Goal: Task Accomplishment & Management: Use online tool/utility

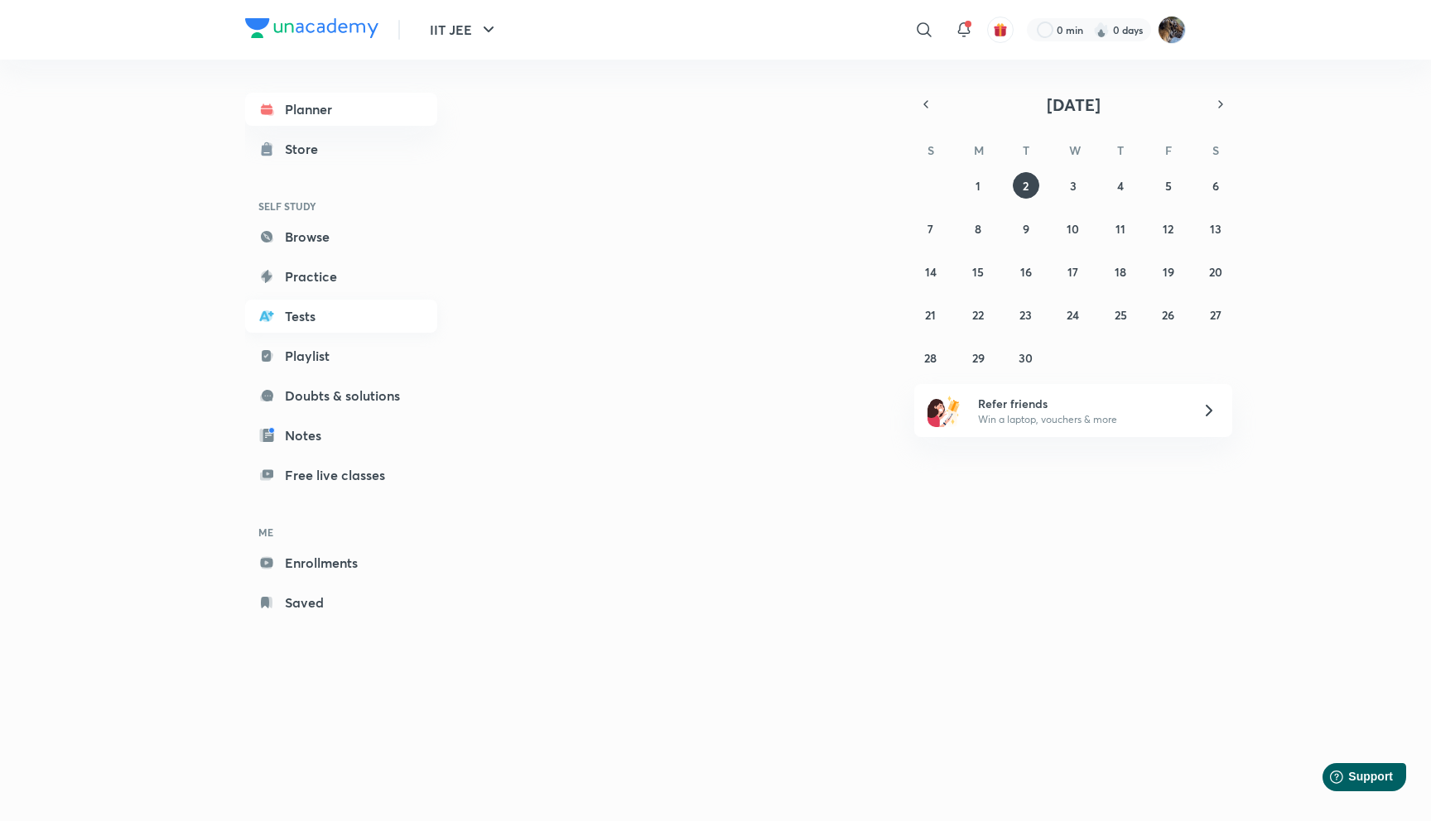
click at [322, 316] on link "Tests" at bounding box center [341, 316] width 192 height 33
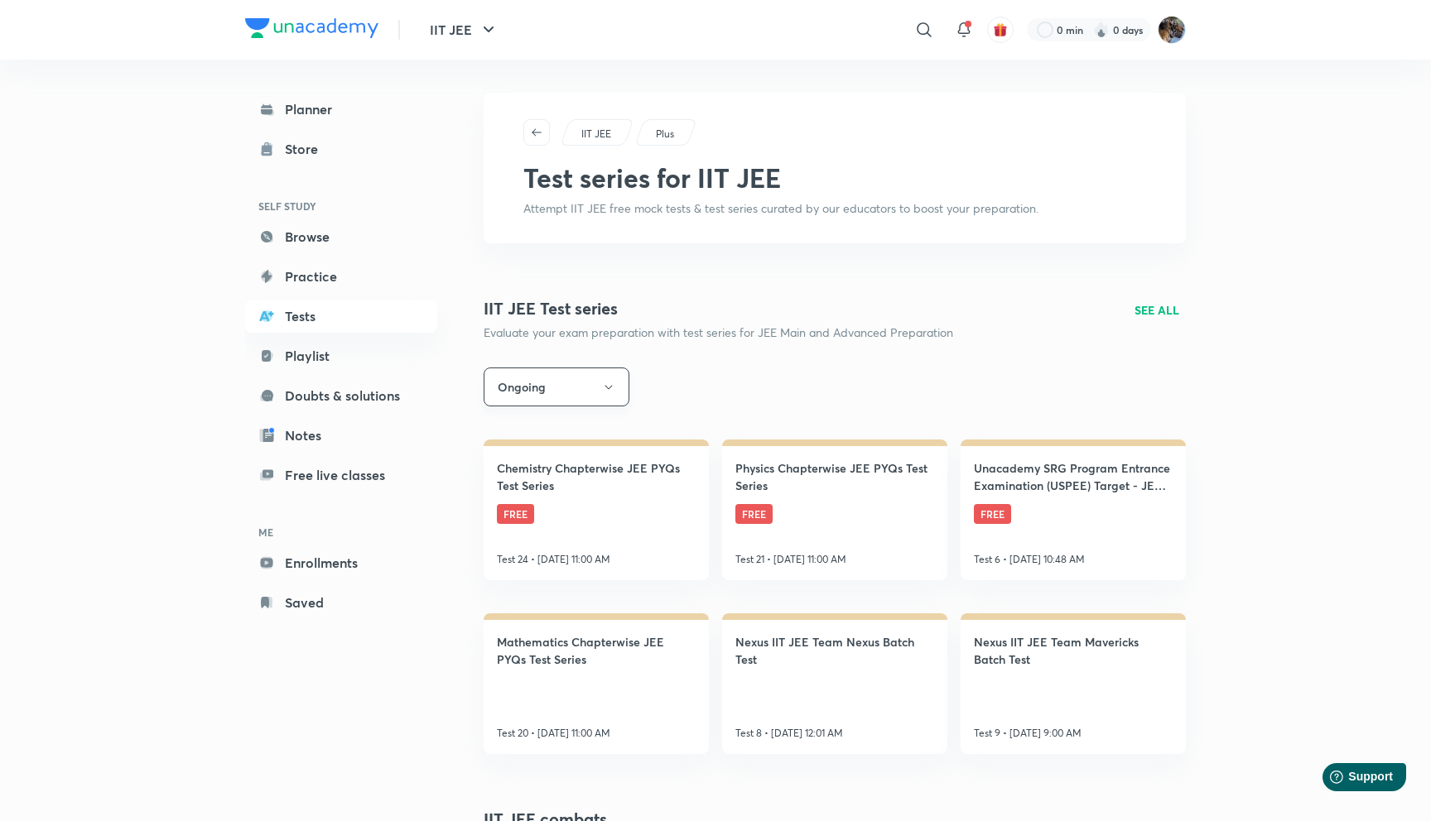
click at [567, 392] on button "Ongoing" at bounding box center [556, 387] width 146 height 39
click at [562, 503] on span "Upcoming" at bounding box center [556, 498] width 124 height 17
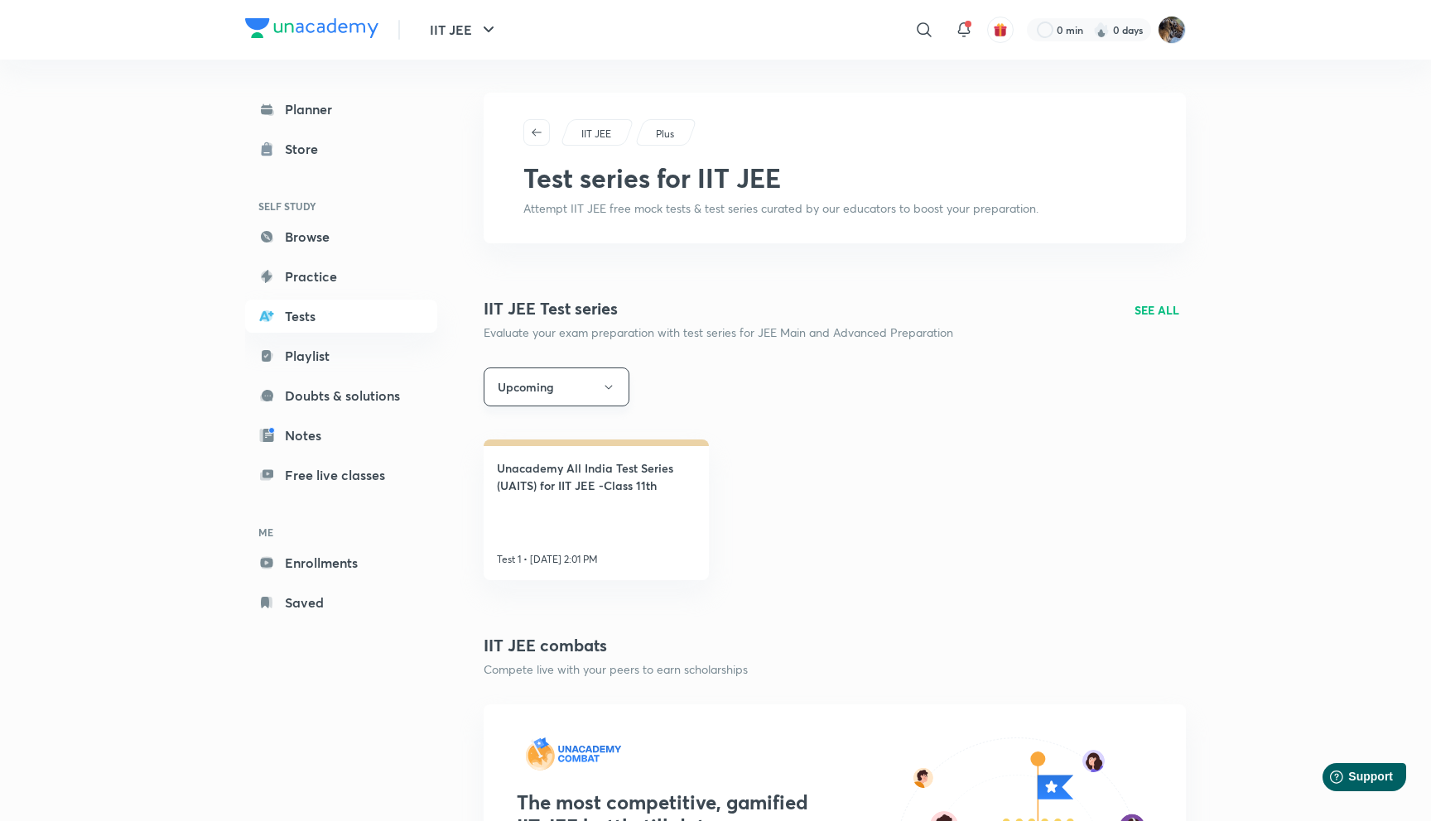
click at [566, 387] on button "Upcoming" at bounding box center [556, 387] width 146 height 39
click at [528, 447] on li "All" at bounding box center [556, 437] width 144 height 31
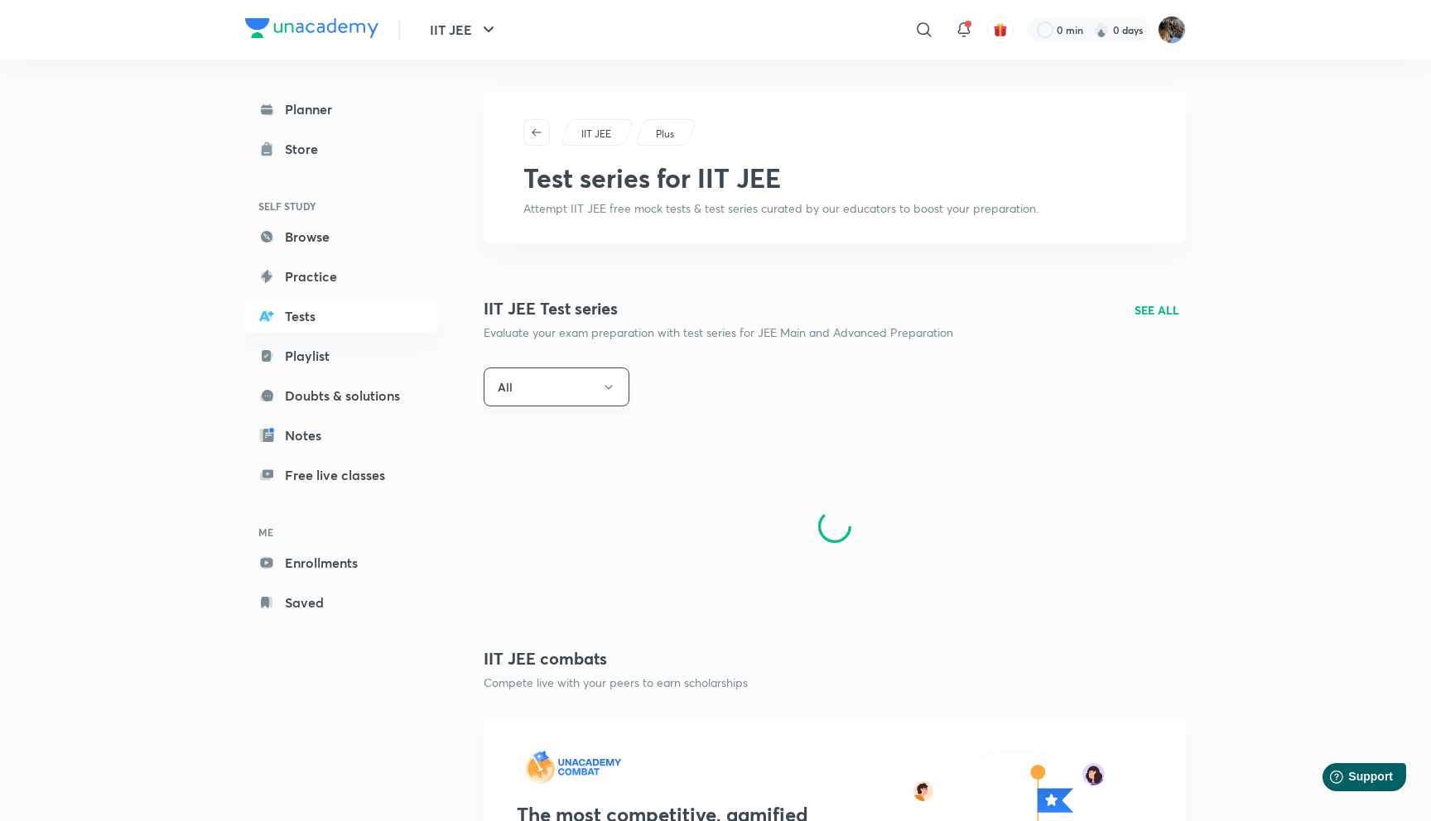
click at [599, 387] on button "All" at bounding box center [556, 387] width 146 height 39
click at [527, 464] on span "Ongoing" at bounding box center [556, 467] width 124 height 17
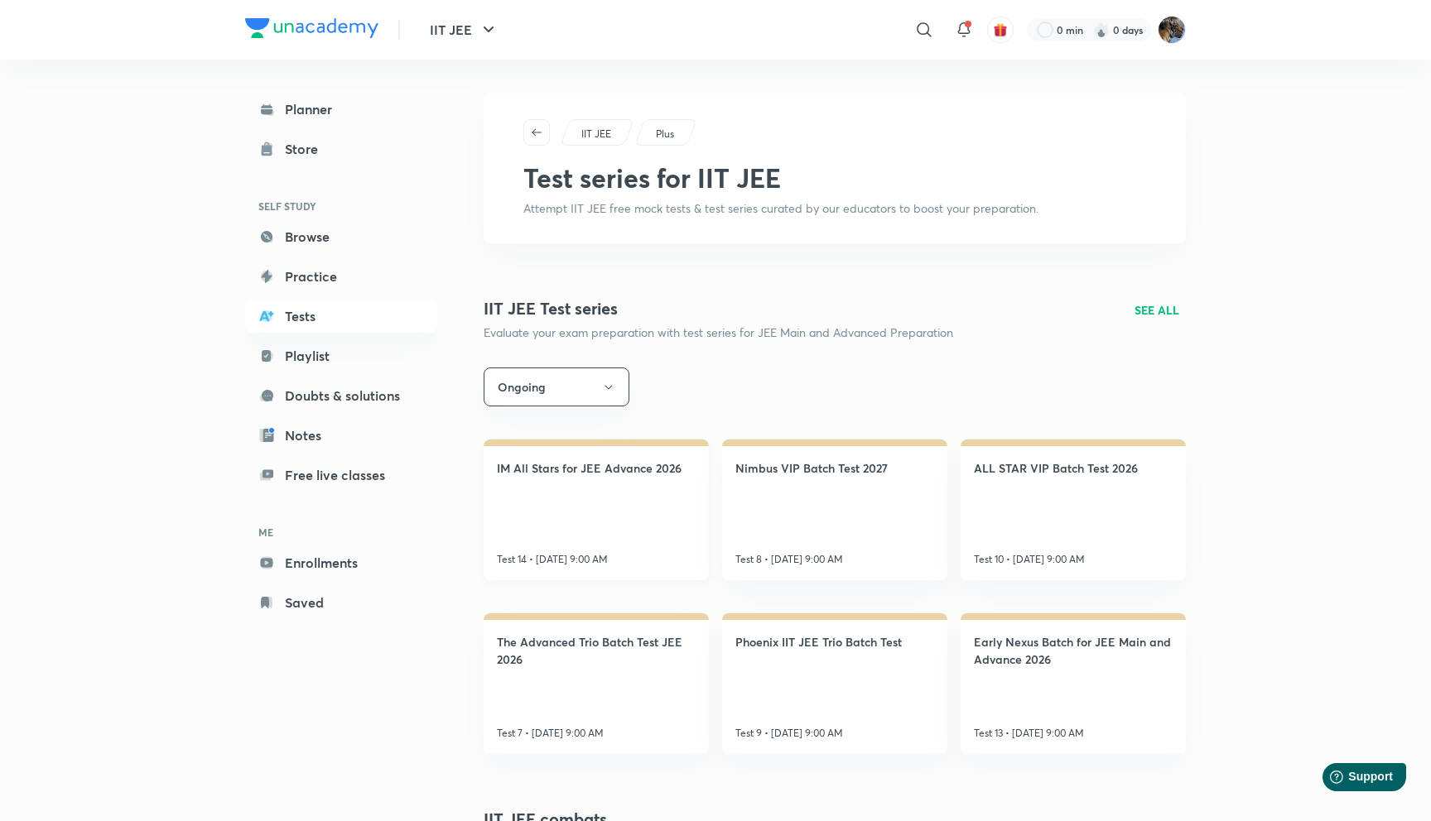
click at [587, 501] on link "IM All Stars for JEE Advance 2026 Test 14 • [DATE] 9:00 AM" at bounding box center [595, 510] width 225 height 141
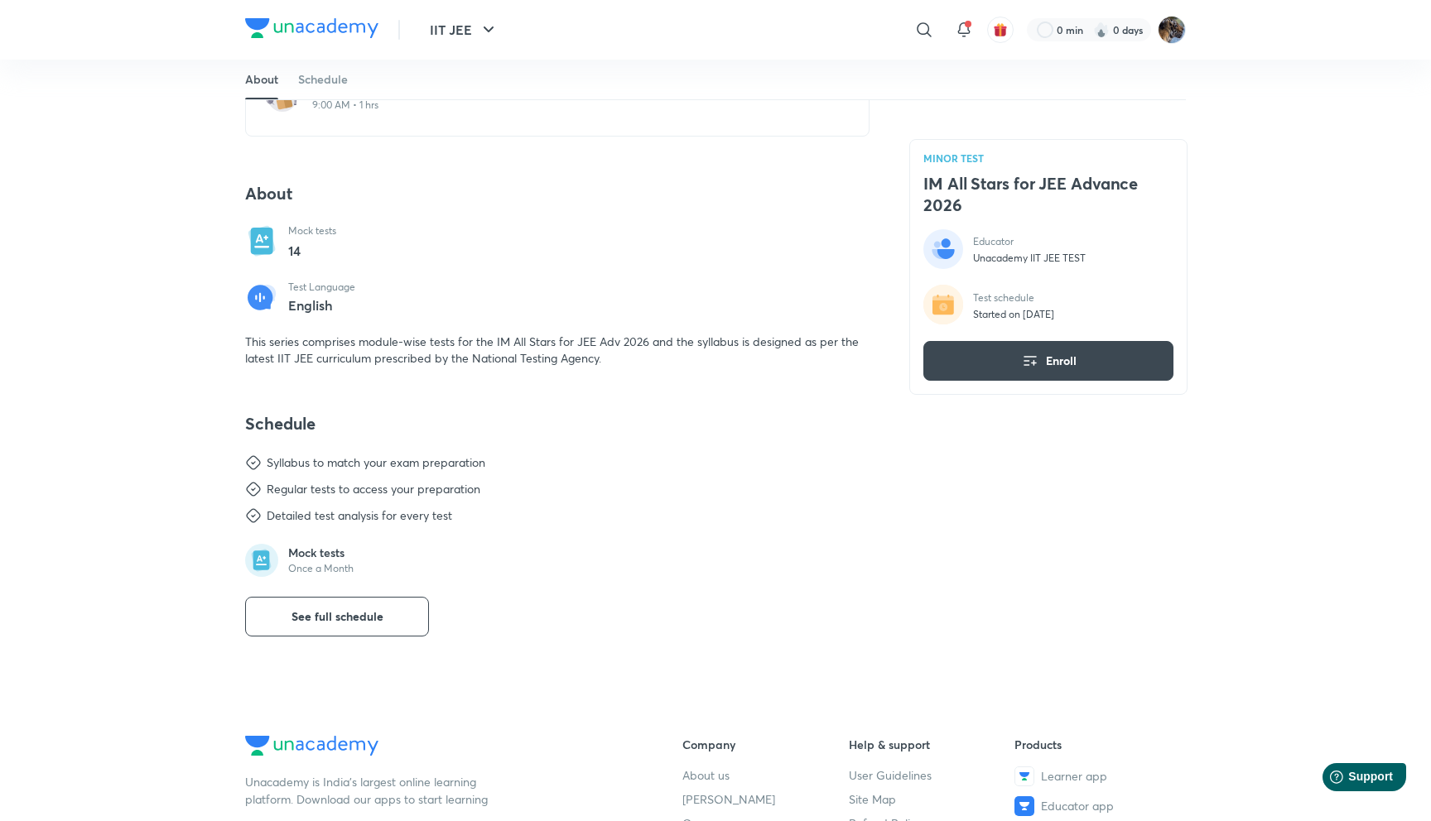
scroll to position [359, 0]
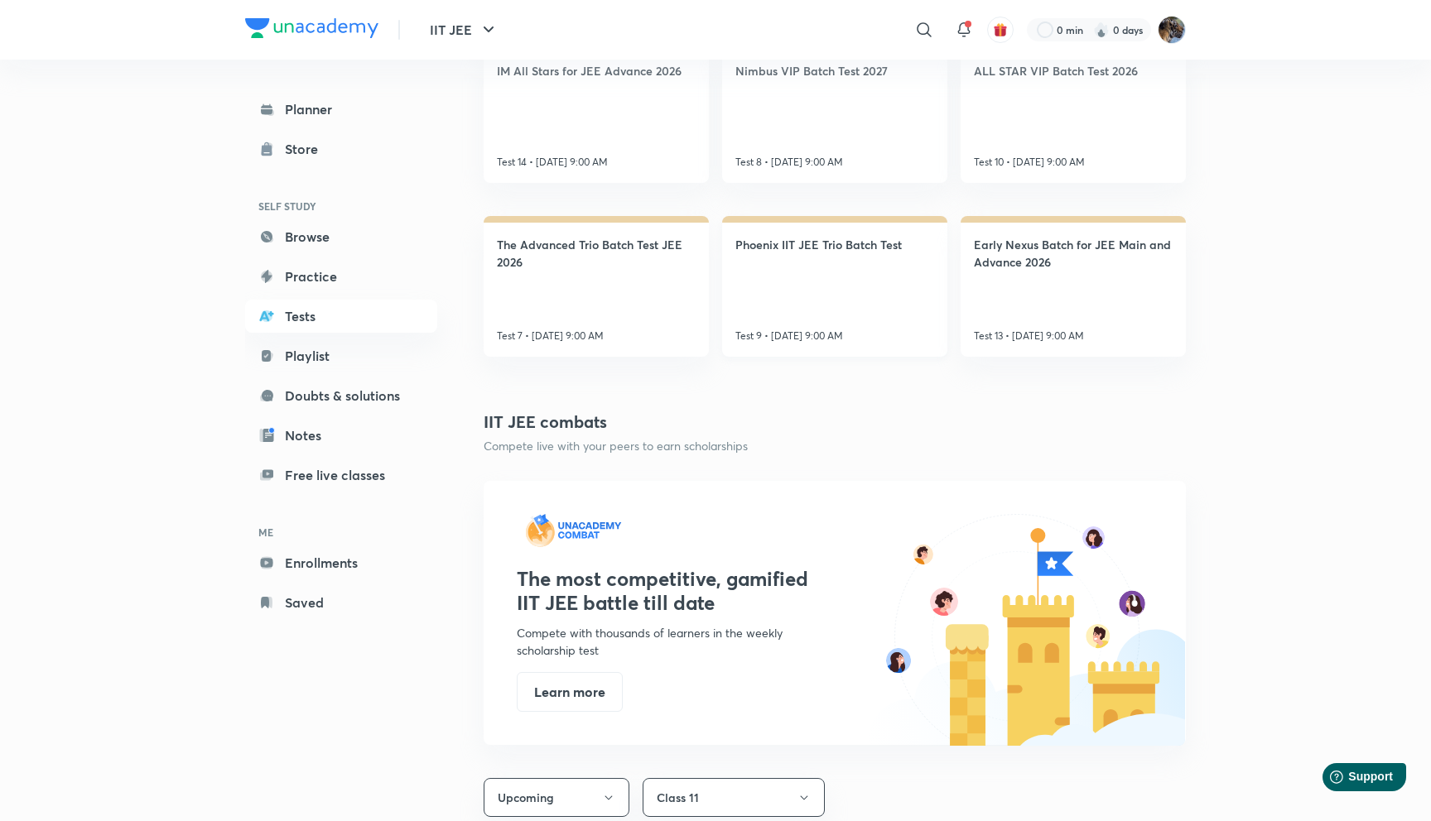
scroll to position [416, 0]
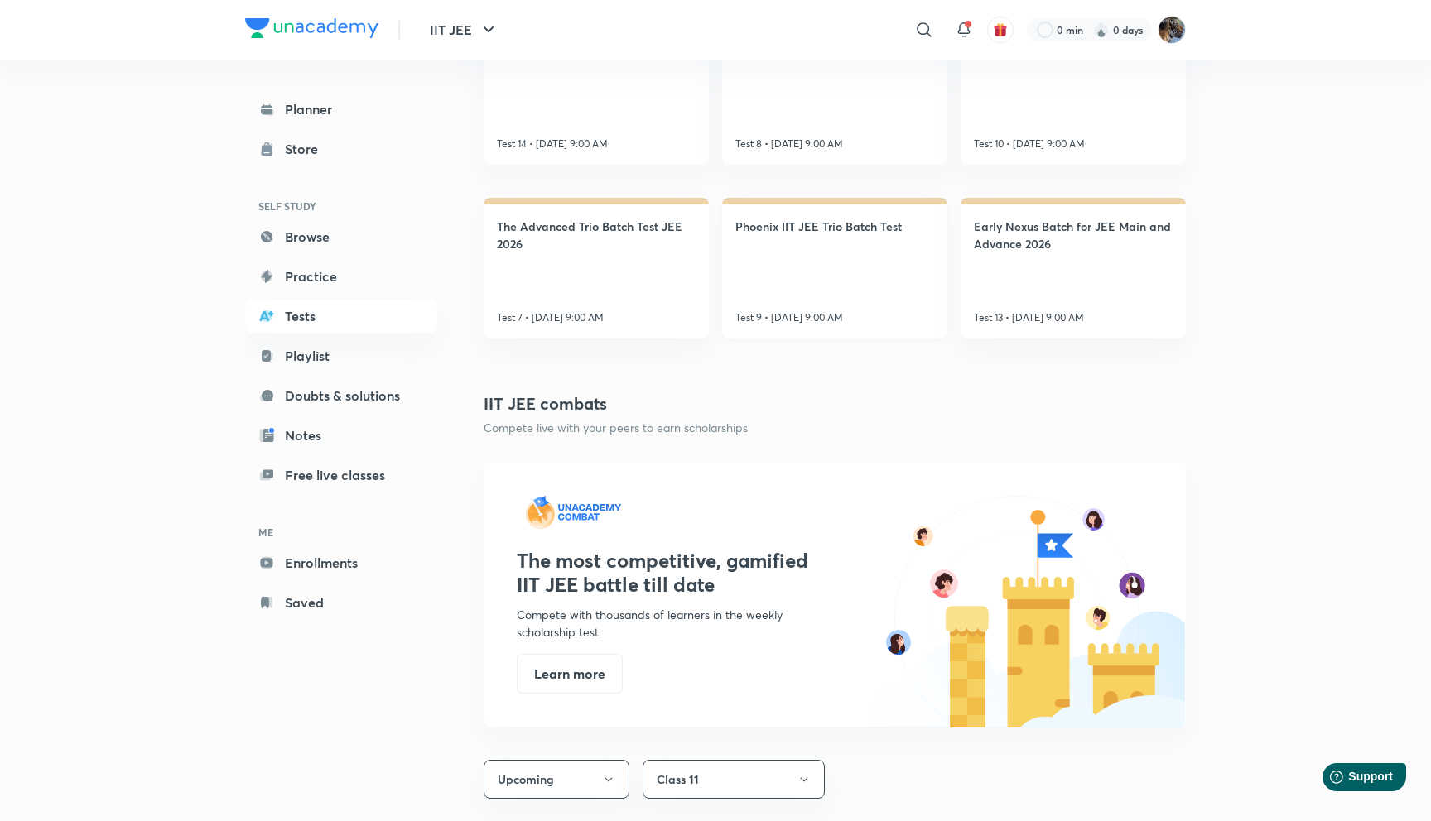
click at [791, 281] on link "Phoenix IIT JEE Trio Batch Test Test 9 • [DATE] 9:00 AM" at bounding box center [834, 268] width 225 height 141
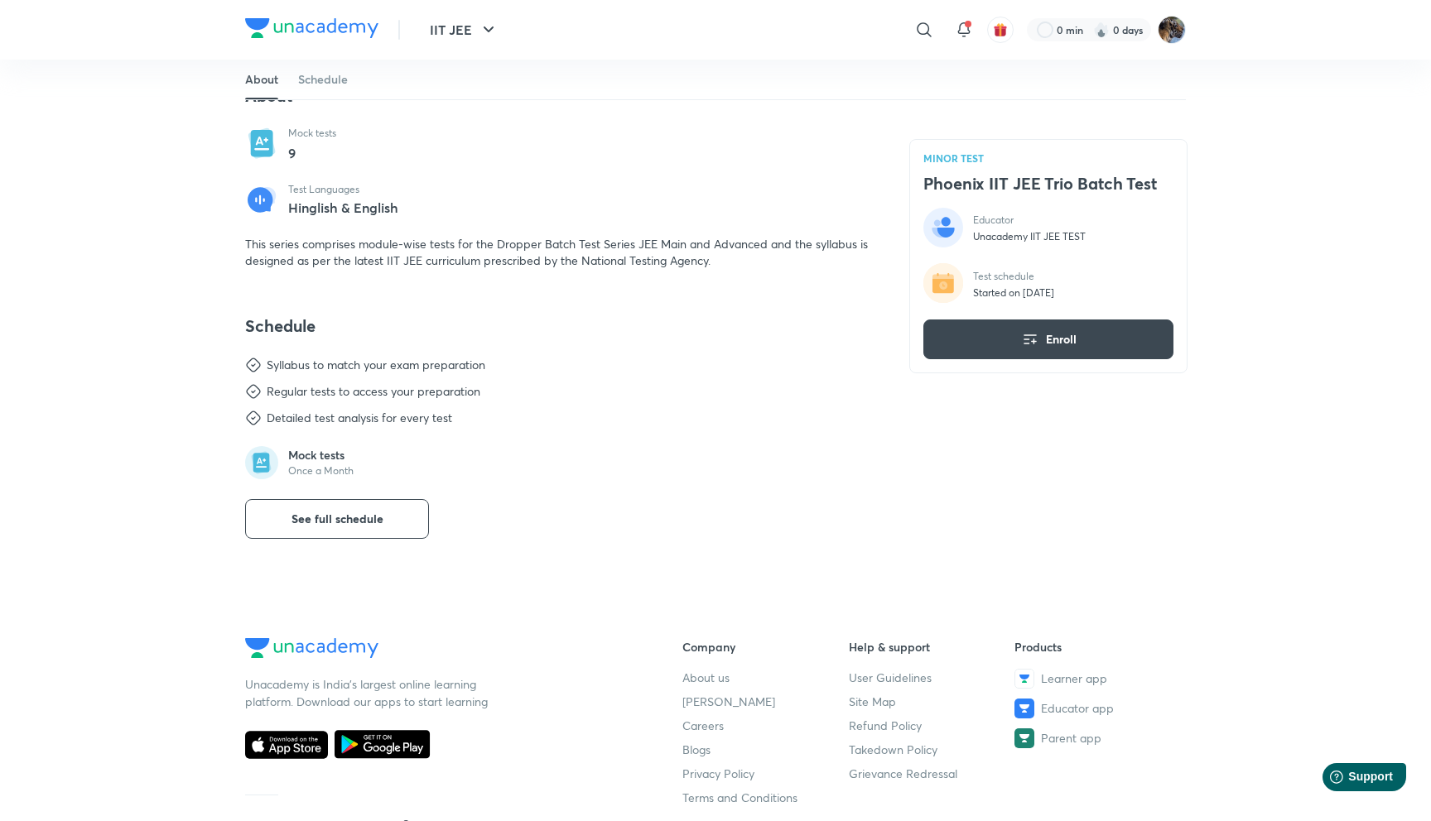
scroll to position [489, 0]
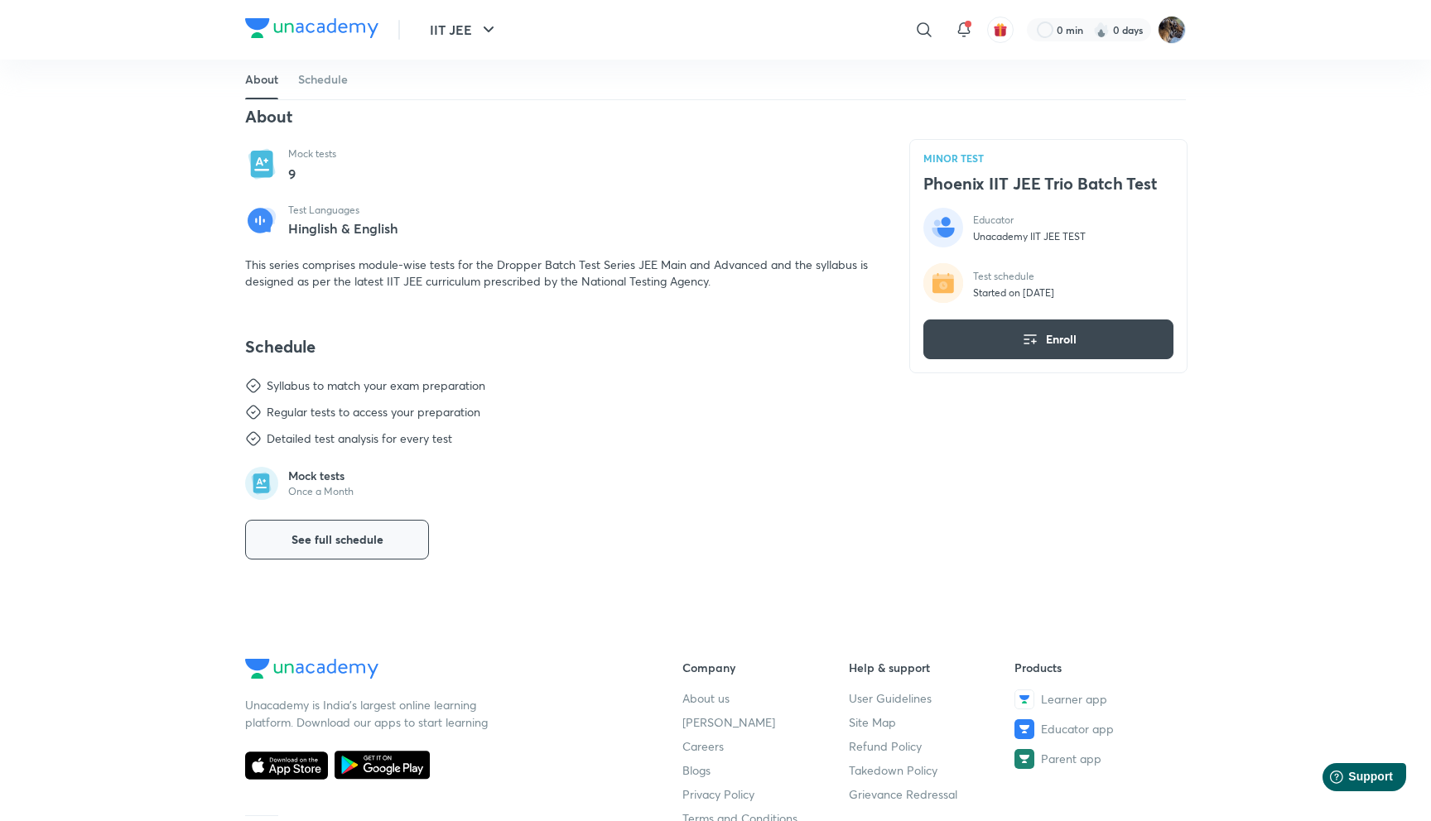
click at [334, 546] on span "See full schedule" at bounding box center [337, 539] width 92 height 17
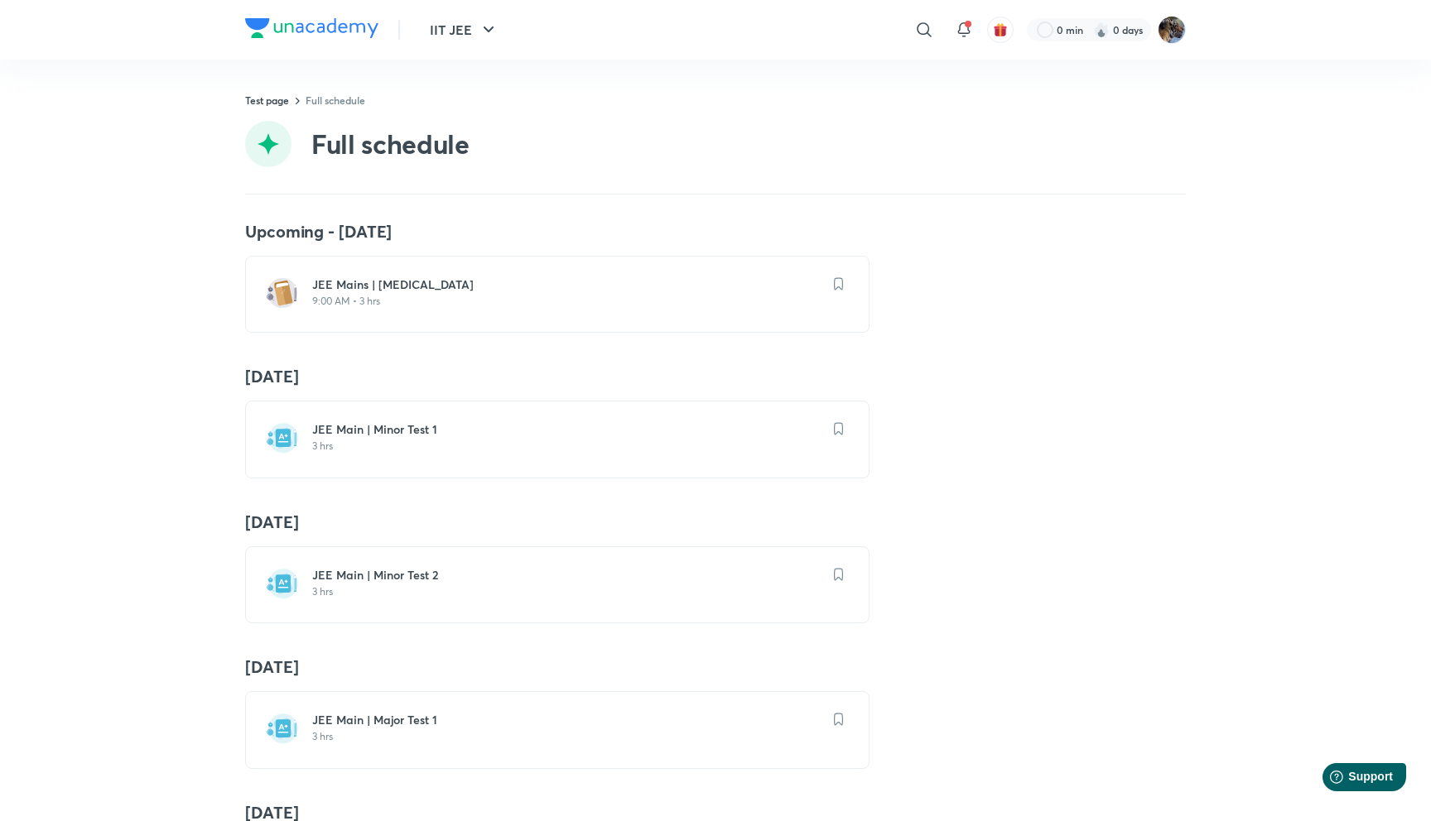
click at [343, 439] on div "JEE Main | [MEDICAL_DATA] 1 3 hrs" at bounding box center [567, 436] width 510 height 31
click at [344, 427] on h6 "JEE Main | Minor Test 1" at bounding box center [567, 429] width 510 height 17
click at [304, 430] on div "JEE Main | [MEDICAL_DATA] 1 3 hrs" at bounding box center [557, 439] width 624 height 77
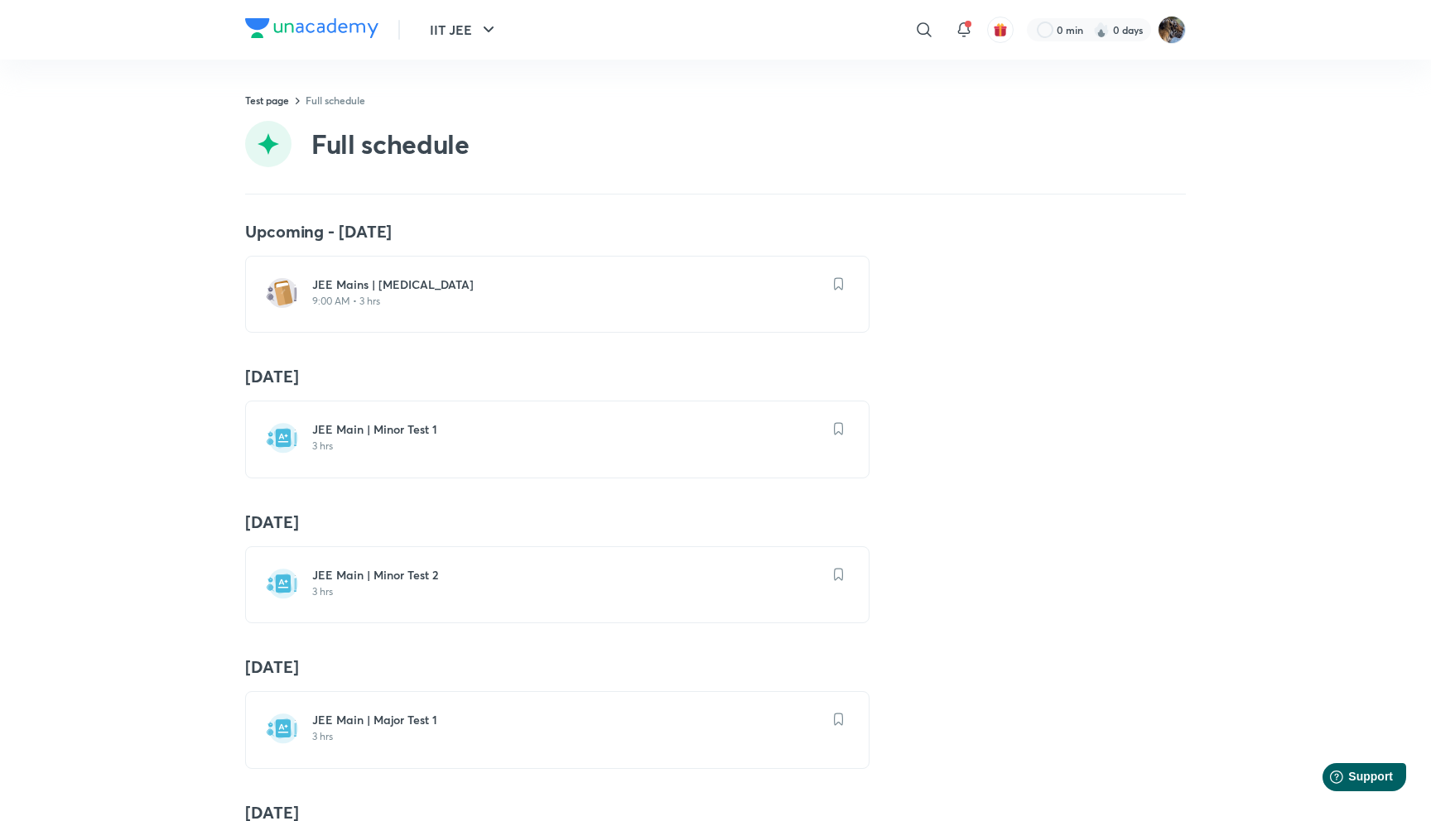
click at [284, 430] on img at bounding box center [282, 437] width 33 height 33
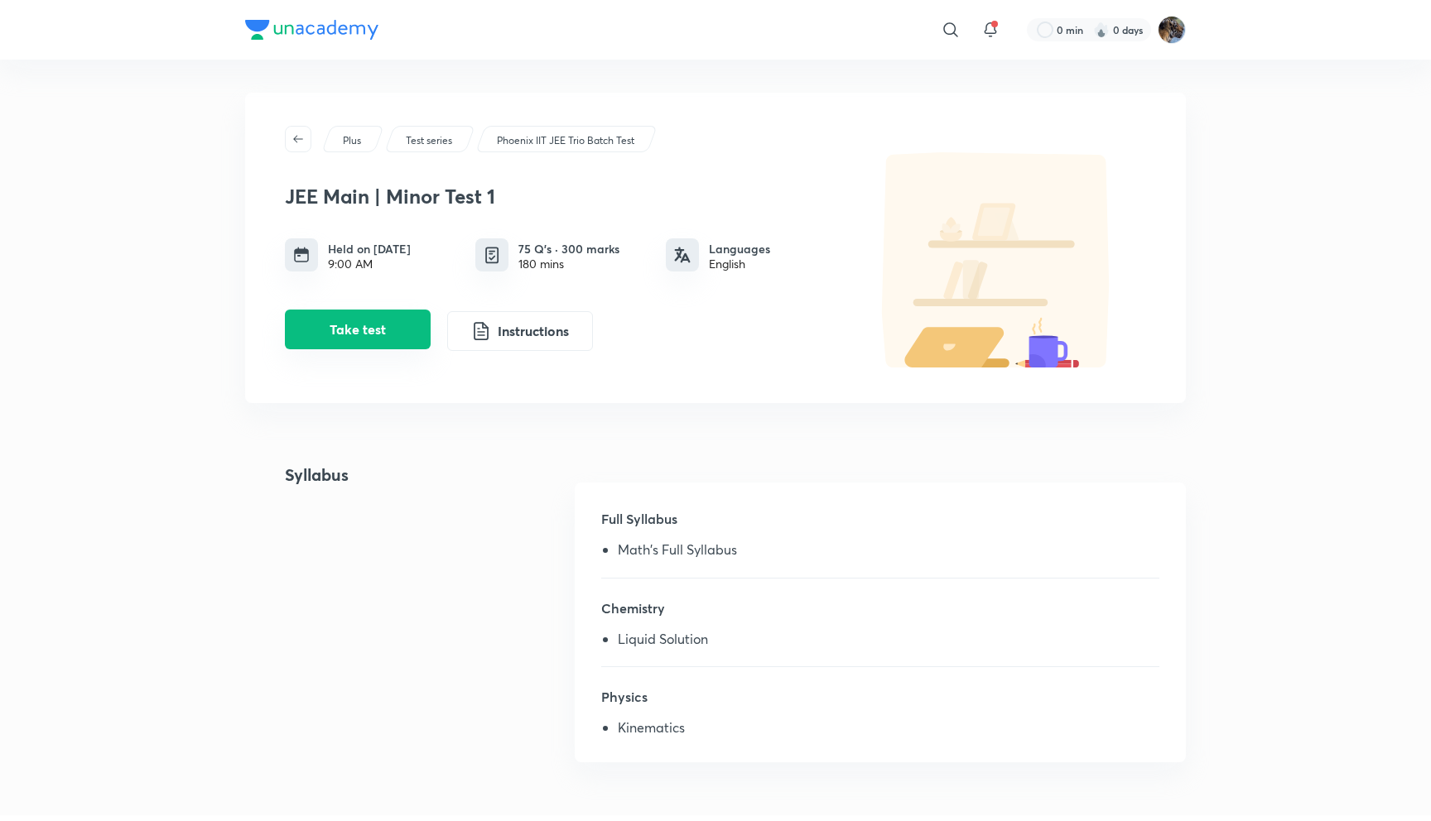
click at [373, 336] on button "Take test" at bounding box center [358, 330] width 146 height 40
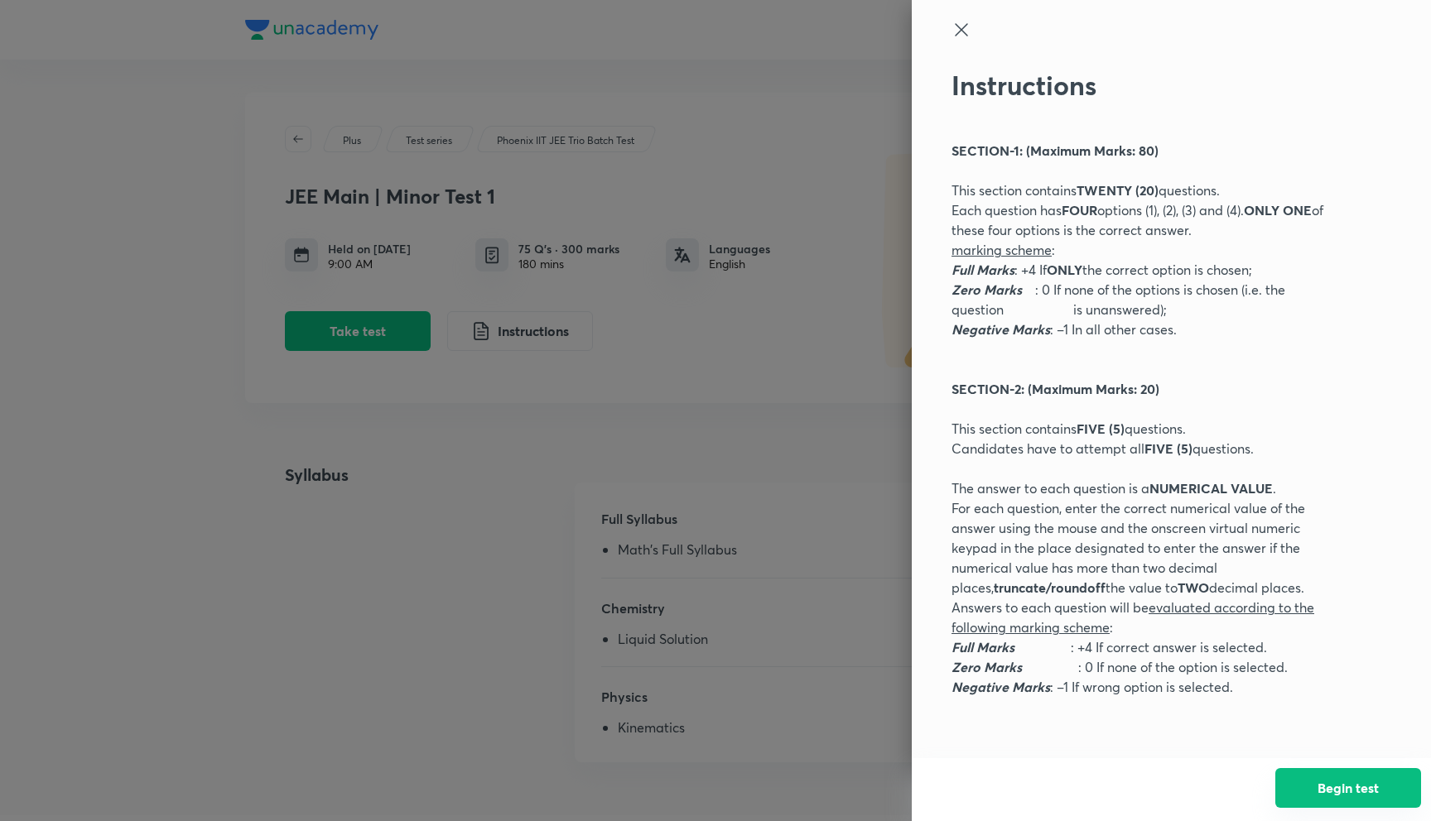
click at [1327, 775] on button "Begin test" at bounding box center [1348, 788] width 146 height 40
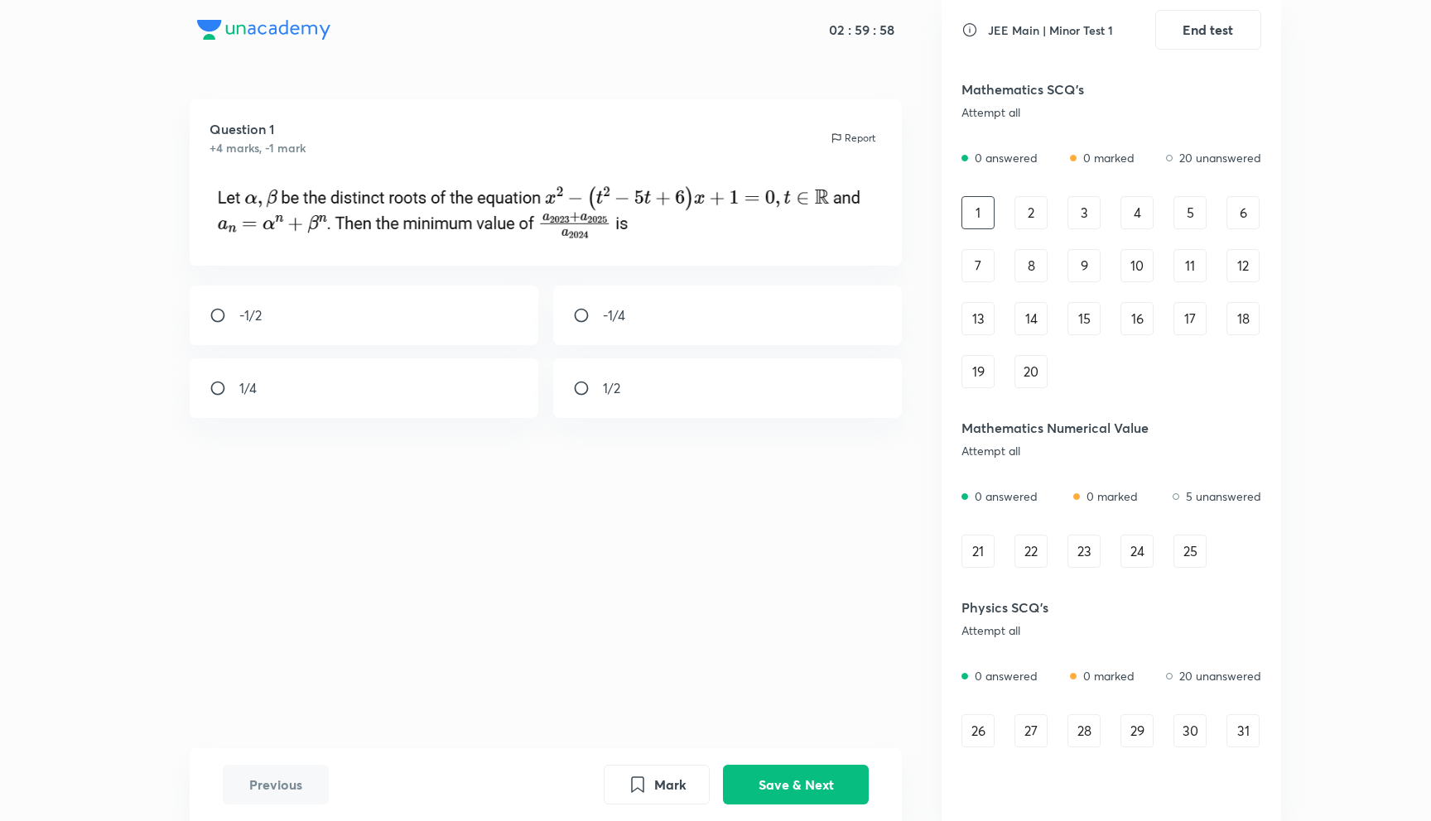
click at [588, 319] on input "radio" at bounding box center [588, 315] width 30 height 17
radio input "true"
click at [781, 815] on div "Previous Mark Save & Next" at bounding box center [546, 784] width 713 height 73
click at [781, 785] on button "Save & Next" at bounding box center [796, 783] width 146 height 40
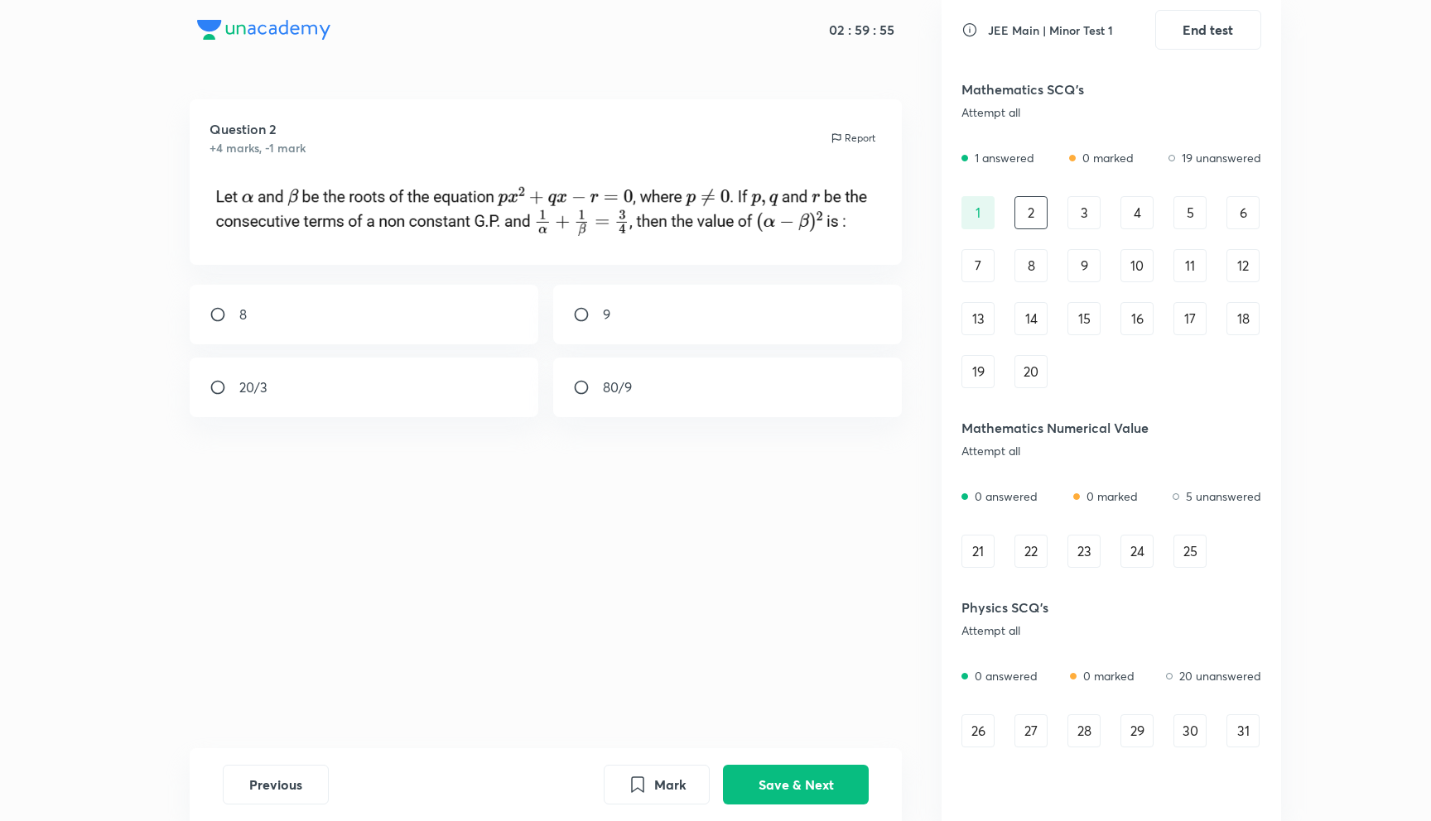
click at [584, 379] on input "radio" at bounding box center [588, 387] width 30 height 17
radio input "true"
click at [737, 777] on button "Save & Next" at bounding box center [796, 783] width 146 height 40
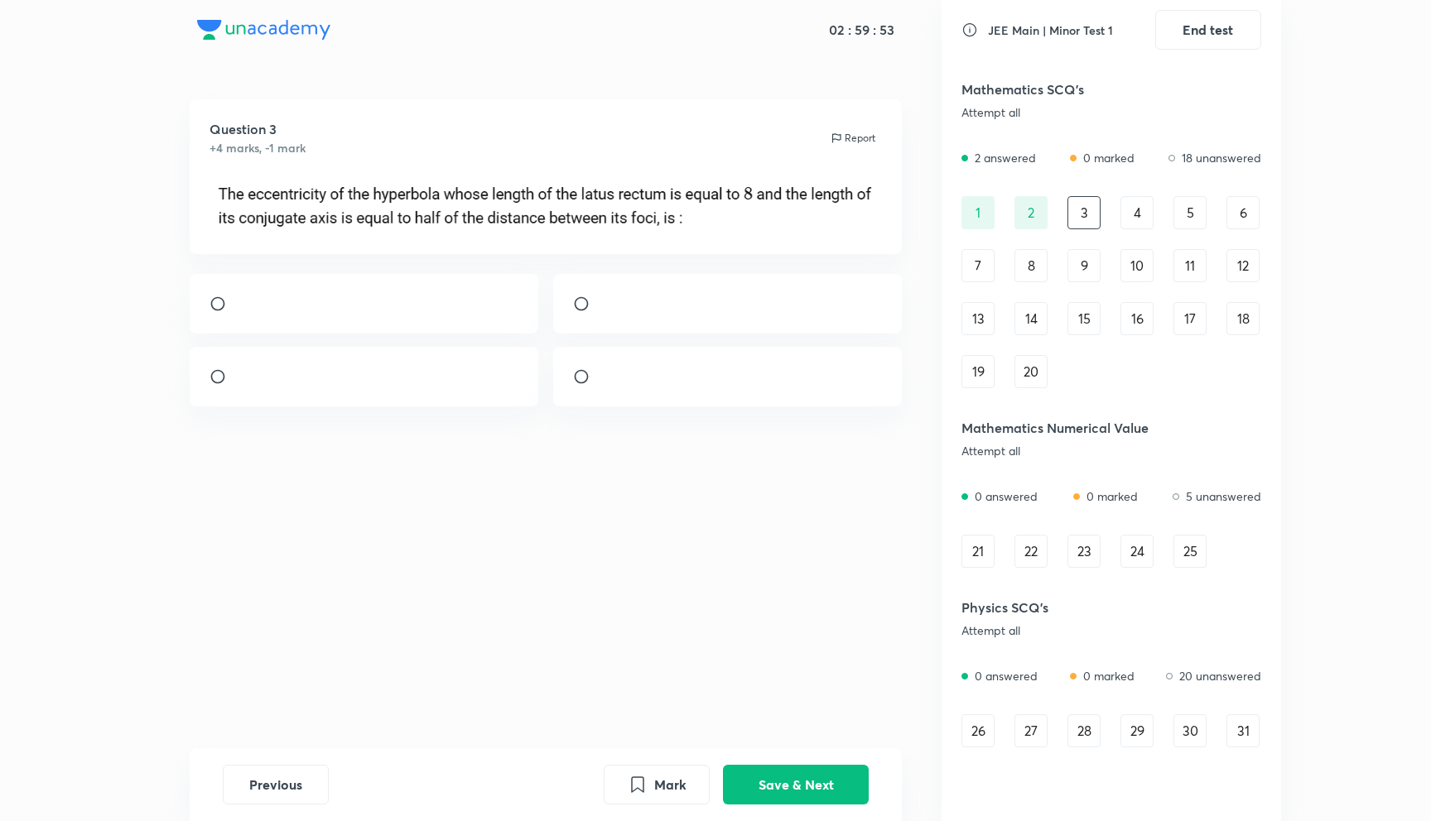
click at [224, 312] on input "radio" at bounding box center [224, 304] width 30 height 17
radio input "true"
click at [779, 797] on button "Save & Next" at bounding box center [796, 783] width 146 height 40
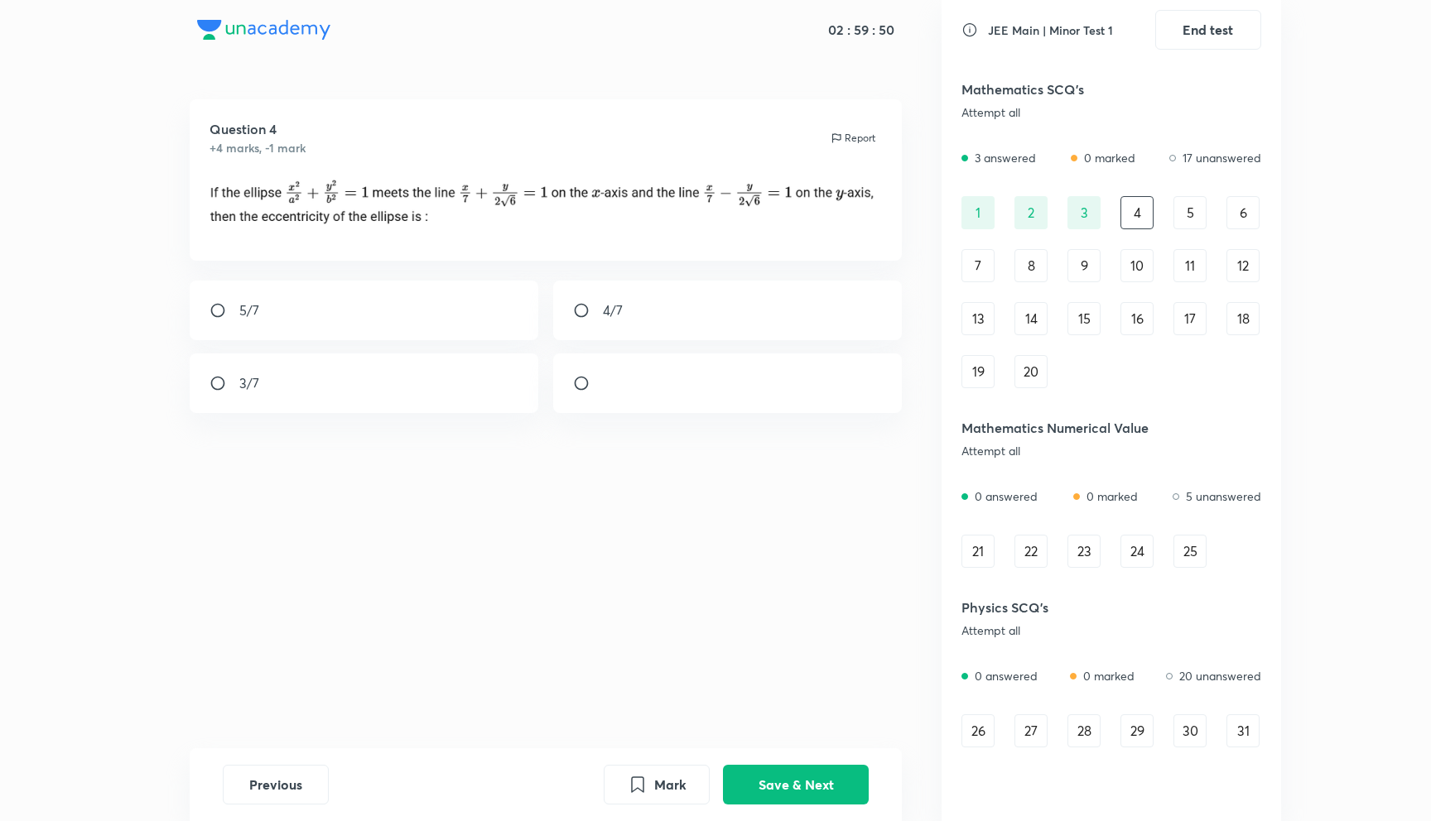
click at [571, 396] on div at bounding box center [727, 383] width 349 height 60
radio input "true"
click at [798, 781] on button "Save & Next" at bounding box center [796, 783] width 146 height 40
click at [580, 301] on input "radio" at bounding box center [588, 303] width 30 height 17
radio input "true"
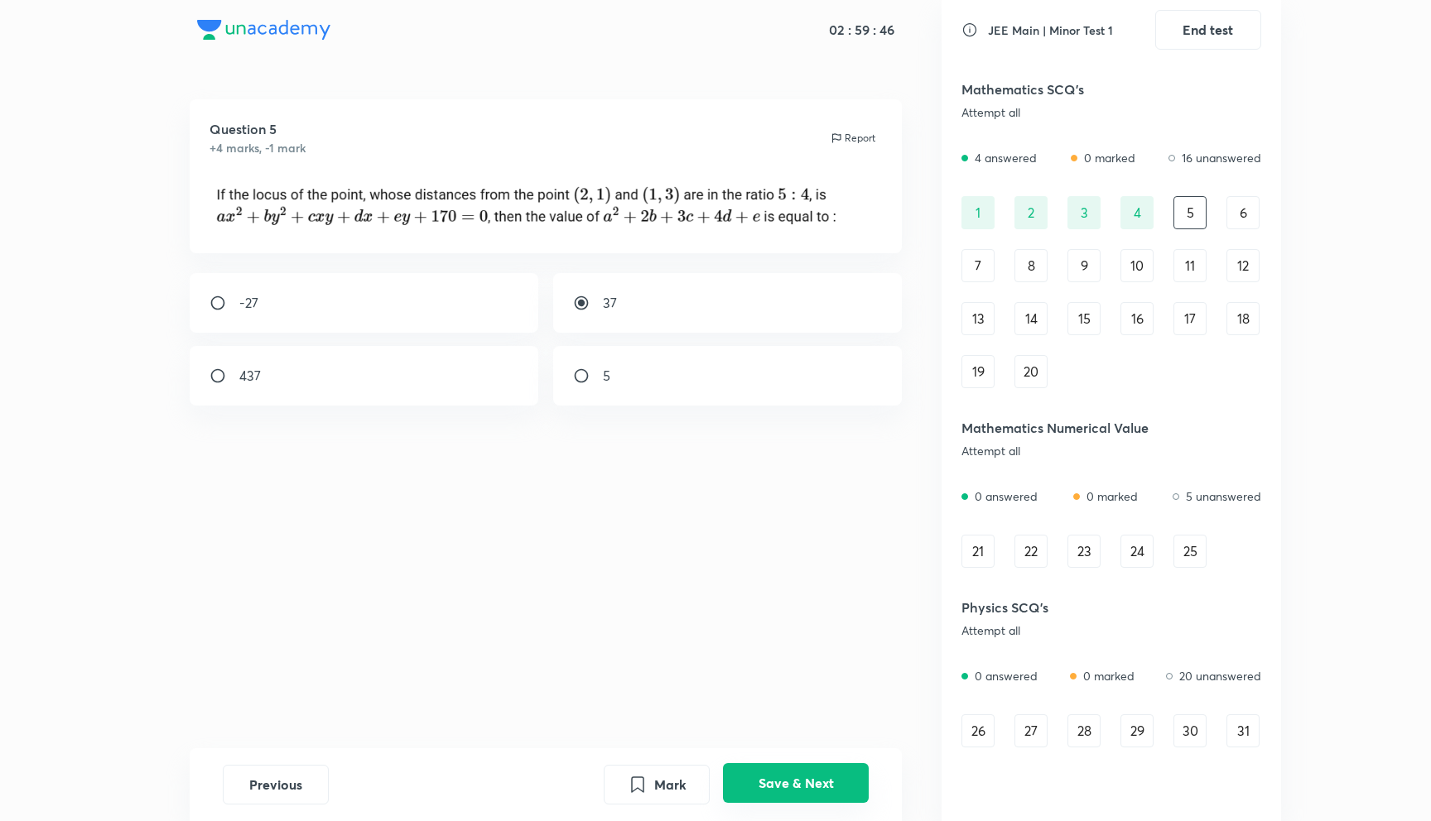
click at [819, 782] on button "Save & Next" at bounding box center [796, 783] width 146 height 40
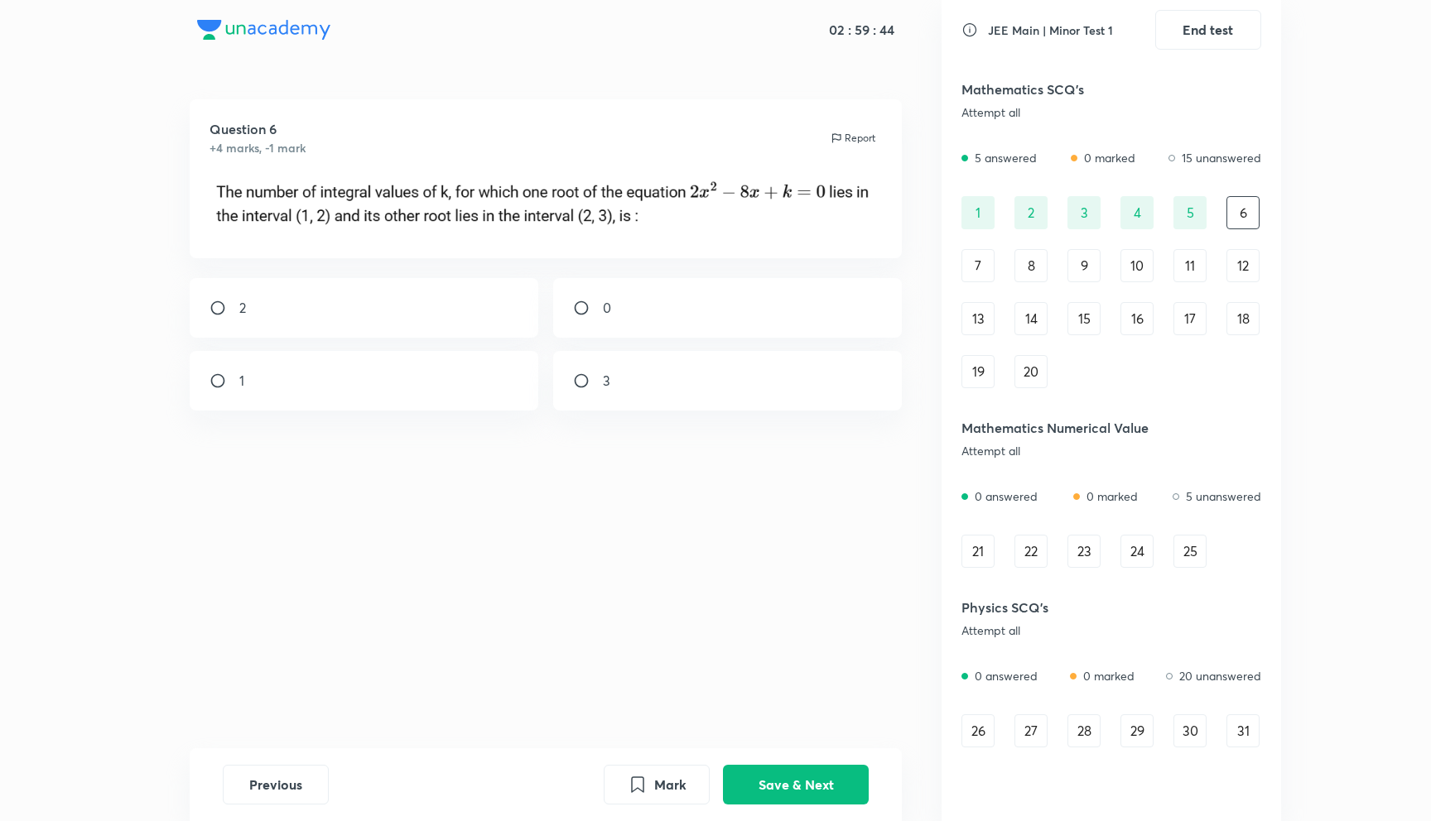
click at [983, 549] on div "21" at bounding box center [977, 551] width 33 height 33
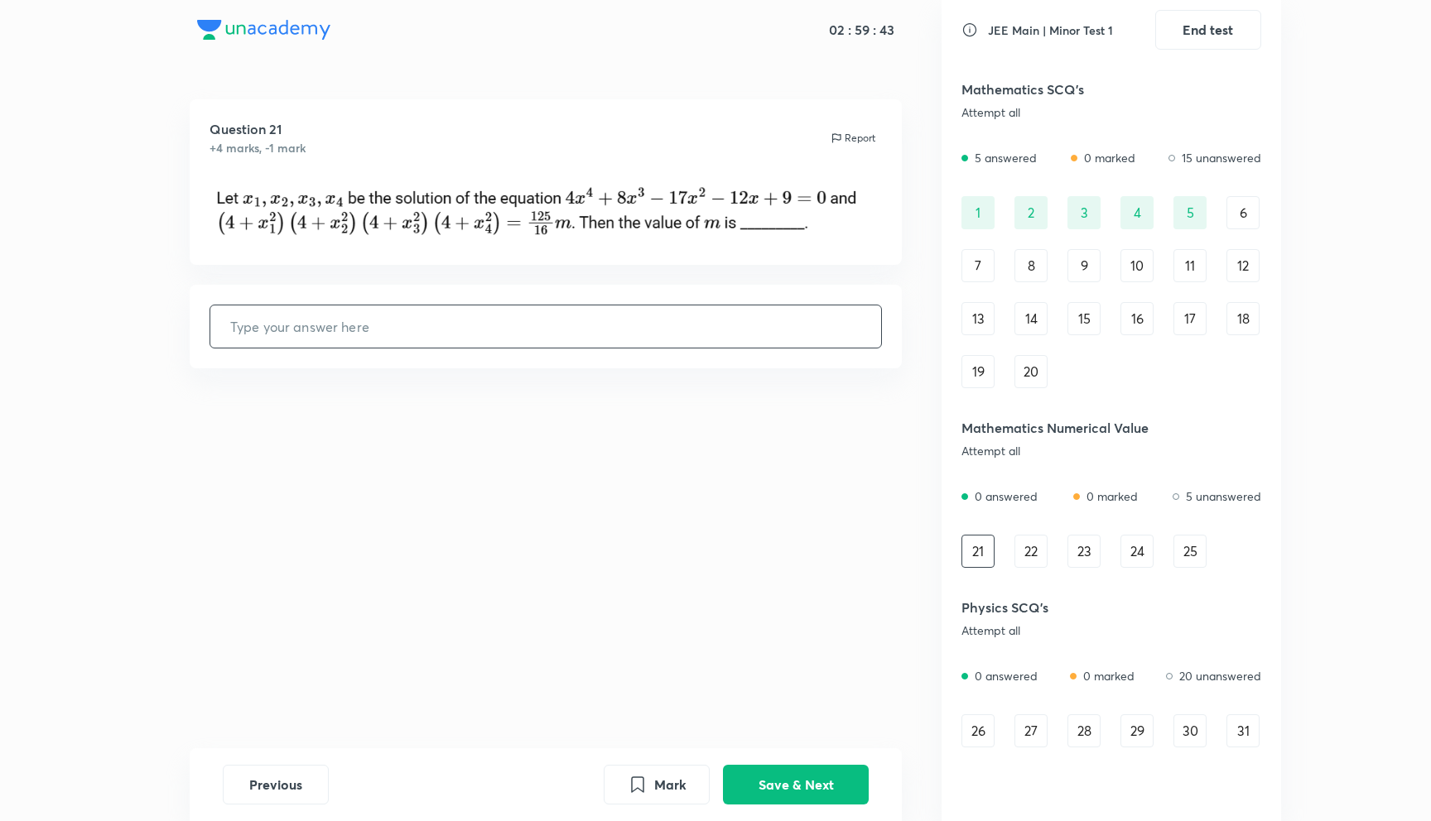
click at [457, 326] on input "text" at bounding box center [545, 326] width 671 height 42
type input "56"
click at [819, 785] on button "Save & Next" at bounding box center [796, 783] width 146 height 40
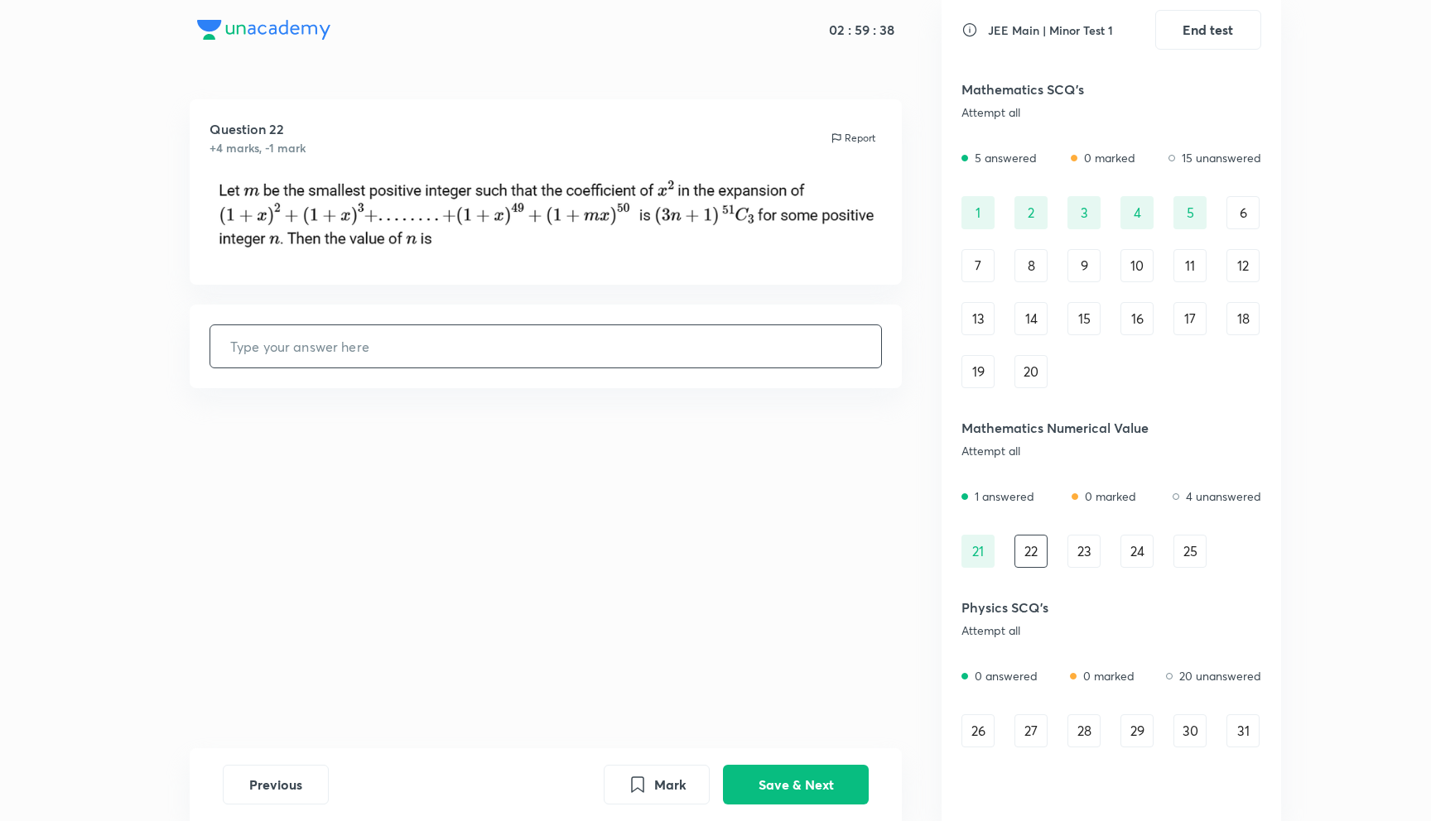
click at [671, 348] on input "text" at bounding box center [545, 346] width 671 height 42
type input "35"
click at [785, 779] on button "Save & Next" at bounding box center [796, 783] width 146 height 40
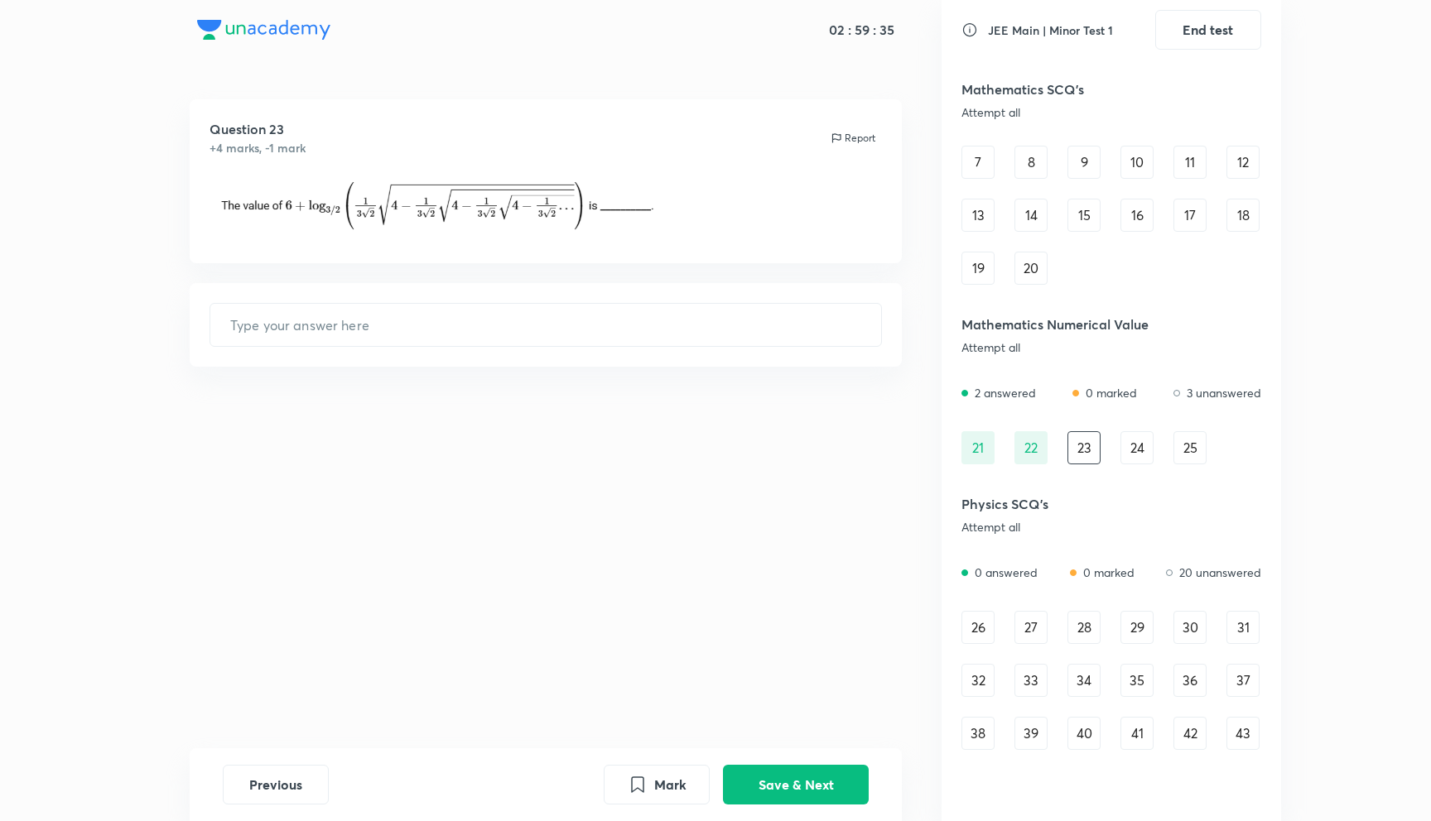
scroll to position [106, 0]
click at [1033, 627] on div "27" at bounding box center [1030, 624] width 33 height 33
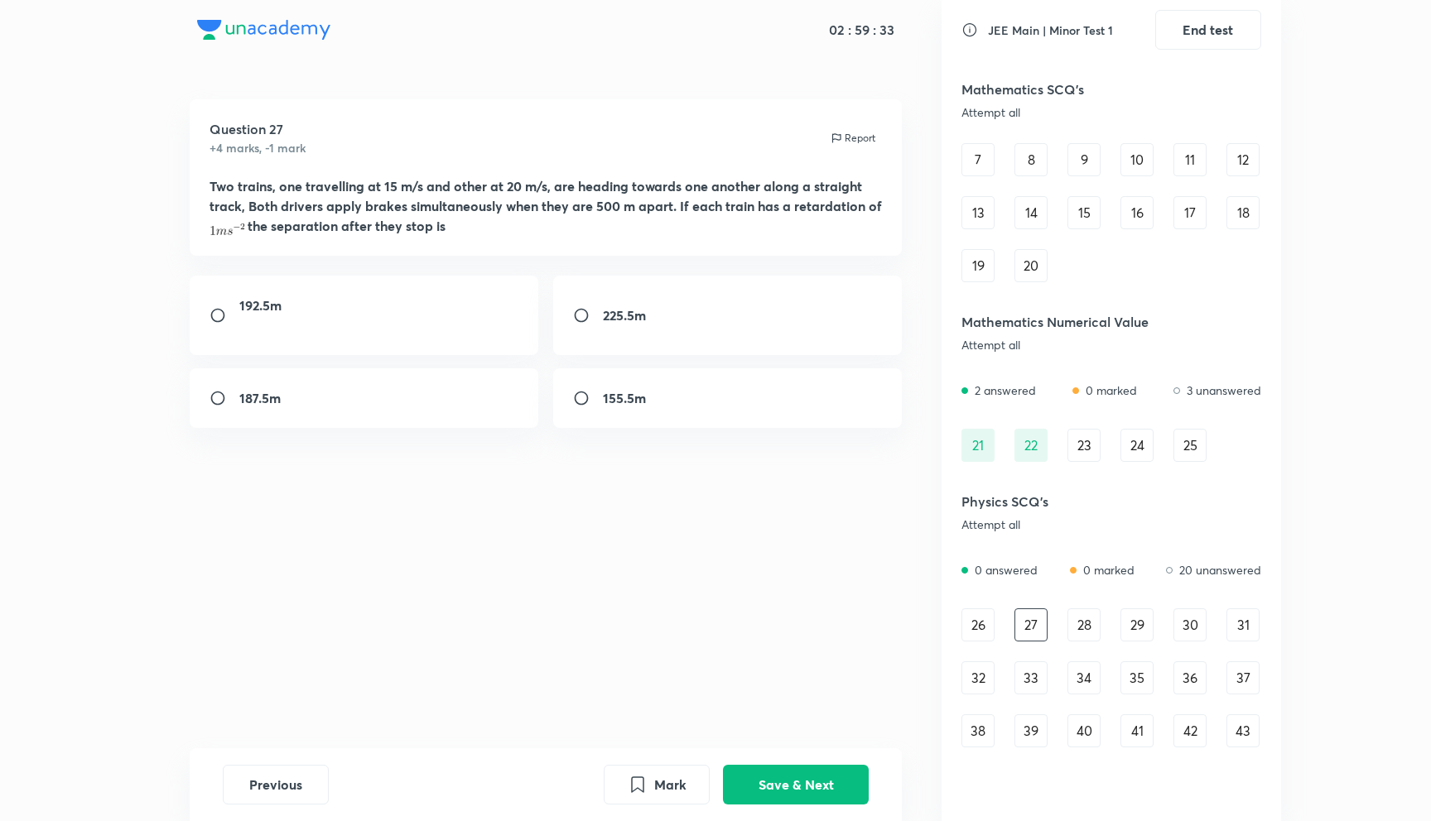
click at [580, 321] on input "radio" at bounding box center [588, 315] width 30 height 17
radio input "true"
click at [767, 783] on button "Save & Next" at bounding box center [796, 783] width 146 height 40
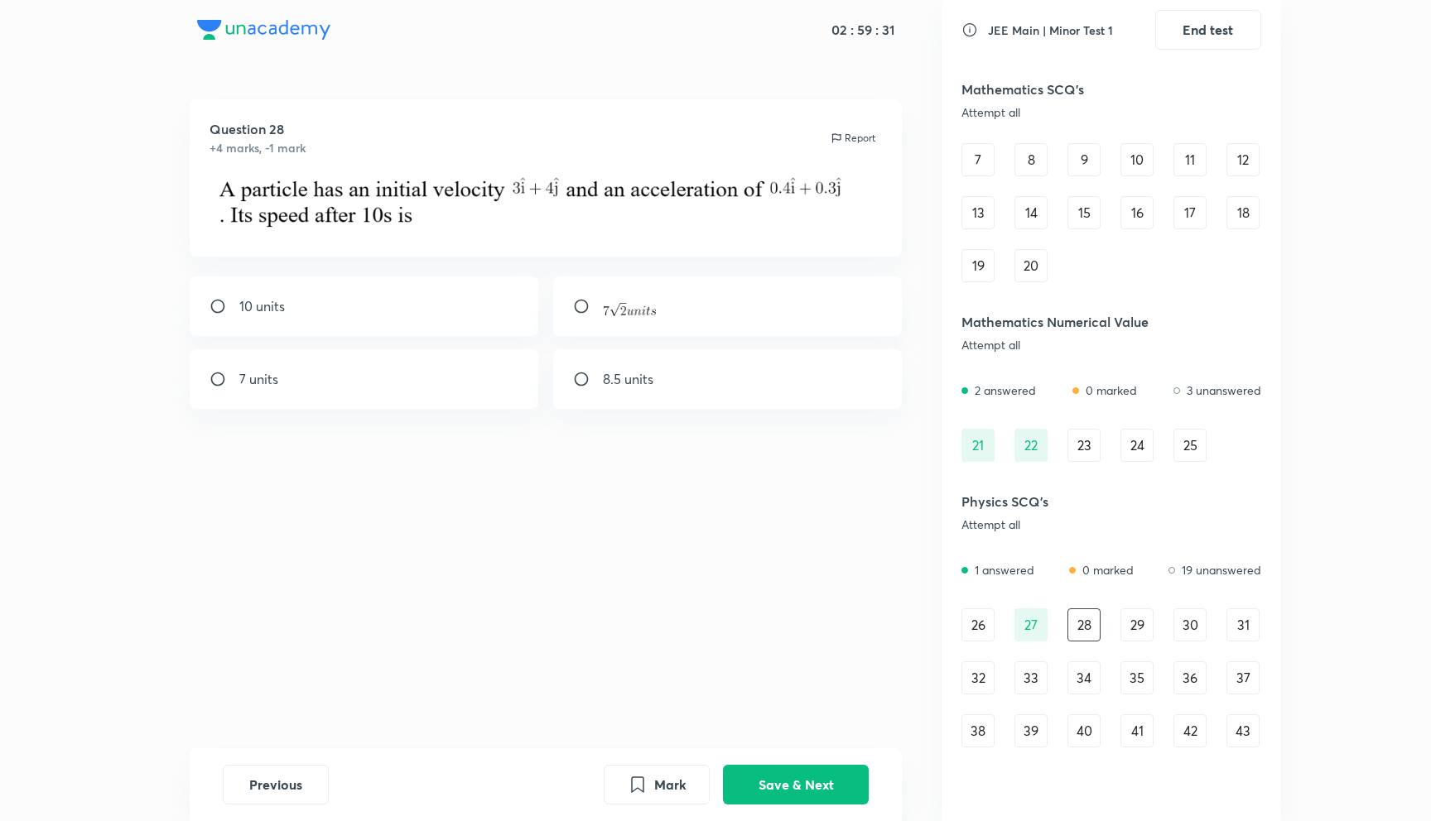
click at [579, 377] on input "radio" at bounding box center [588, 379] width 30 height 17
radio input "true"
click at [763, 781] on button "Save & Next" at bounding box center [796, 783] width 146 height 40
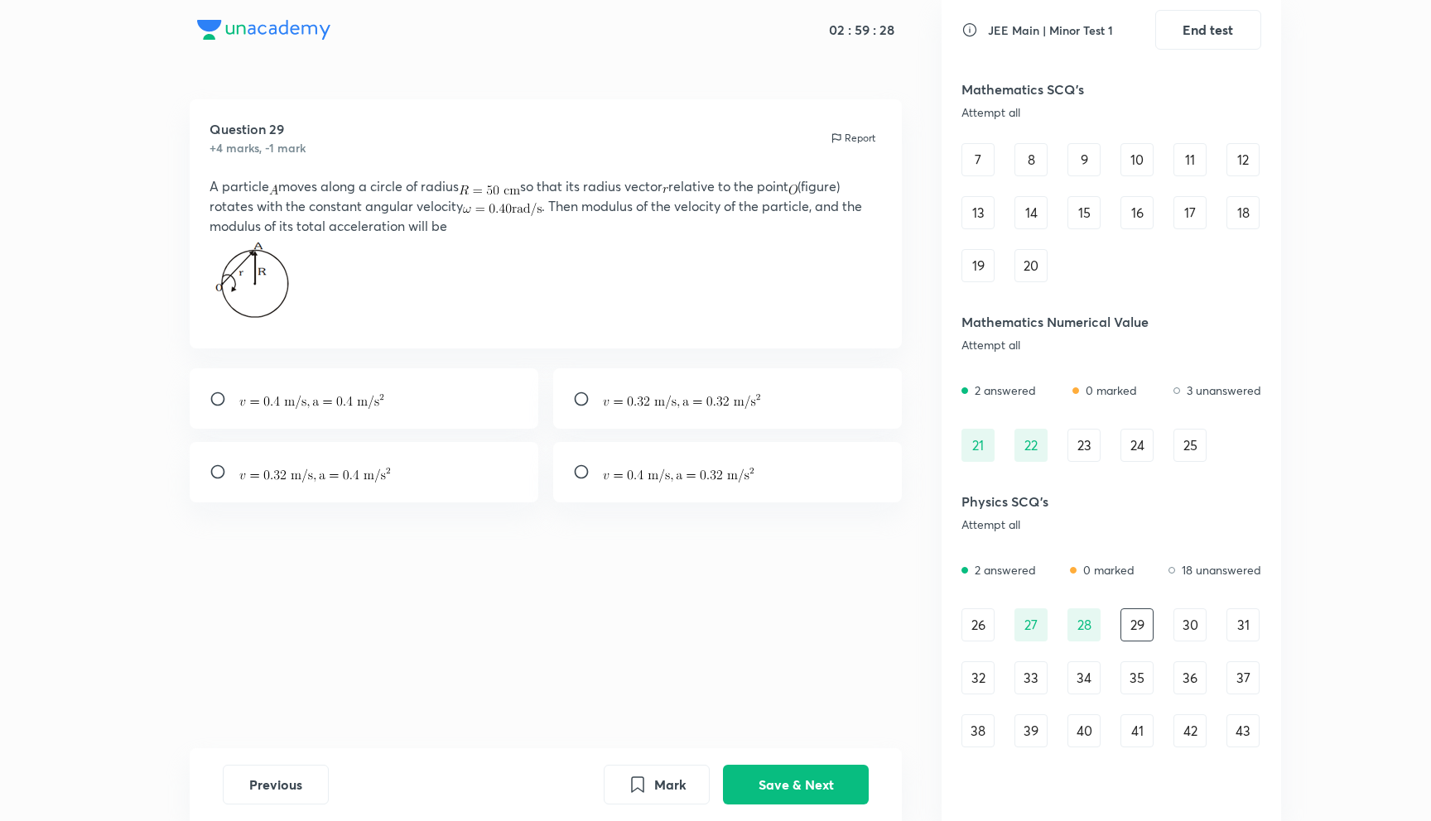
click at [582, 396] on input "radio" at bounding box center [588, 399] width 30 height 17
radio input "true"
click at [810, 796] on button "Save & Next" at bounding box center [796, 783] width 146 height 40
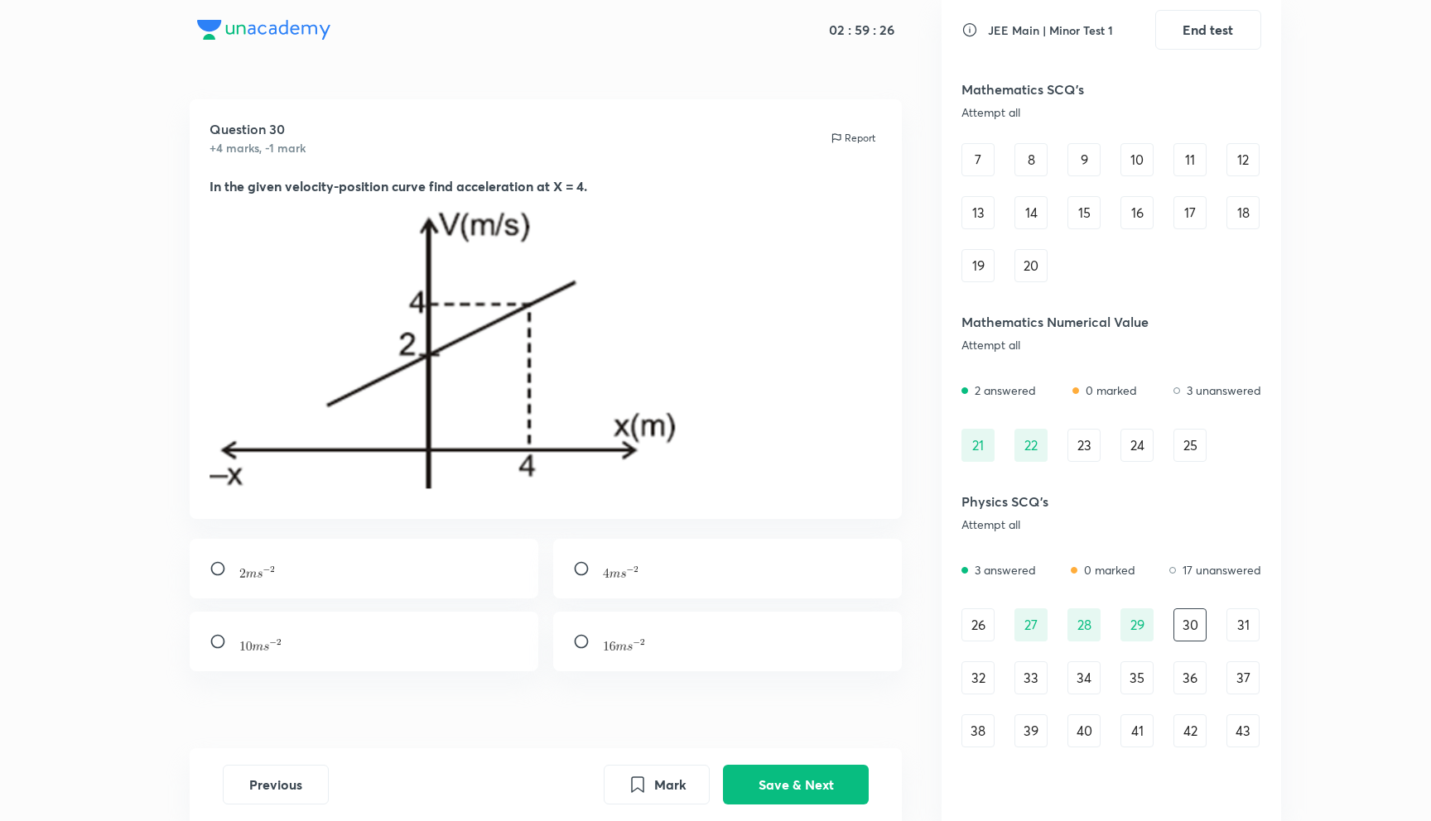
click at [217, 570] on input "radio" at bounding box center [224, 568] width 30 height 17
radio input "true"
click at [827, 784] on button "Save & Next" at bounding box center [796, 783] width 146 height 40
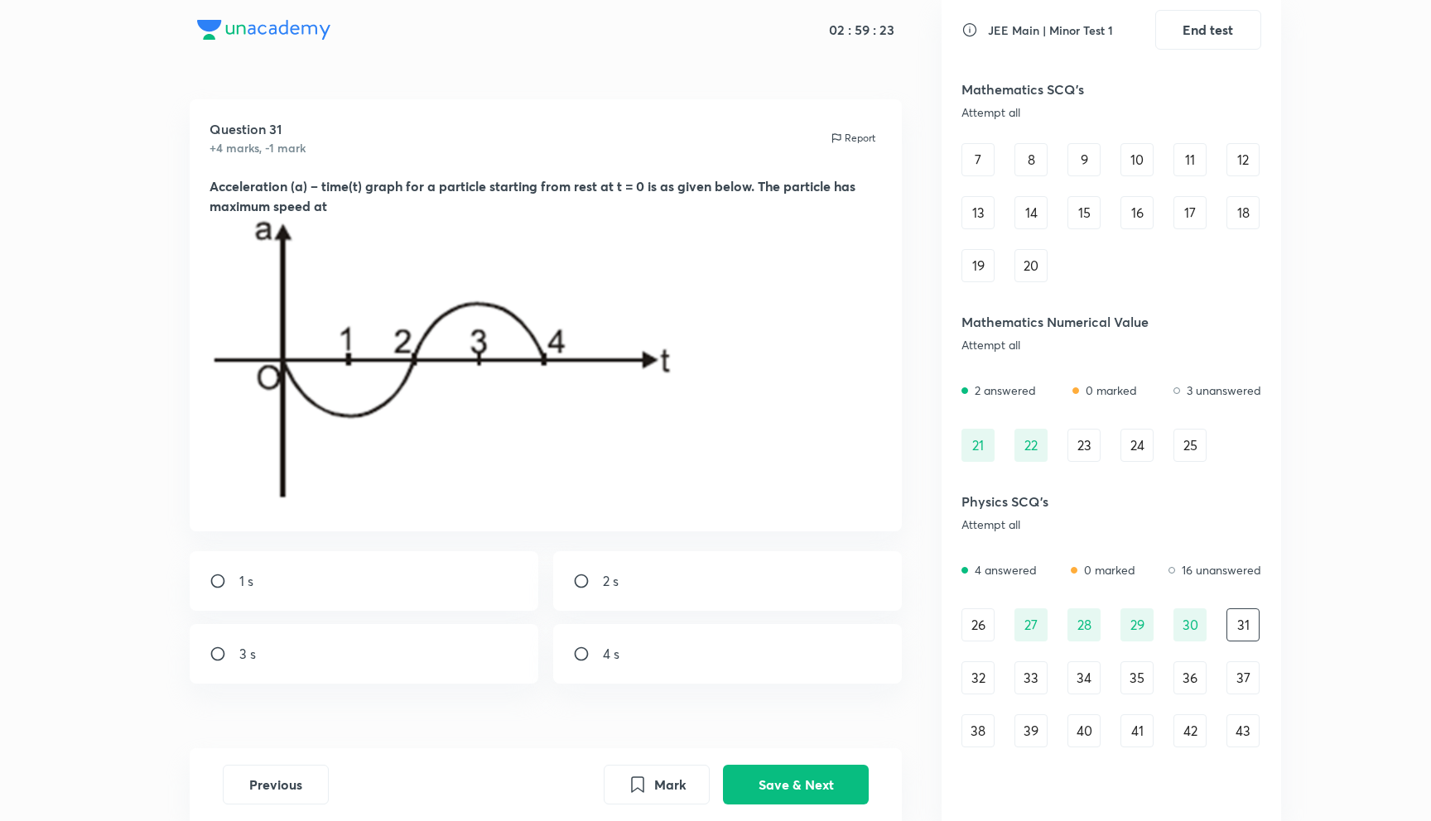
click at [224, 647] on input "radio" at bounding box center [224, 654] width 30 height 17
radio input "true"
click at [805, 779] on button "Save & Next" at bounding box center [796, 783] width 146 height 40
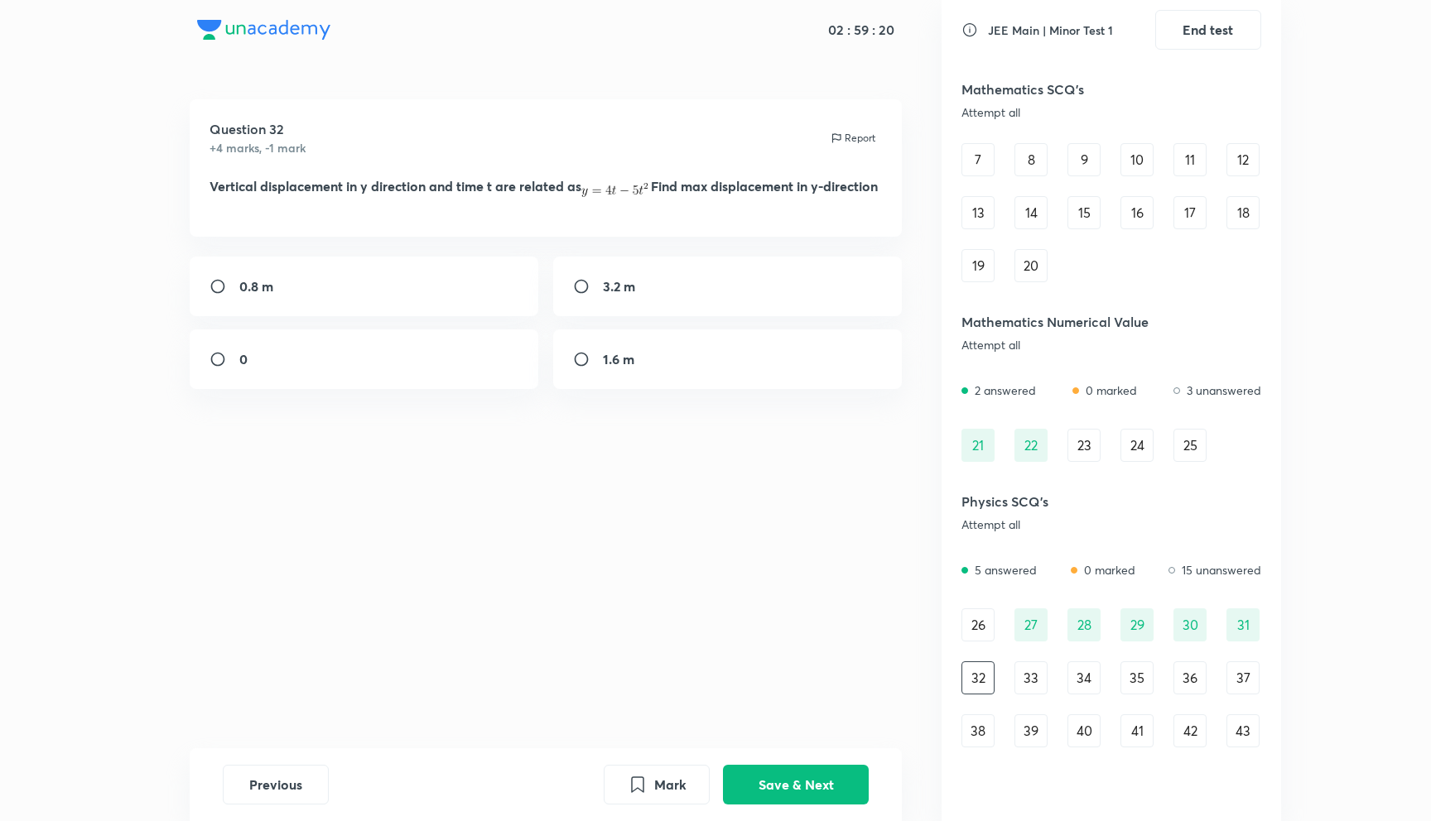
click at [215, 295] on input "radio" at bounding box center [224, 286] width 30 height 17
radio input "true"
click at [820, 768] on button "Save & Next" at bounding box center [796, 783] width 146 height 40
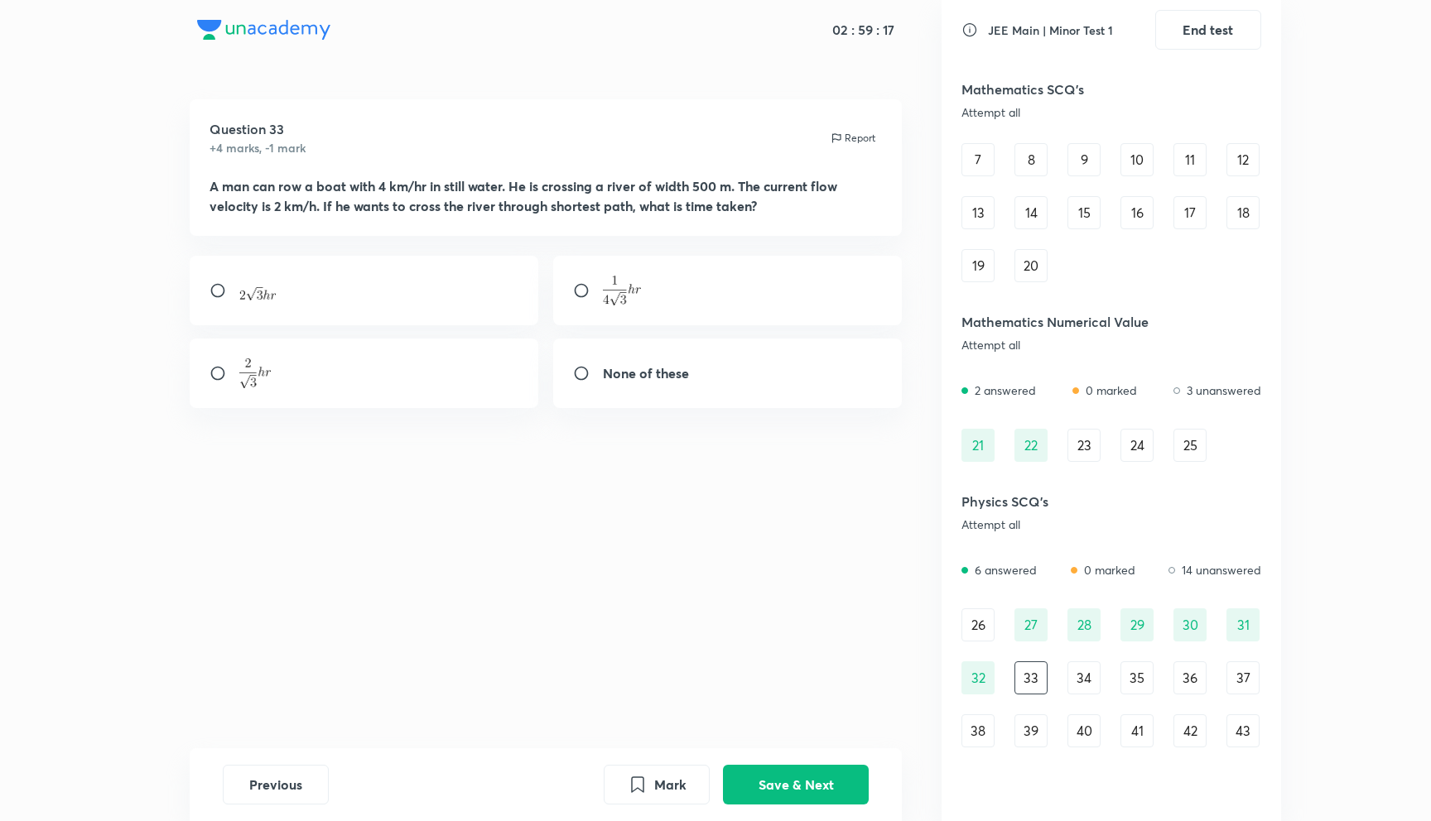
click at [580, 288] on input "radio" at bounding box center [588, 290] width 30 height 17
radio input "true"
click at [759, 781] on button "Save & Next" at bounding box center [796, 783] width 146 height 40
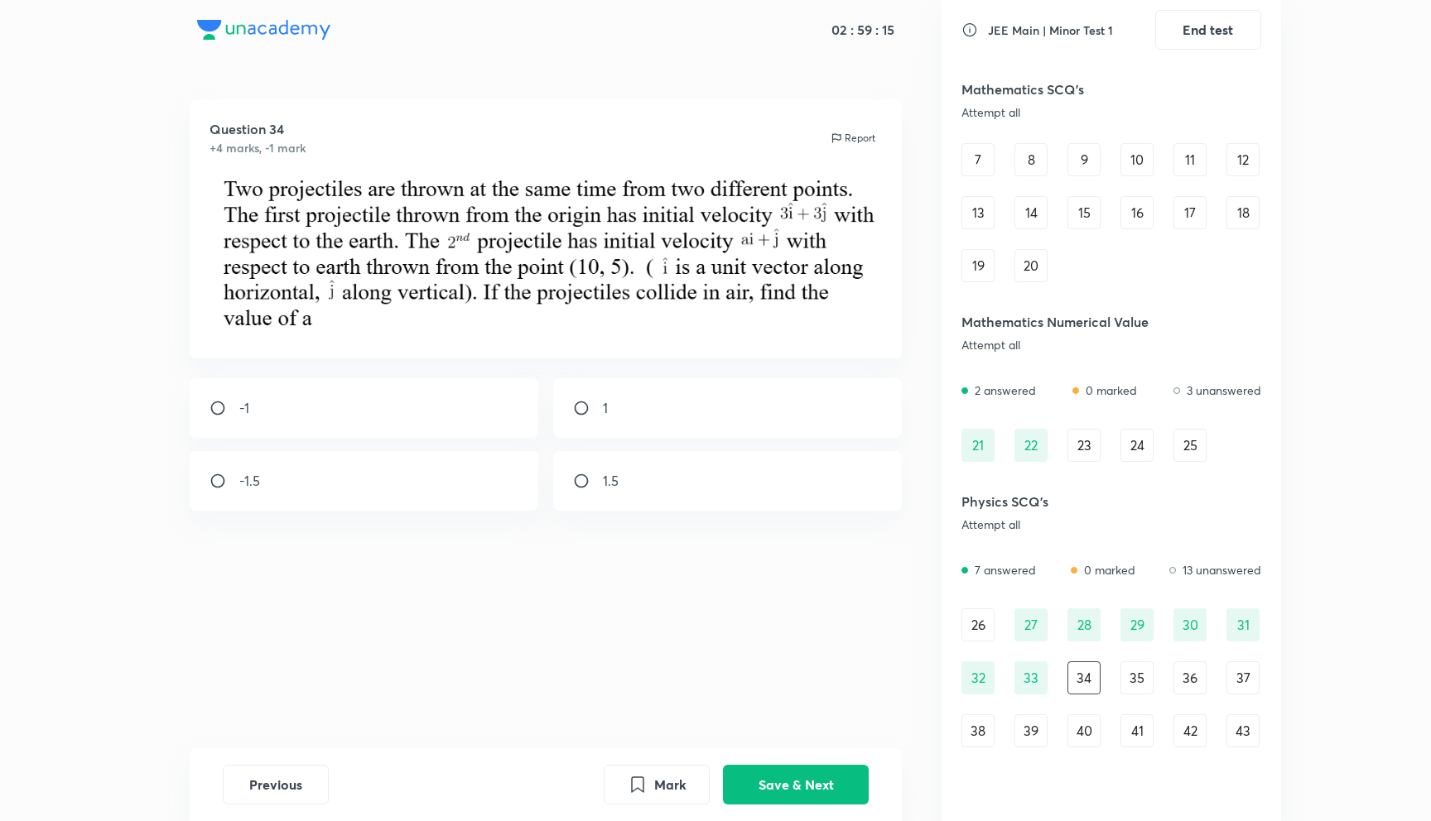
click at [579, 476] on input "radio" at bounding box center [588, 481] width 30 height 17
radio input "true"
click at [745, 785] on button "Save & Next" at bounding box center [796, 783] width 146 height 40
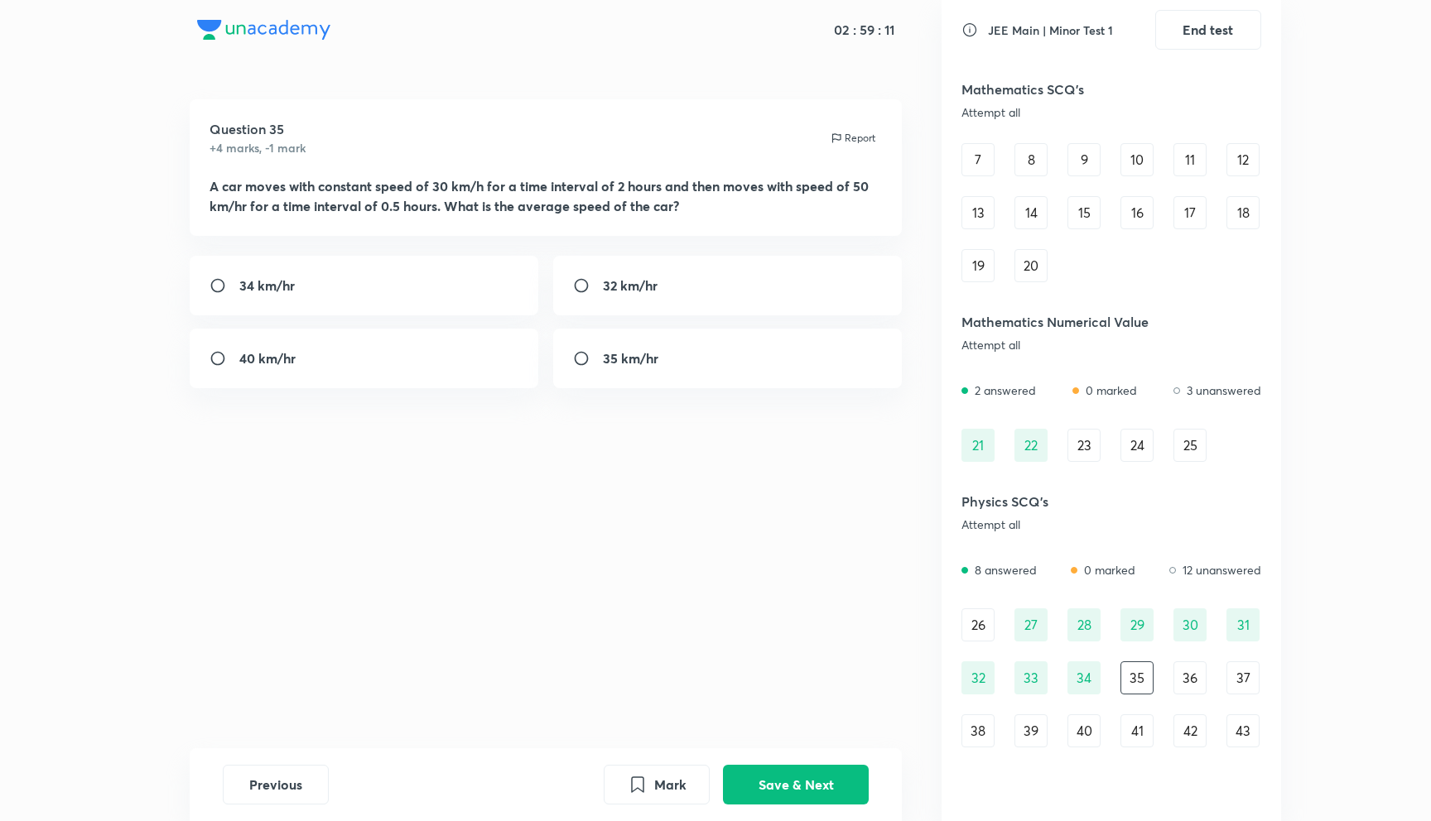
click at [583, 364] on input "radio" at bounding box center [588, 358] width 30 height 17
radio input "true"
click at [797, 798] on button "Save & Next" at bounding box center [796, 783] width 146 height 40
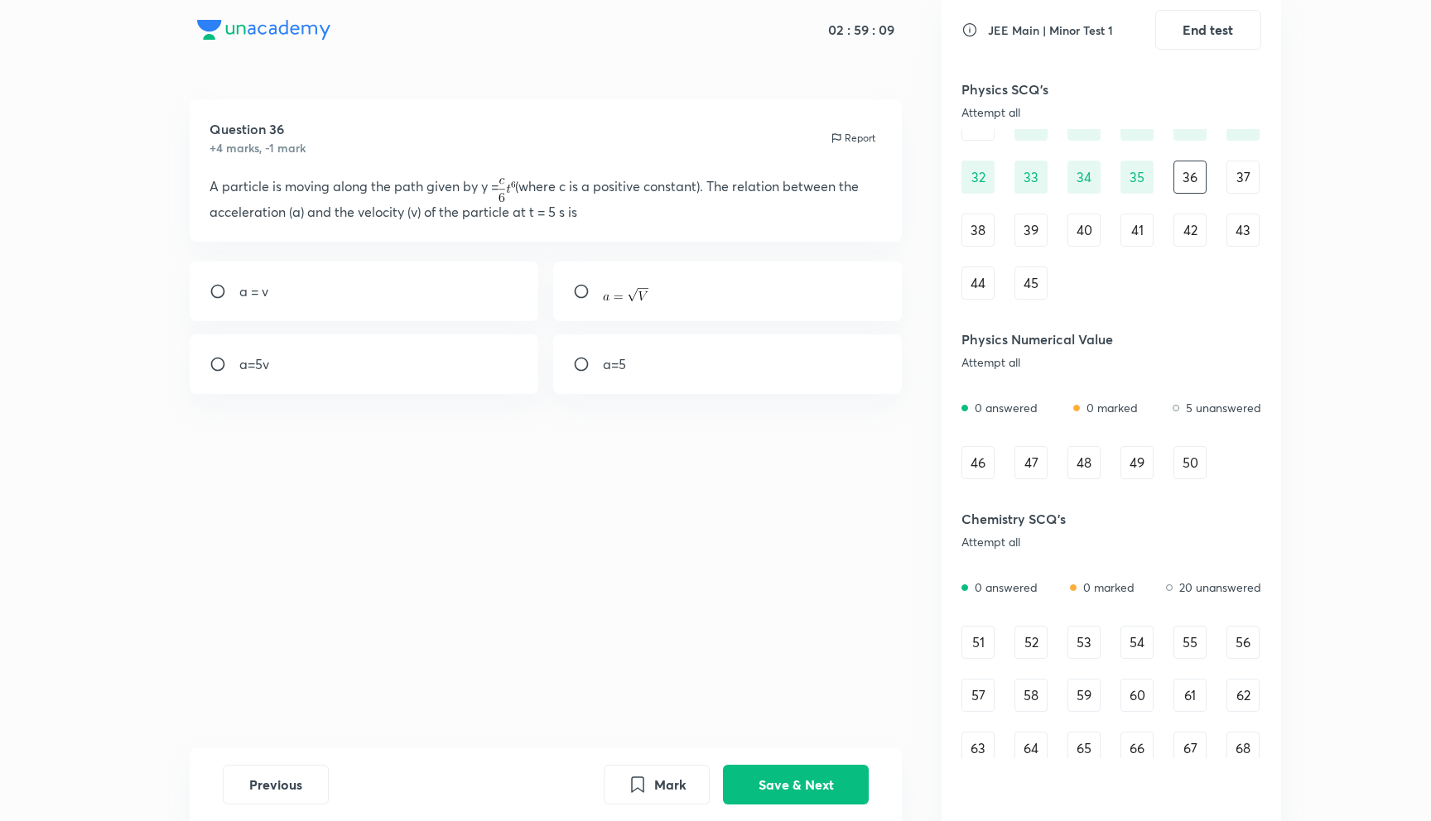
scroll to position [637, 0]
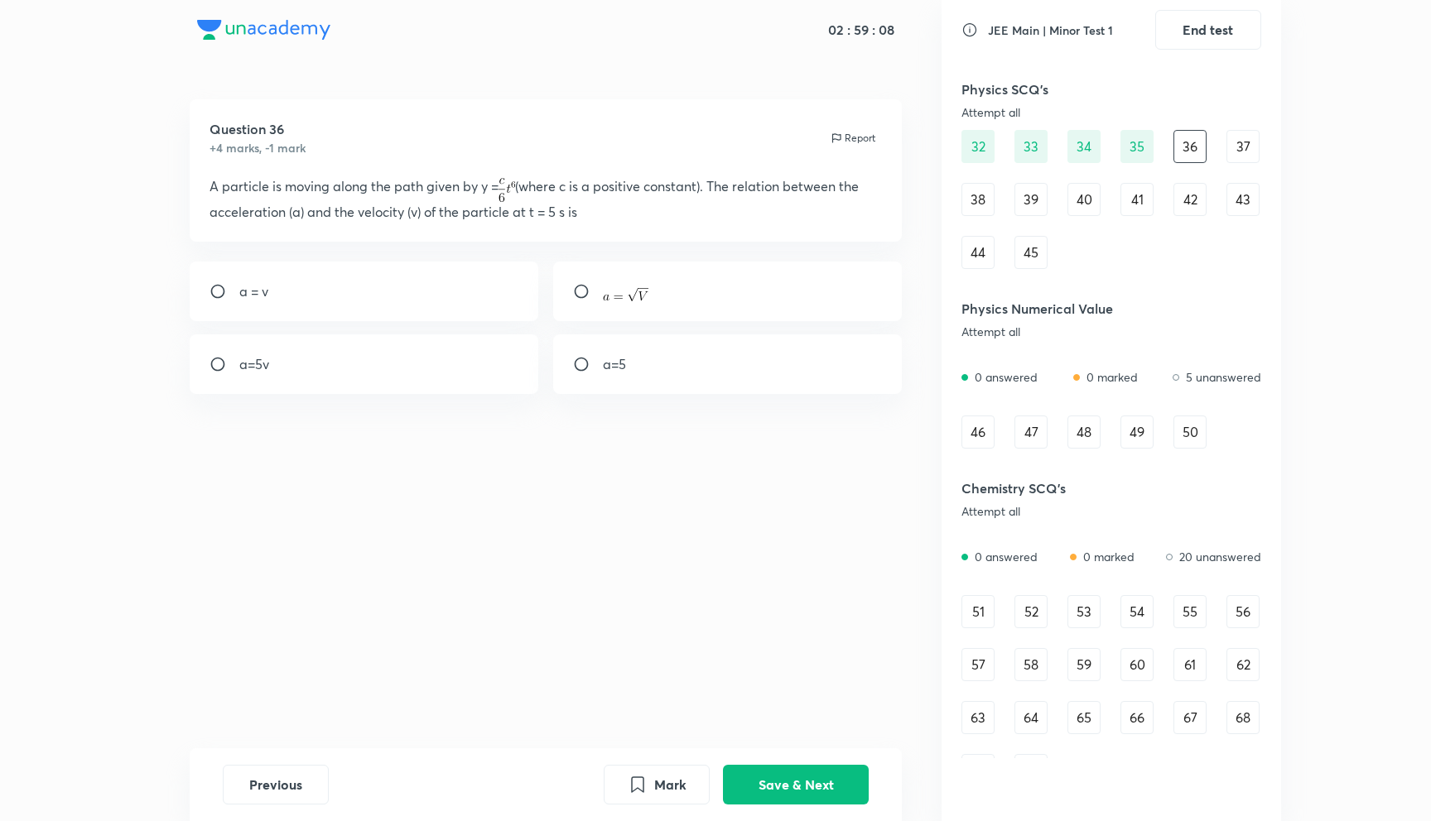
click at [979, 425] on div "46" at bounding box center [977, 432] width 33 height 33
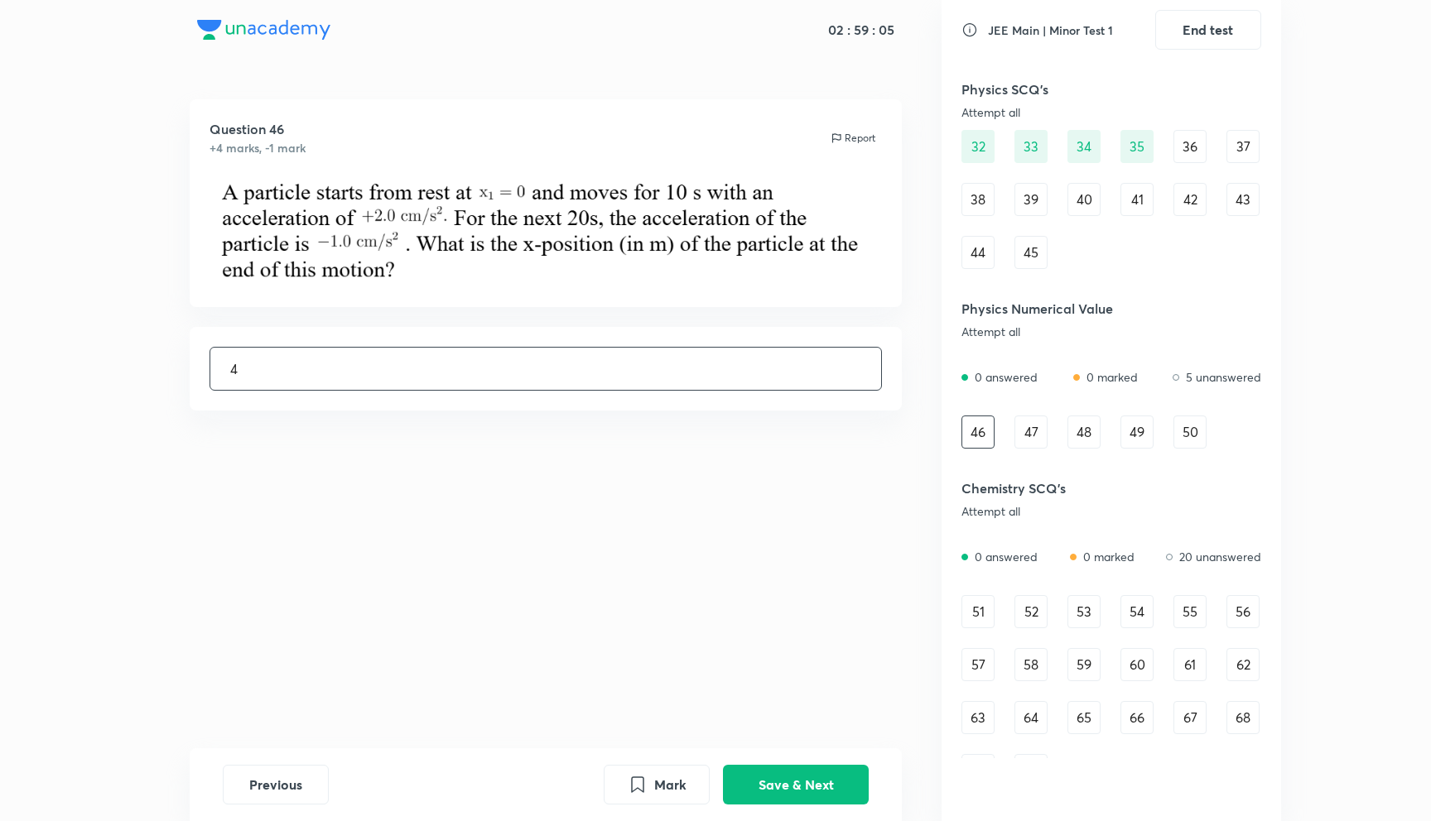
type input "4"
click at [1032, 433] on div "47" at bounding box center [1030, 432] width 33 height 33
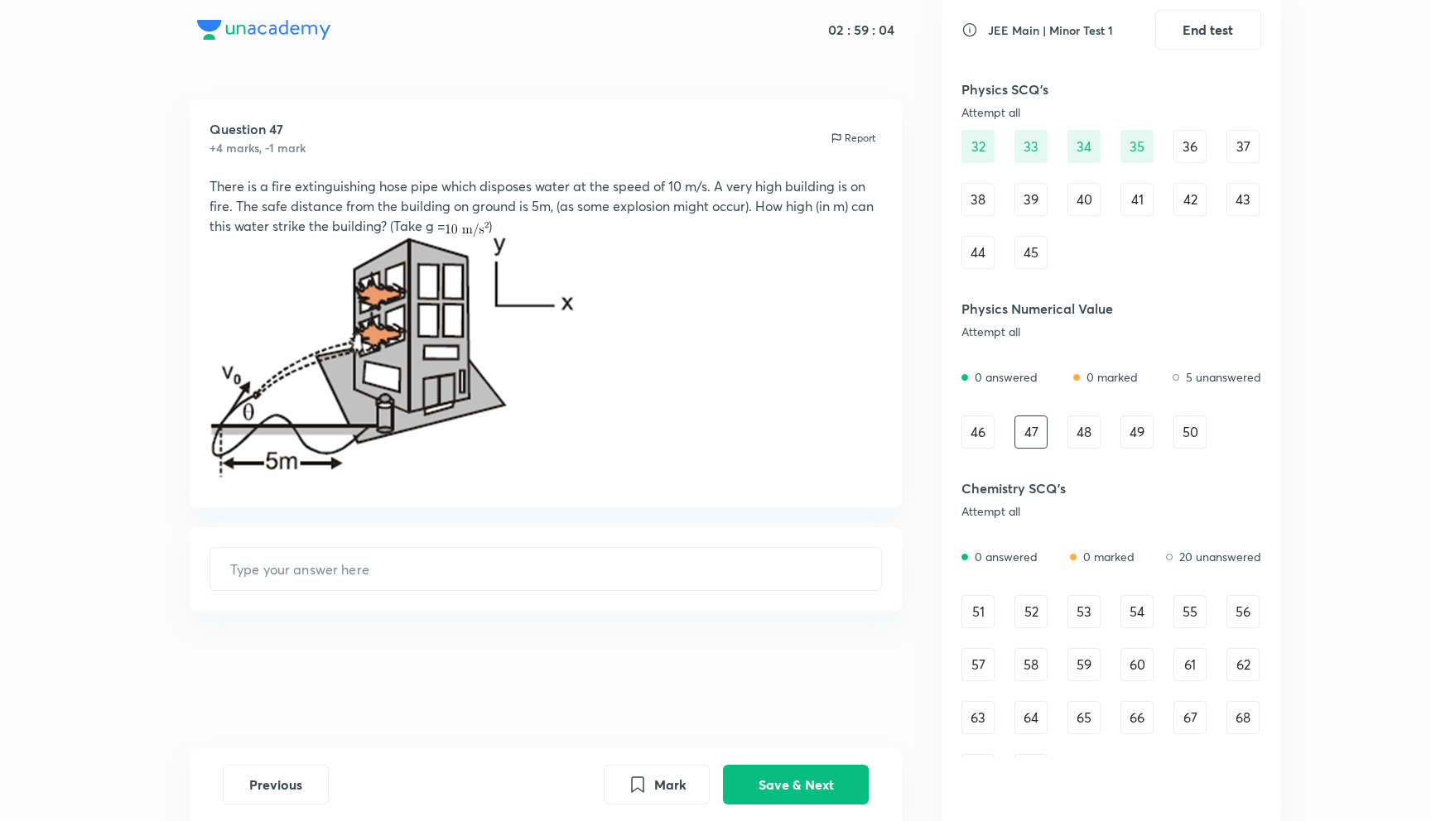
click at [685, 358] on p at bounding box center [545, 362] width 673 height 251
click at [834, 781] on button "Save & Next" at bounding box center [796, 783] width 146 height 40
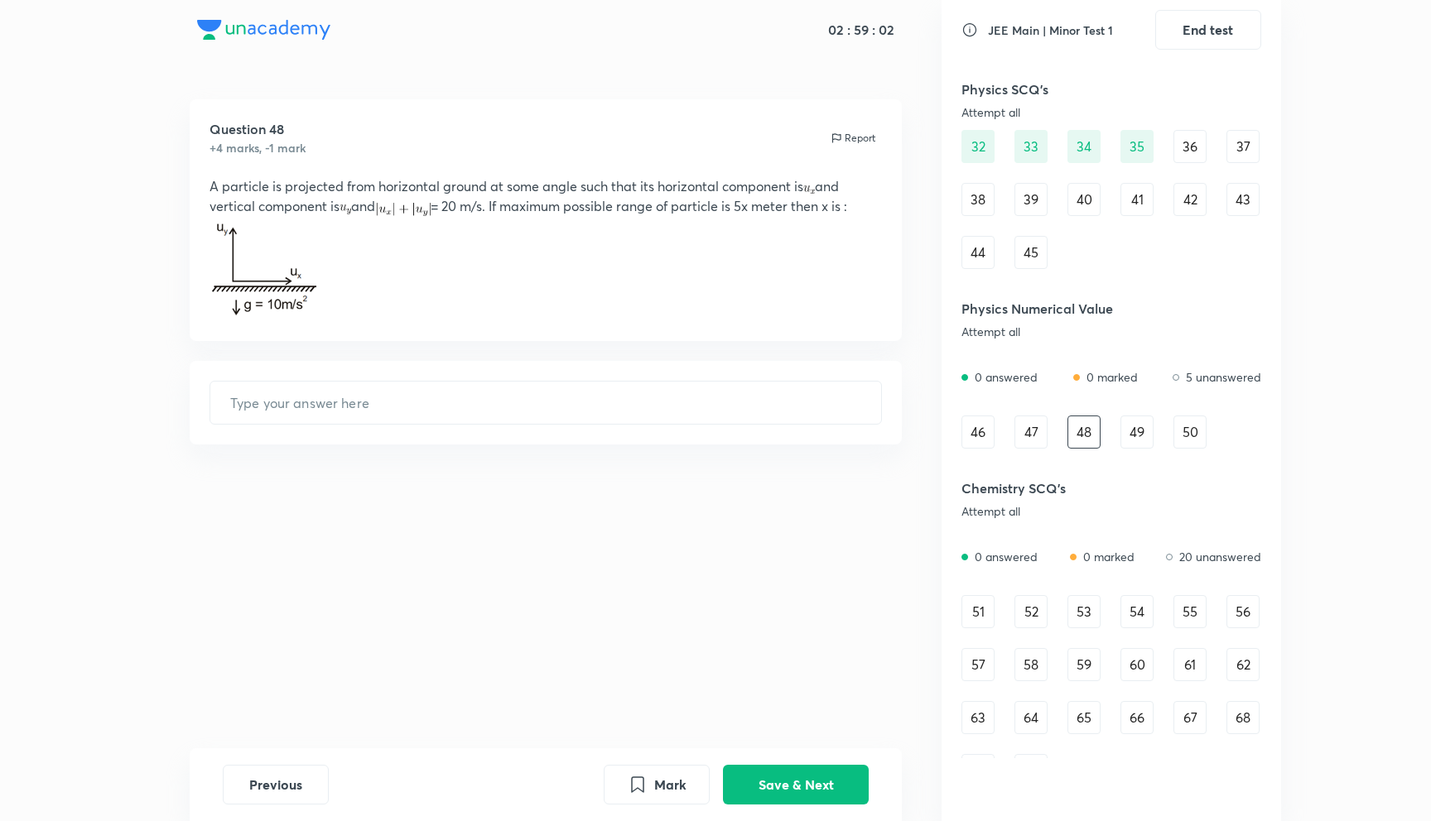
click at [988, 437] on div "46" at bounding box center [977, 432] width 33 height 33
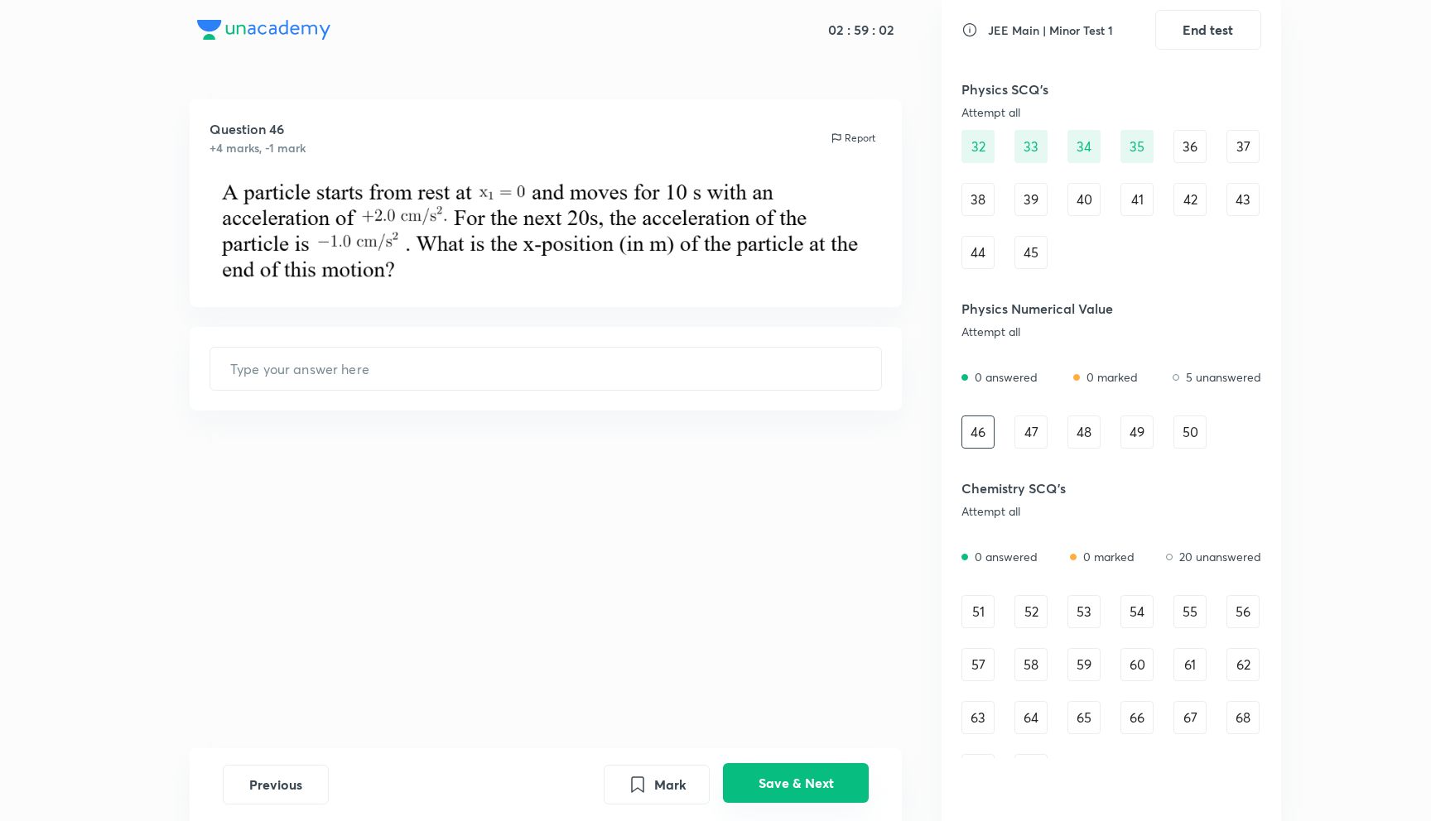
click at [812, 772] on button "Save & Next" at bounding box center [796, 783] width 146 height 40
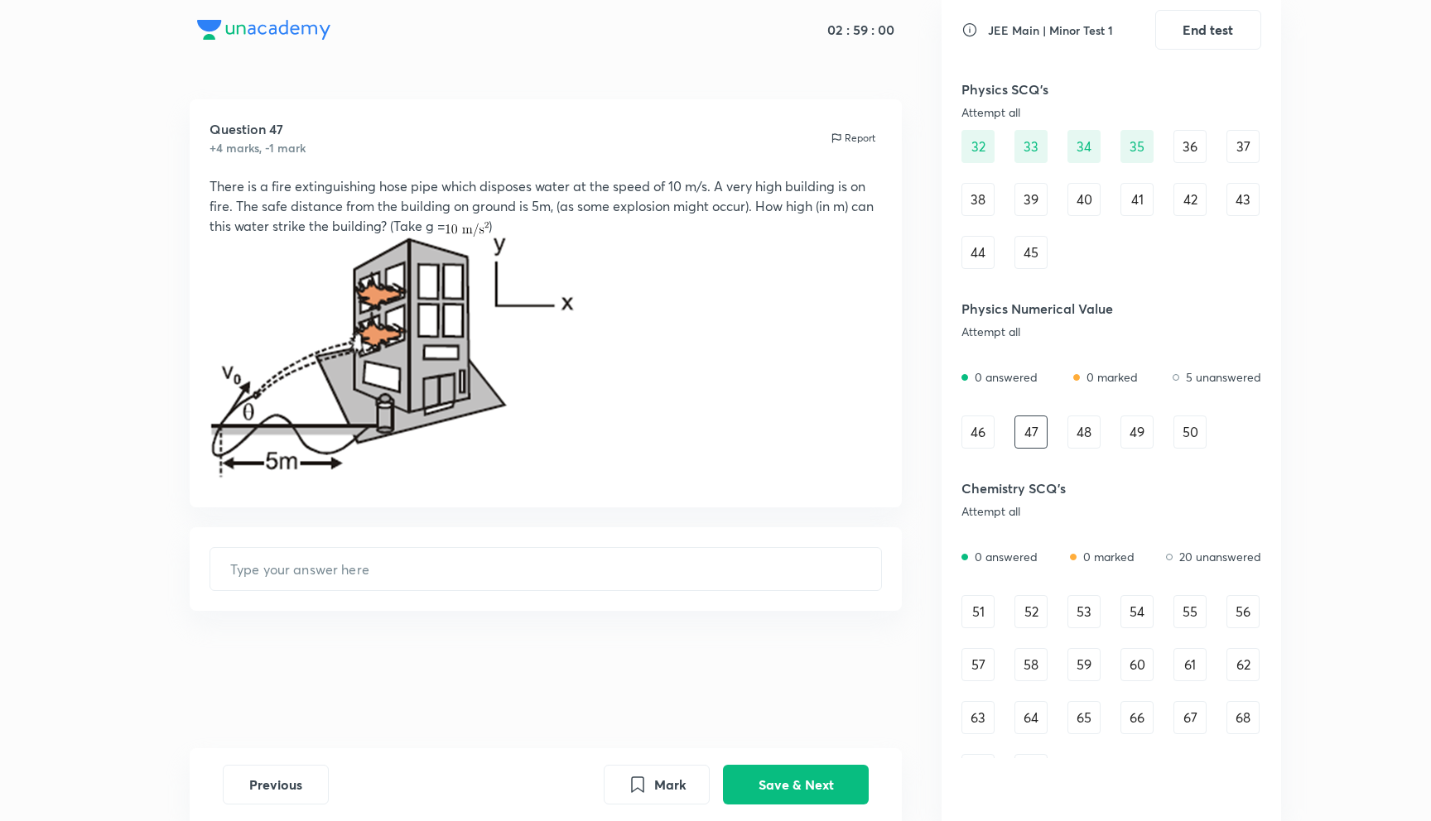
click at [719, 593] on div "​" at bounding box center [546, 569] width 713 height 84
click at [719, 565] on input "text" at bounding box center [545, 569] width 671 height 42
type input "44"
click at [850, 777] on button "Save & Next" at bounding box center [796, 783] width 146 height 40
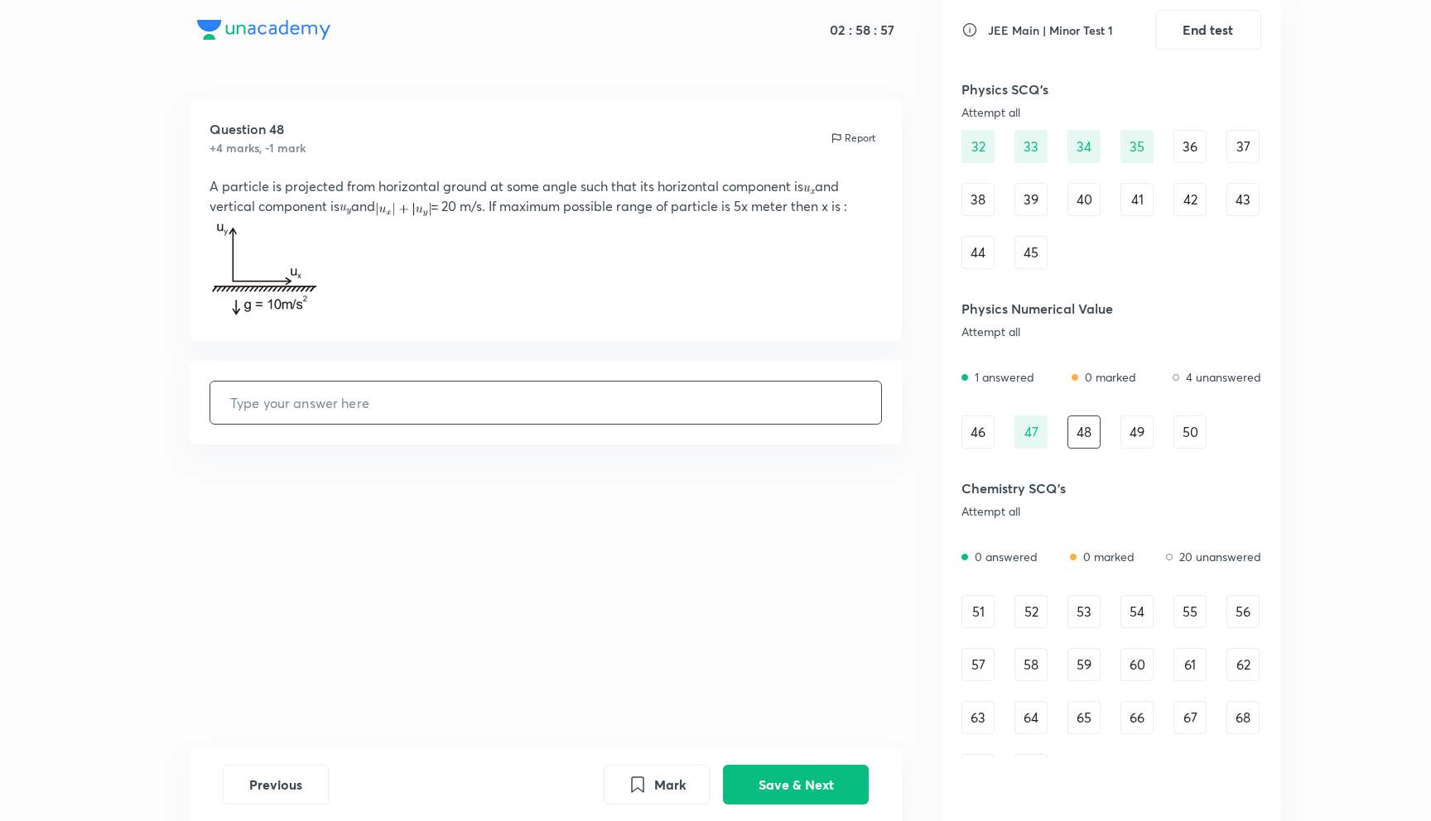
click at [584, 424] on div "​" at bounding box center [545, 403] width 673 height 44
type input "4"
click at [783, 767] on button "Save & Next" at bounding box center [796, 783] width 146 height 40
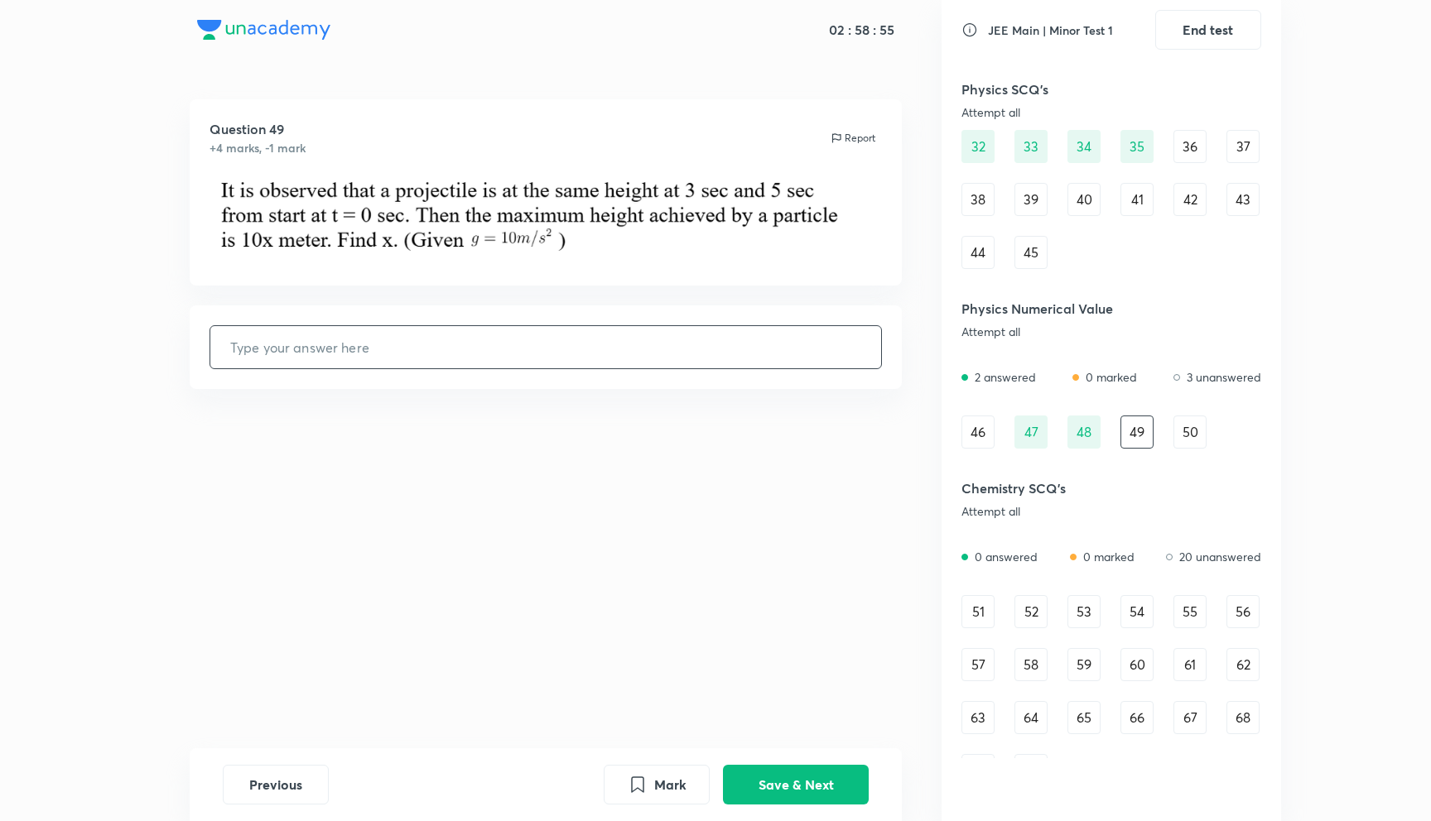
click at [700, 364] on input "text" at bounding box center [545, 347] width 671 height 42
type input "3"
click at [1030, 652] on div "58" at bounding box center [1030, 664] width 33 height 33
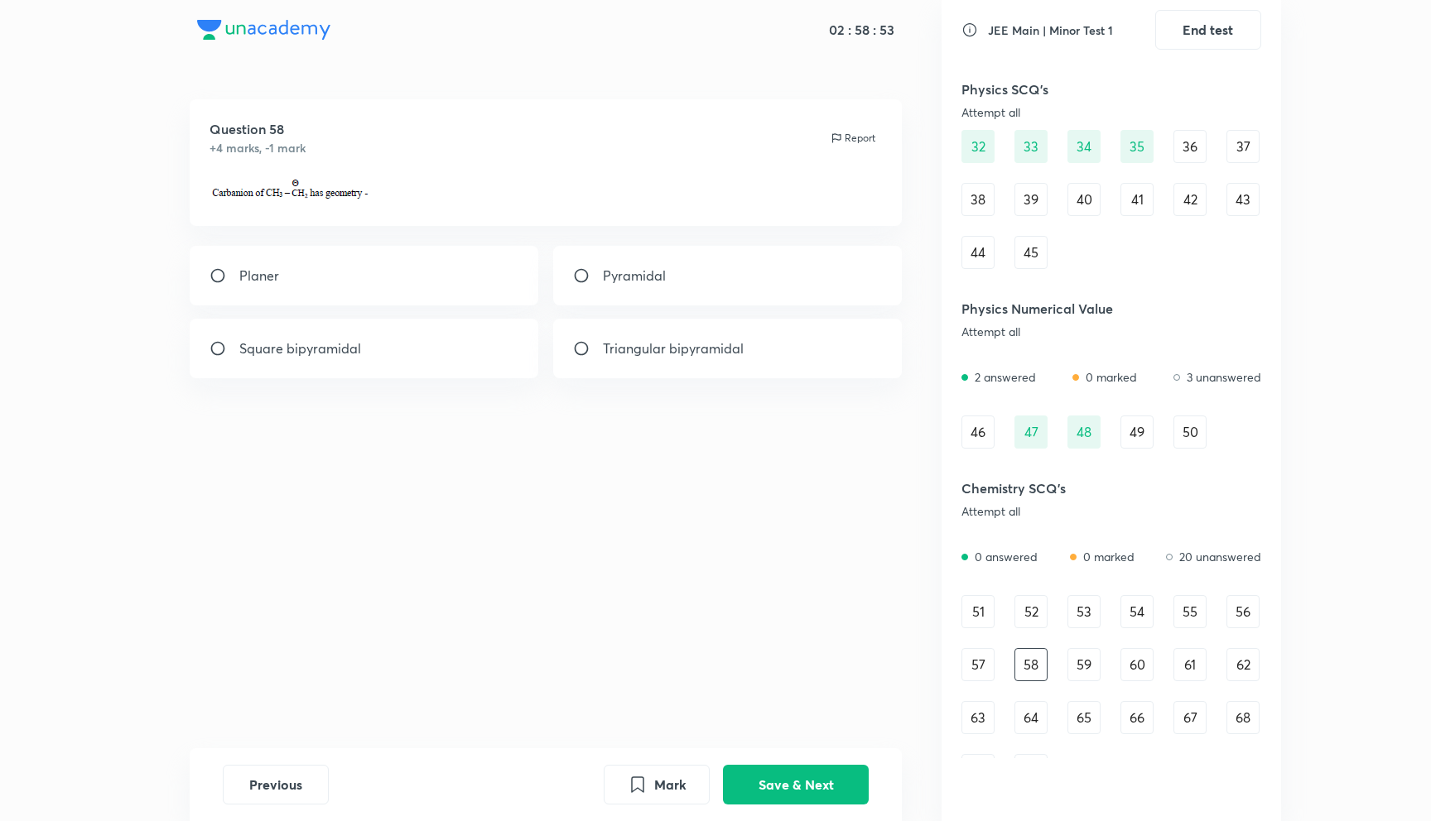
click at [582, 345] on input "radio" at bounding box center [588, 348] width 30 height 17
radio input "true"
click at [815, 801] on button "Save & Next" at bounding box center [796, 783] width 146 height 40
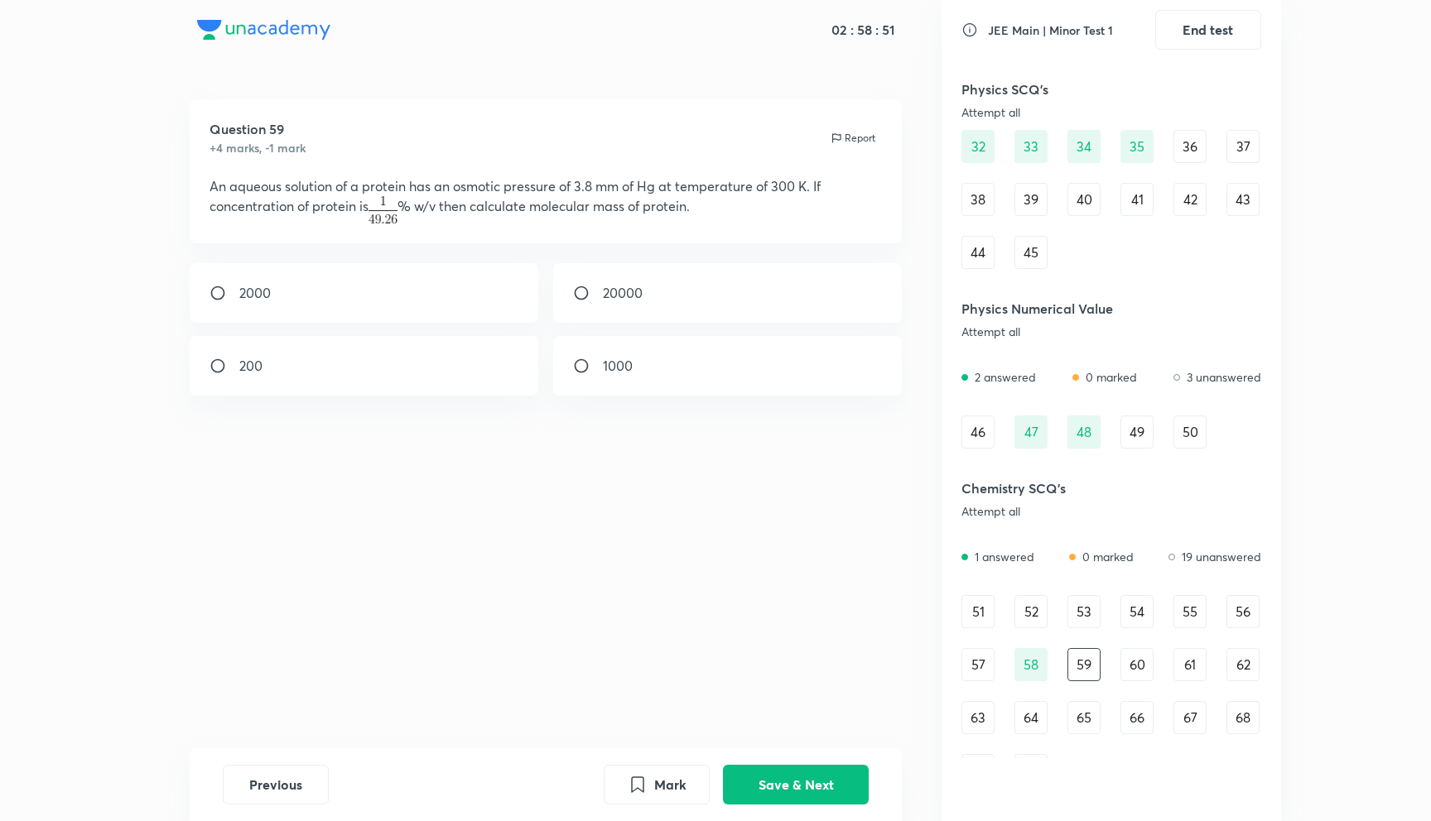
click at [580, 372] on input "radio" at bounding box center [588, 366] width 30 height 17
radio input "true"
click at [783, 796] on button "Save & Next" at bounding box center [796, 783] width 146 height 40
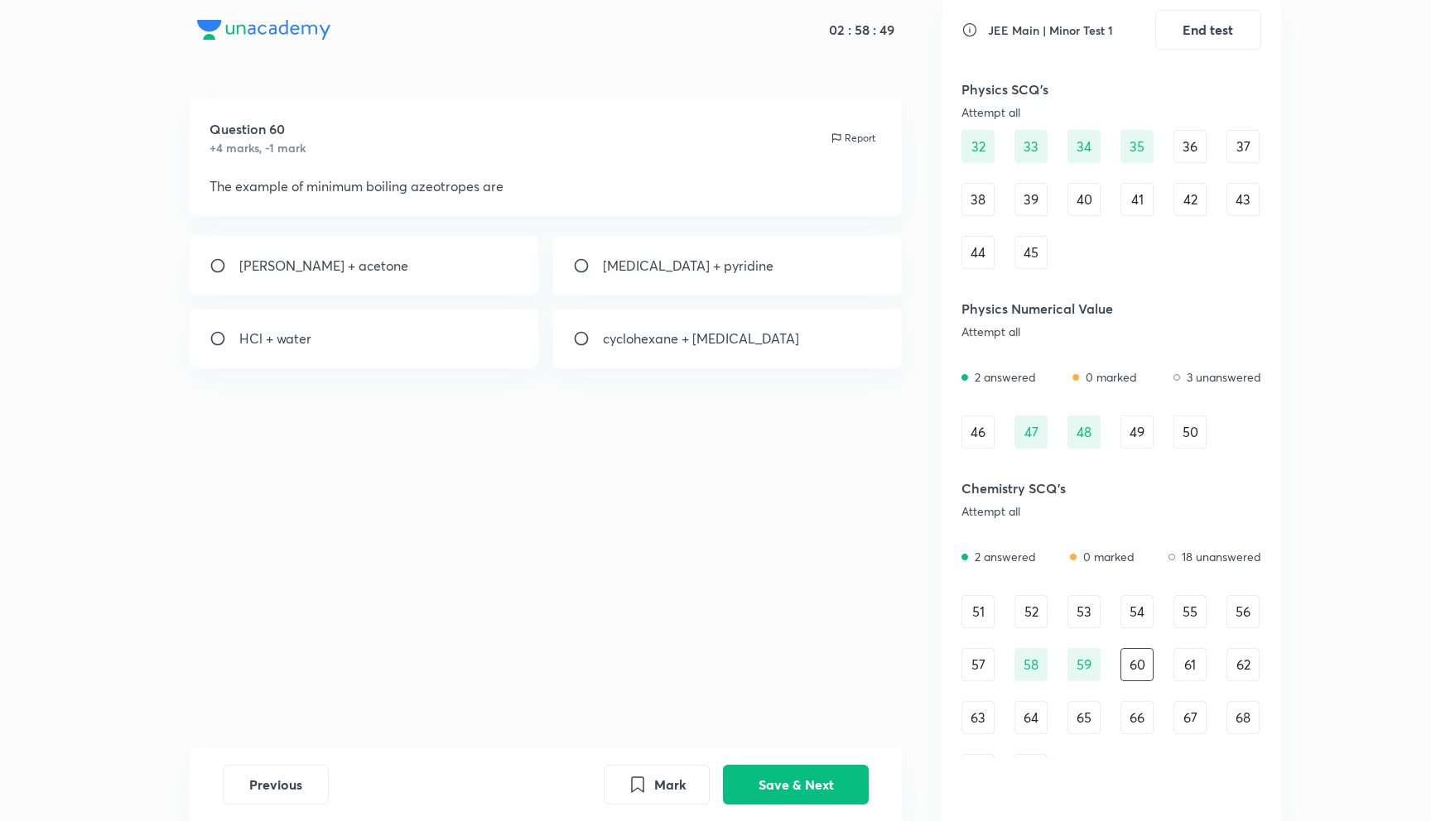
scroll to position [883, 0]
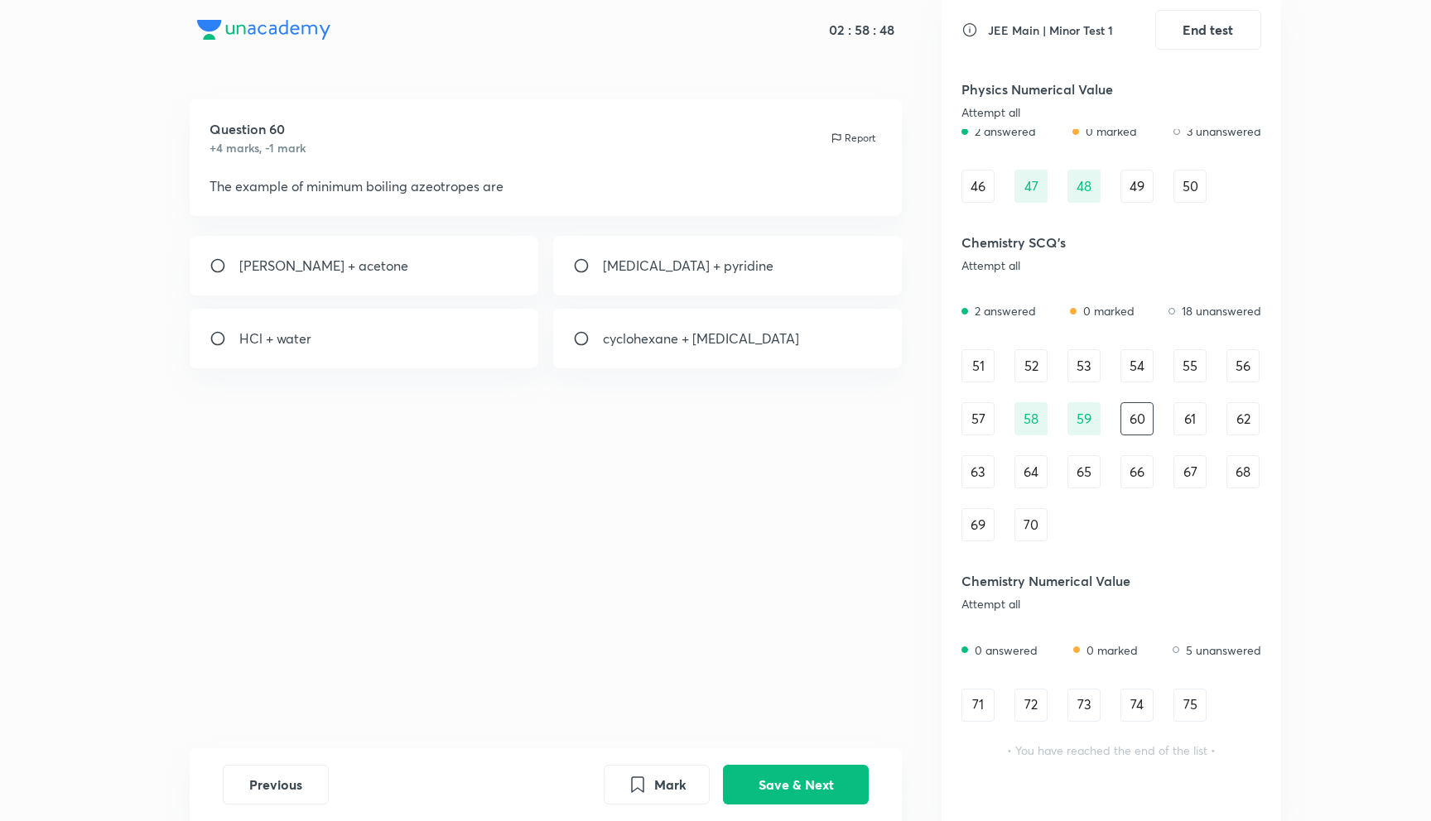
click at [1052, 710] on div "71 72 73 74 75" at bounding box center [1111, 705] width 300 height 33
click at [1019, 695] on div "72" at bounding box center [1030, 705] width 33 height 33
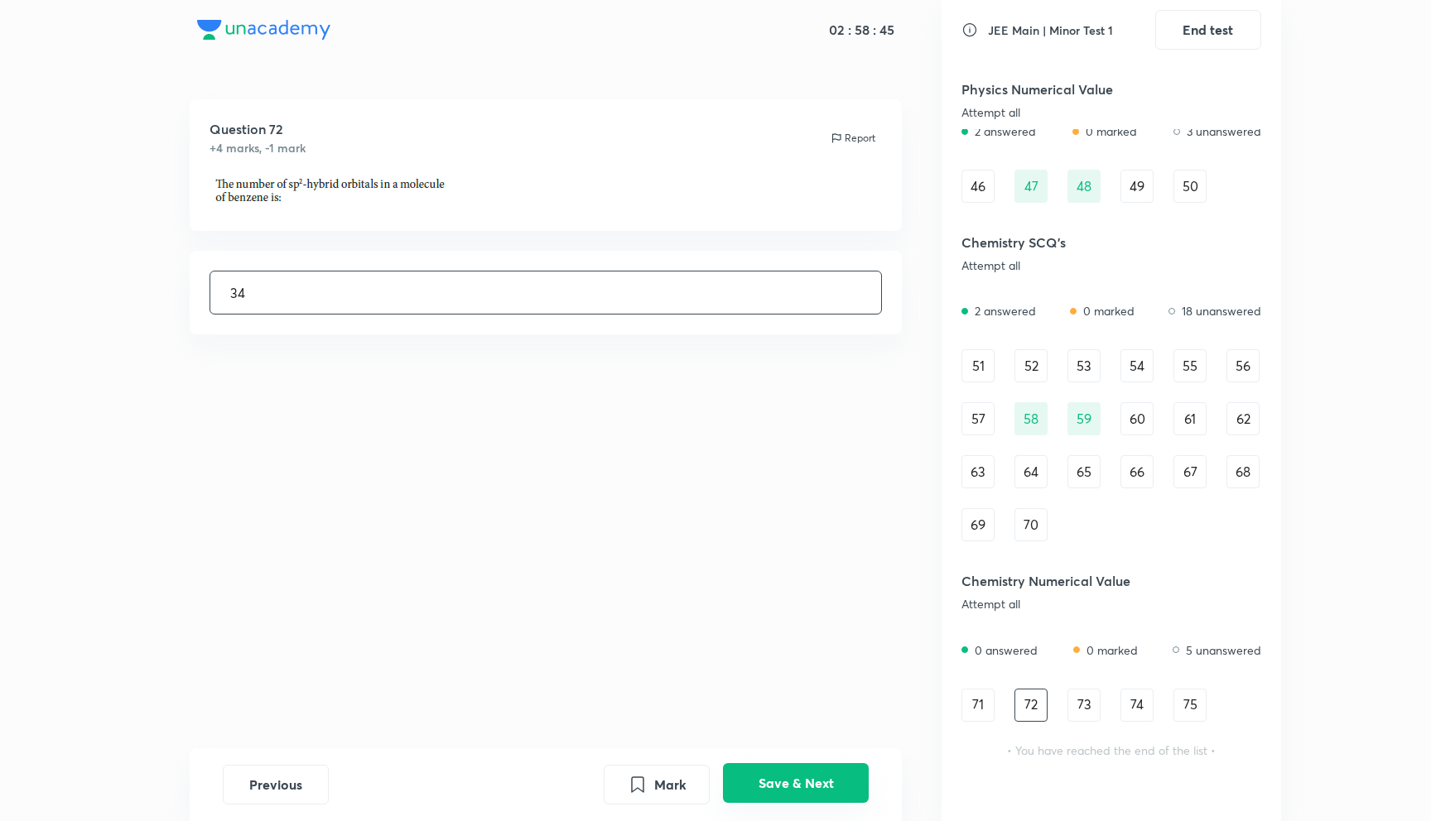
type input "34"
click at [796, 774] on button "Save & Next" at bounding box center [796, 783] width 146 height 40
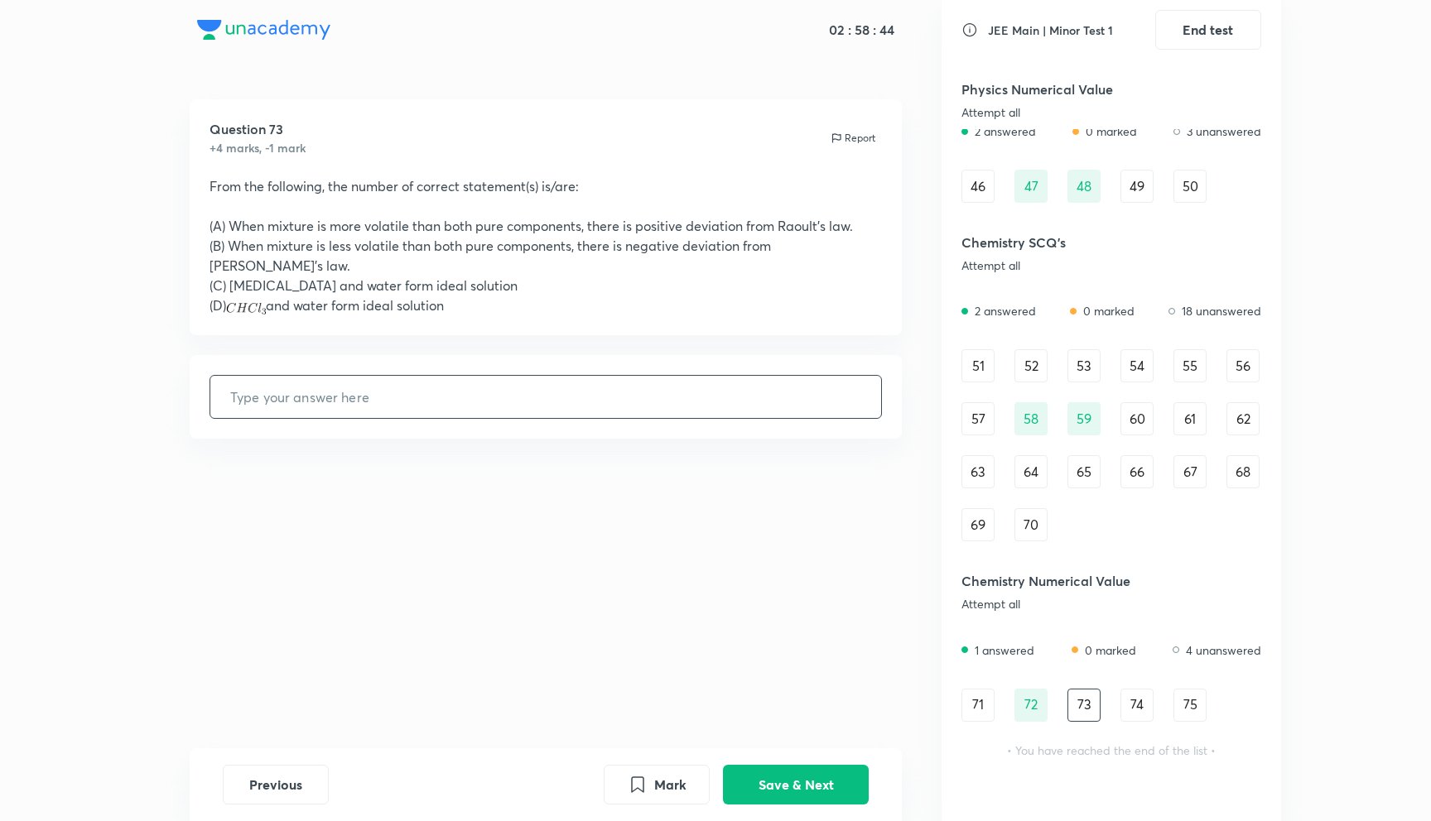
click at [736, 376] on input "text" at bounding box center [545, 397] width 671 height 42
type input "3"
click at [541, 396] on input "text" at bounding box center [545, 397] width 671 height 42
click at [450, 387] on input "text" at bounding box center [545, 397] width 671 height 42
type input "4"
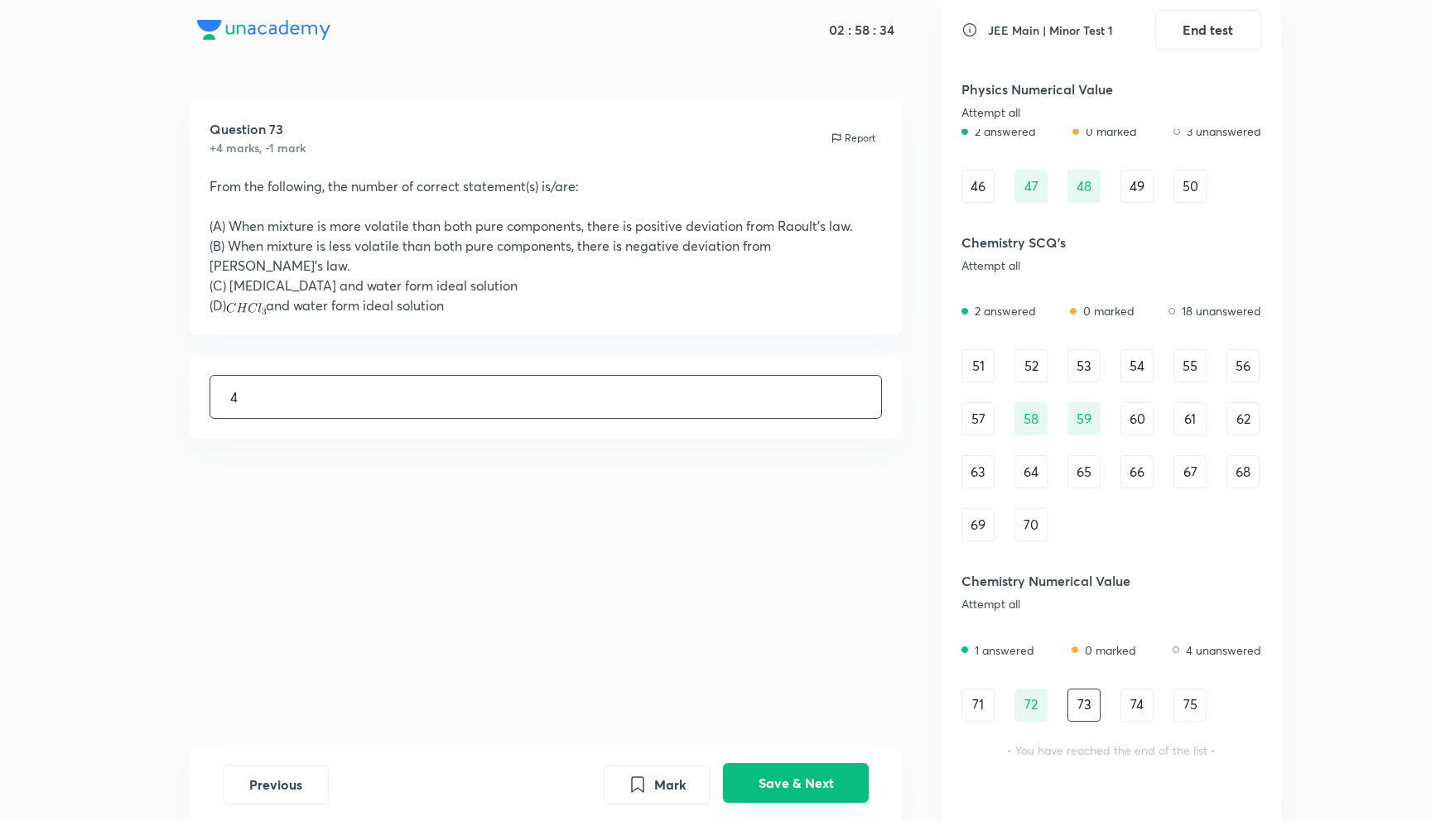
click at [767, 771] on button "Save & Next" at bounding box center [796, 783] width 146 height 40
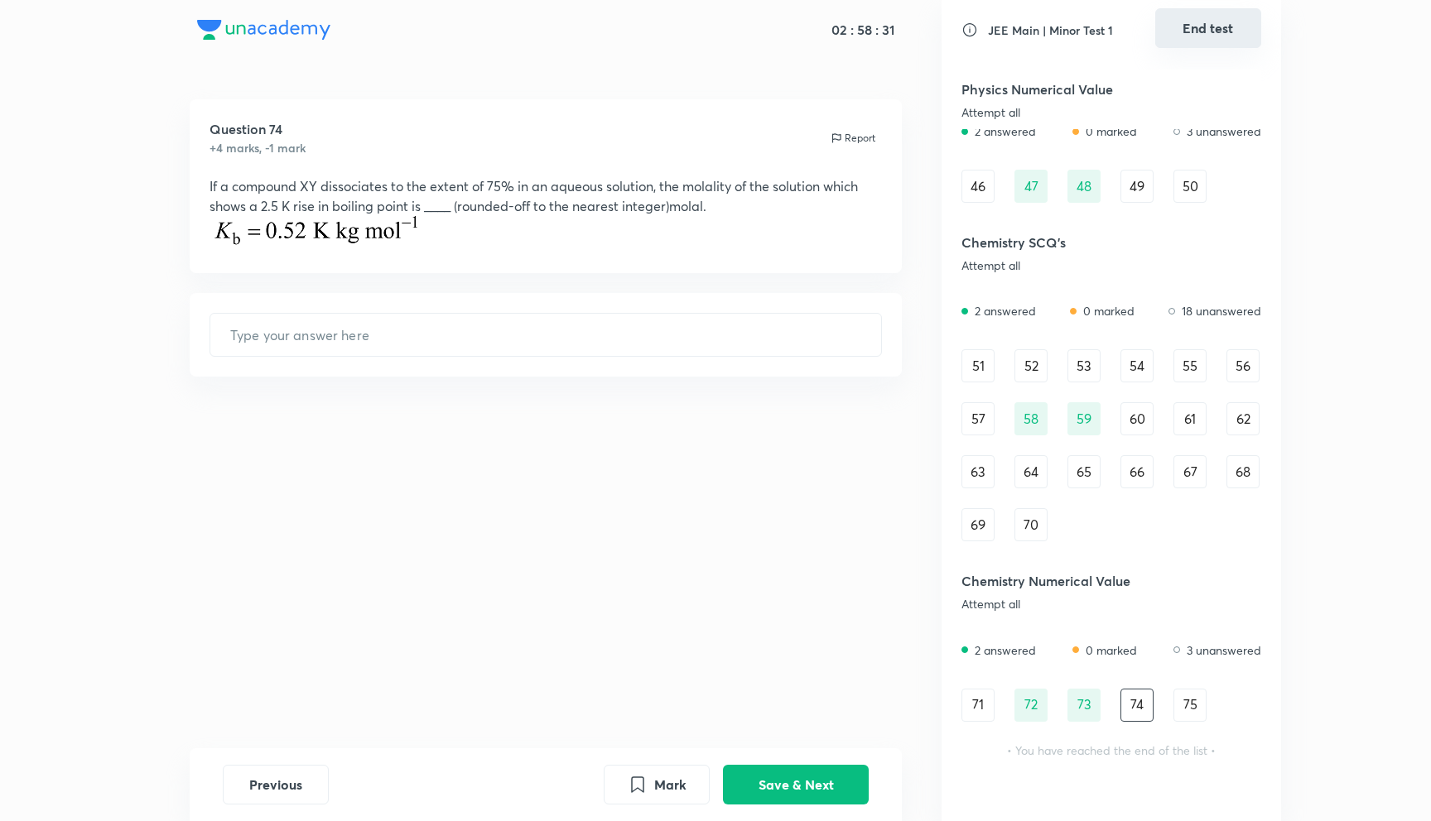
click at [1217, 23] on button "End test" at bounding box center [1208, 28] width 106 height 40
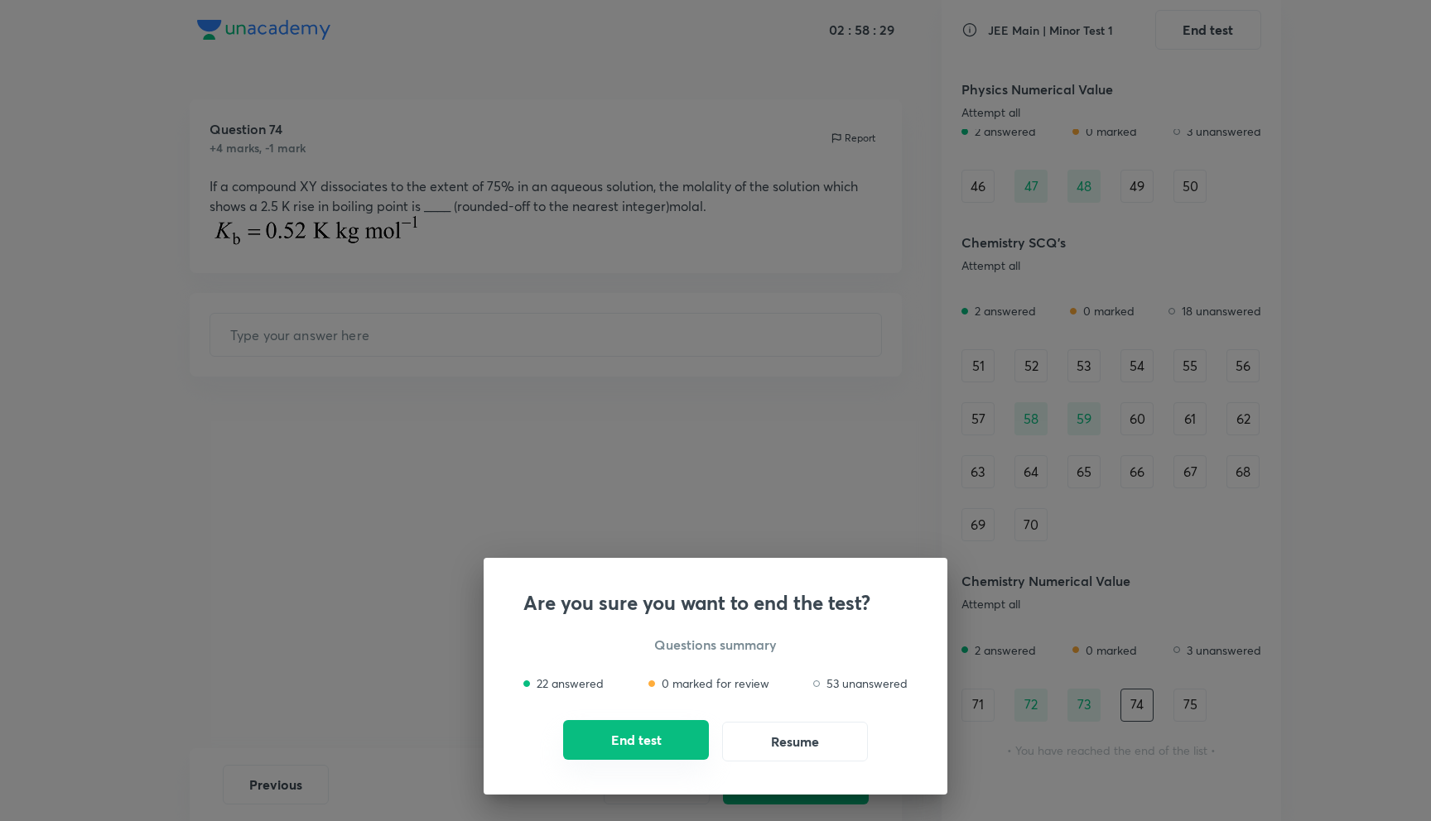
click at [642, 744] on button "End test" at bounding box center [636, 740] width 146 height 40
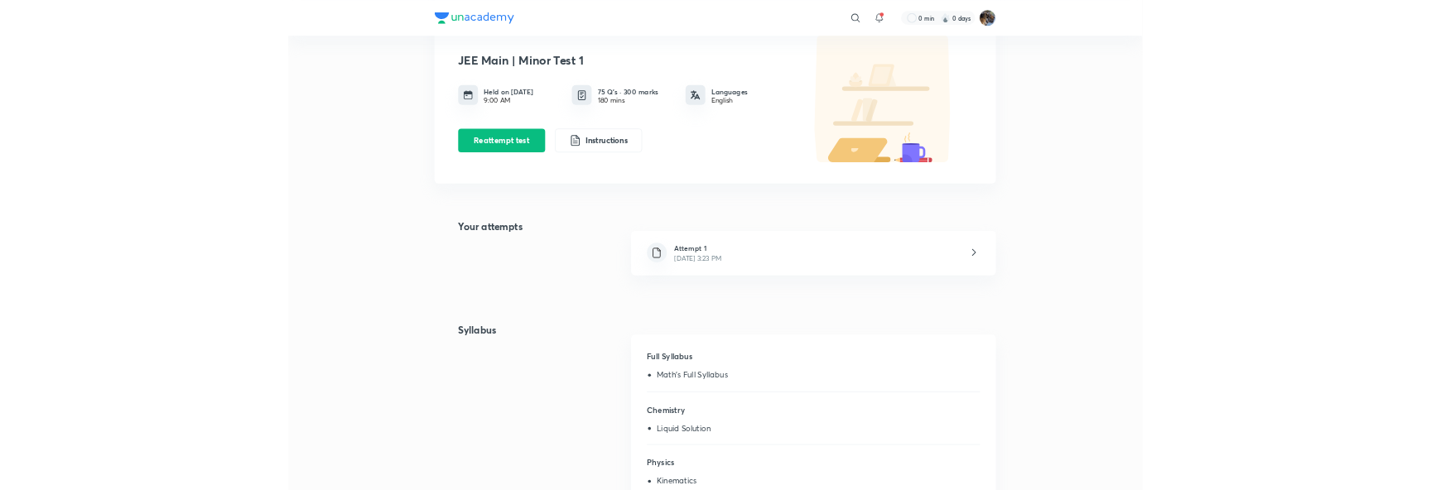
scroll to position [102, 0]
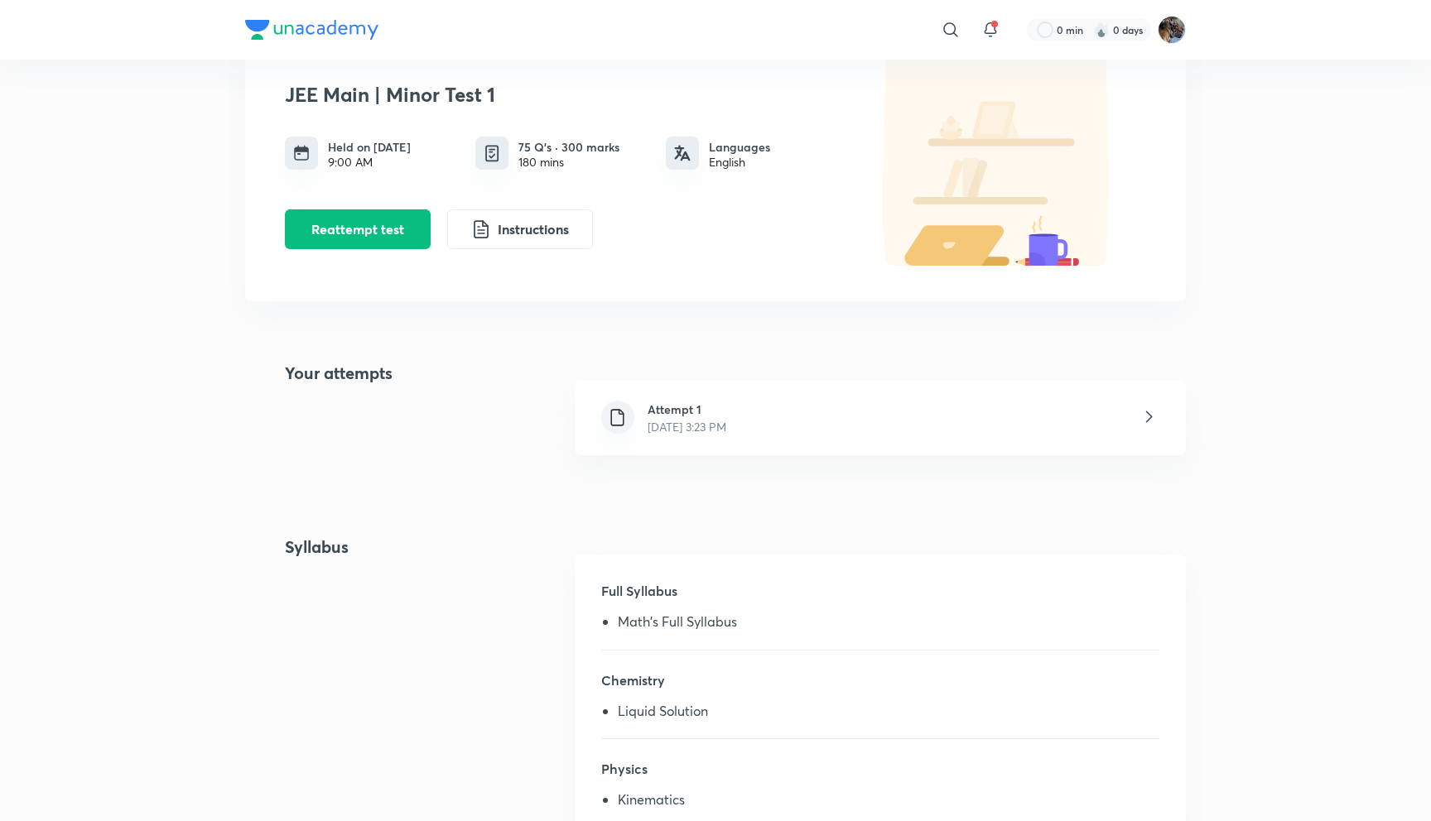
click at [509, 539] on div "Syllabus Full Syllabus Math's Full Syllabus Chemistry Liquid Solution Physics K…" at bounding box center [715, 694] width 940 height 319
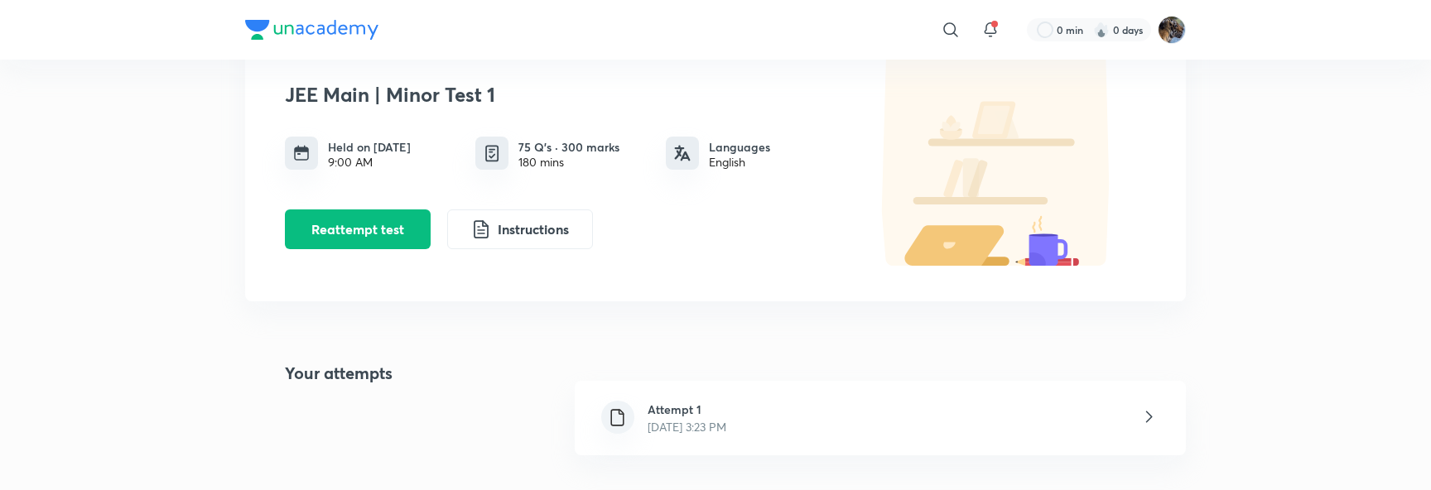
click at [726, 428] on p "[DATE] 3:23 PM" at bounding box center [686, 426] width 79 height 17
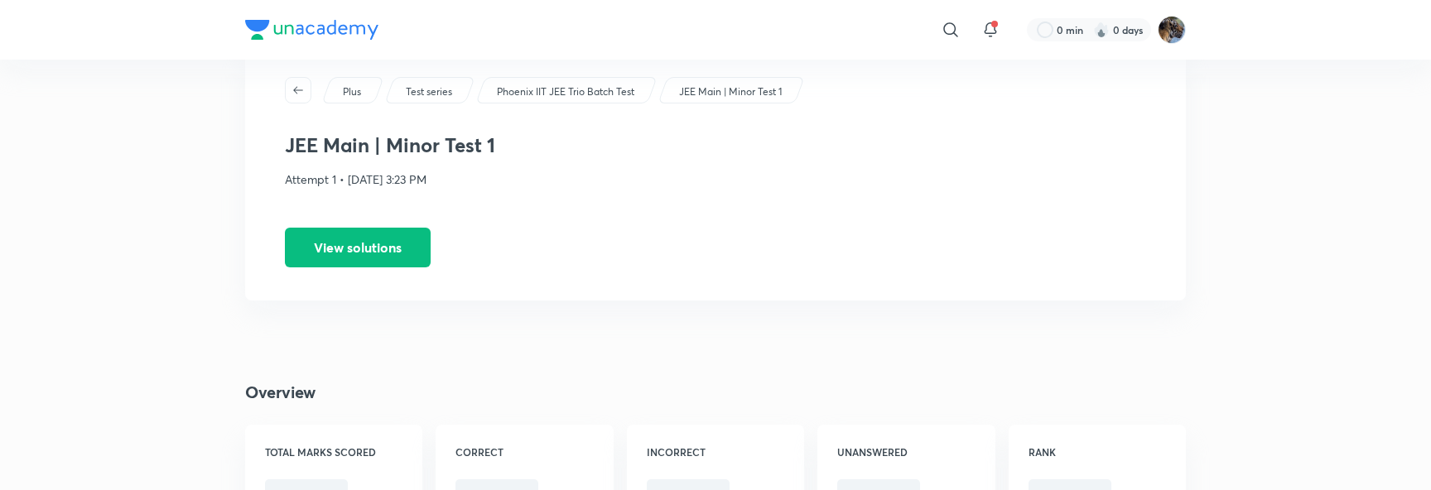
scroll to position [109, 0]
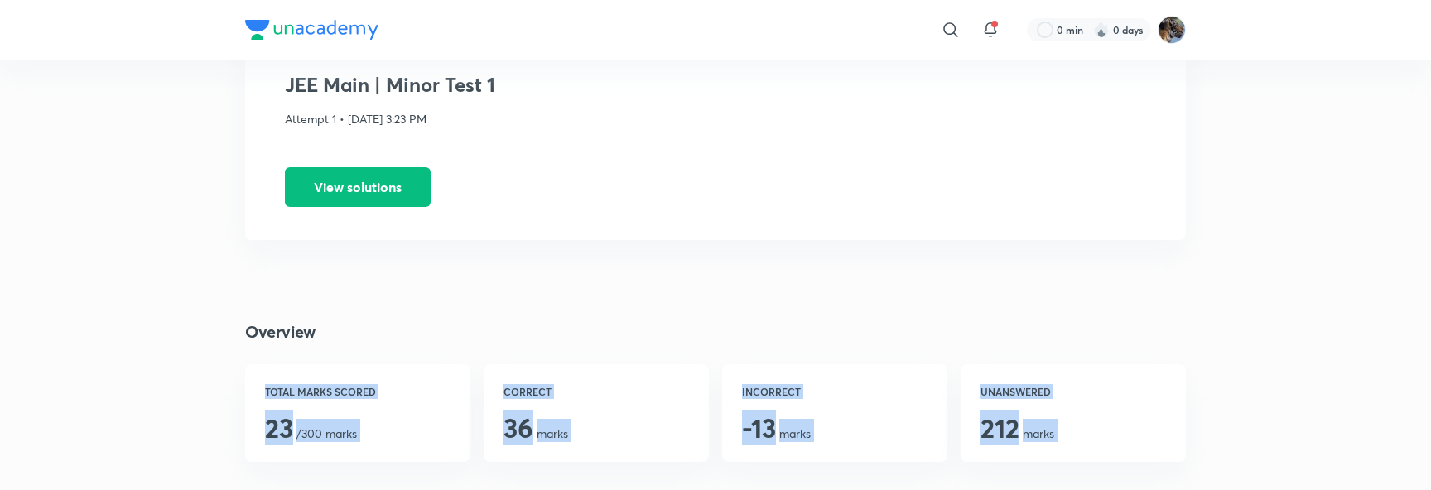
drag, startPoint x: 345, startPoint y: 489, endPoint x: 335, endPoint y: 331, distance: 158.4
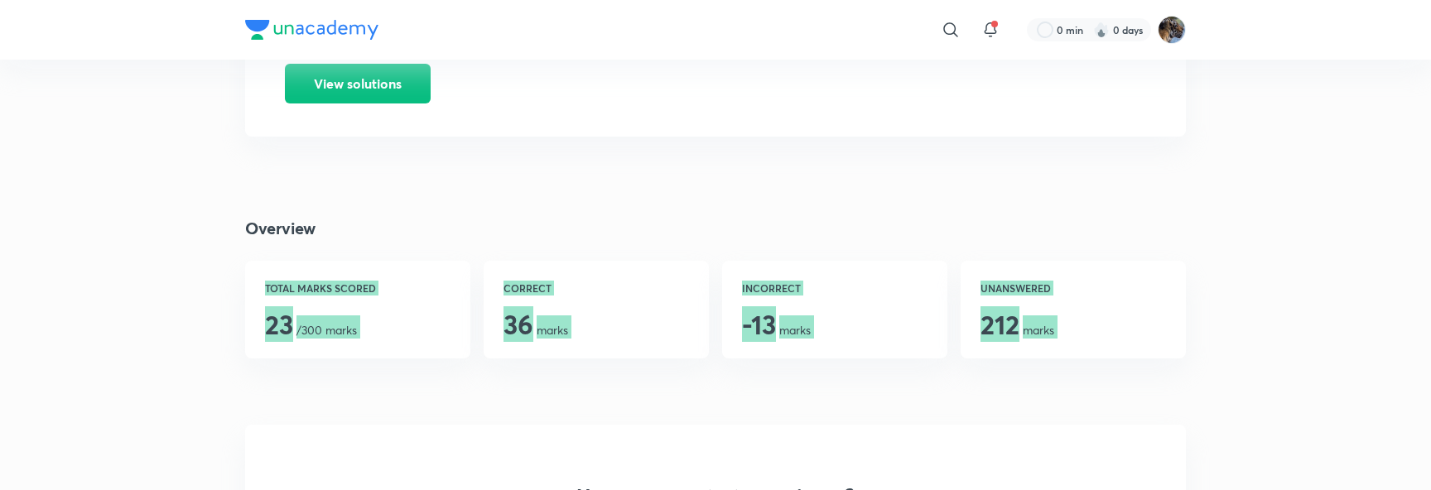
scroll to position [0, 0]
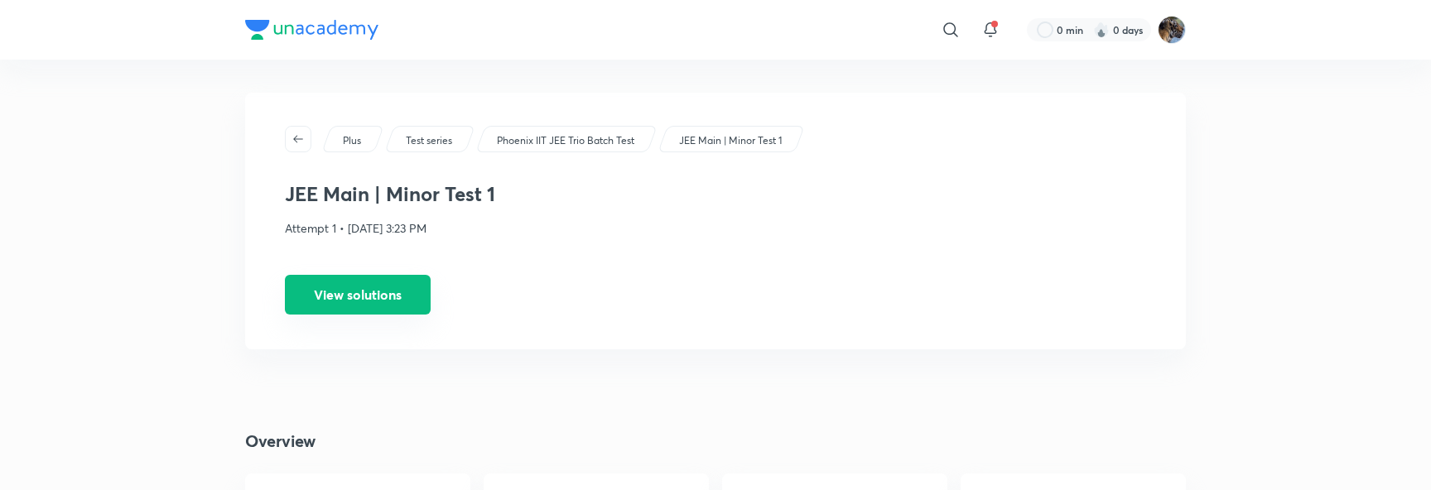
click at [366, 293] on button "View solutions" at bounding box center [358, 295] width 146 height 40
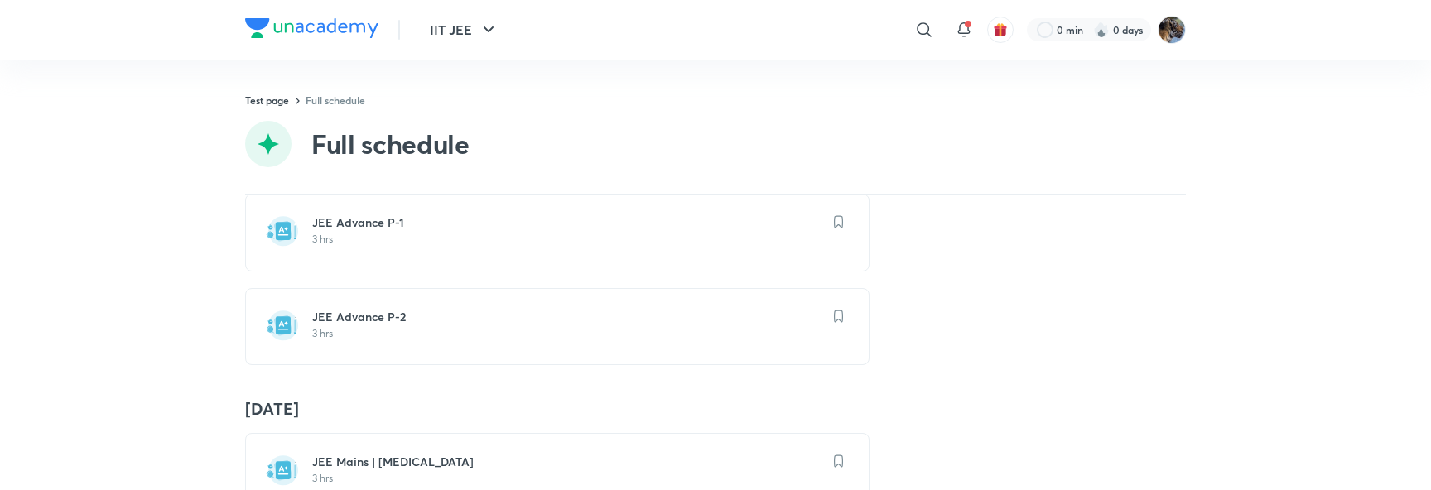
scroll to position [972, 0]
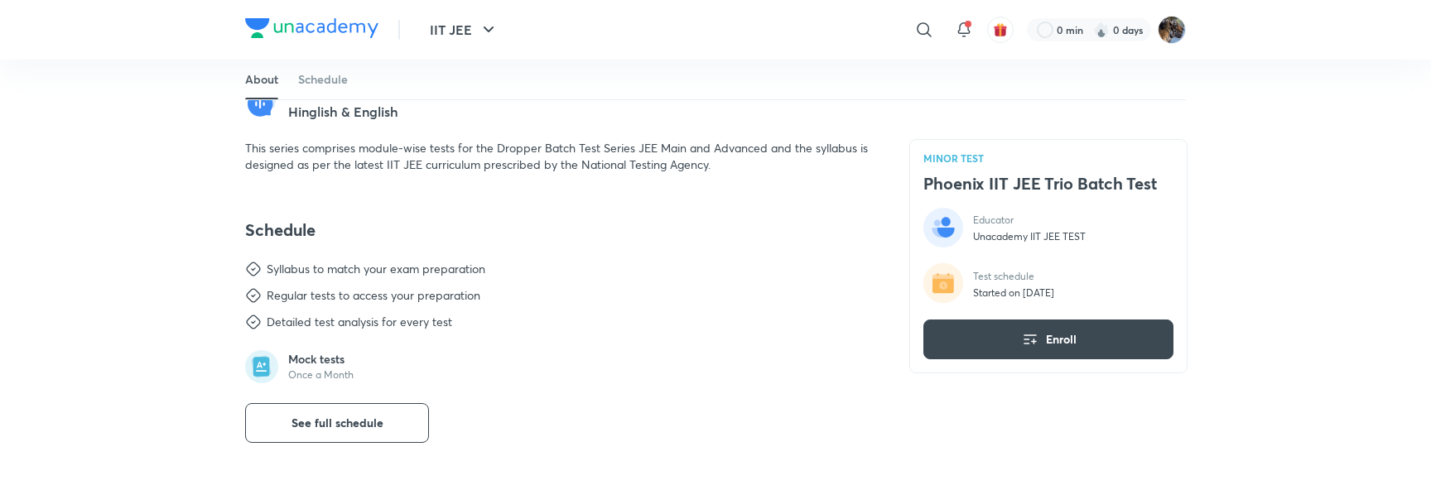
scroll to position [724, 0]
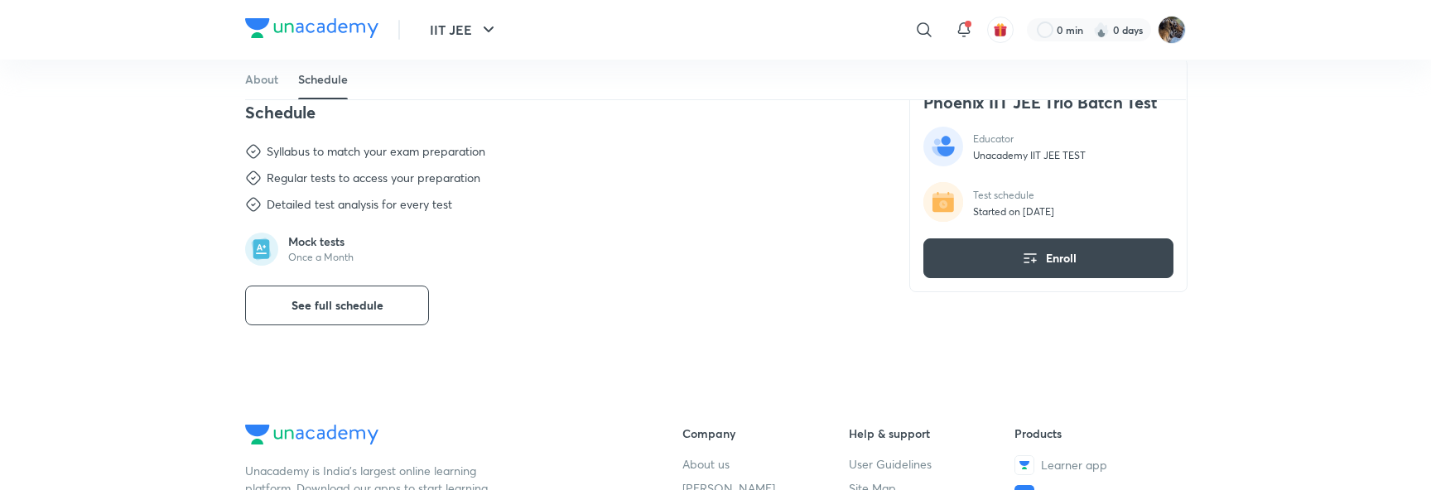
click at [383, 275] on div "Schedule Syllabus to match your exam preparation Regular tests to access your p…" at bounding box center [557, 214] width 624 height 224
click at [375, 316] on button "See full schedule" at bounding box center [337, 306] width 184 height 40
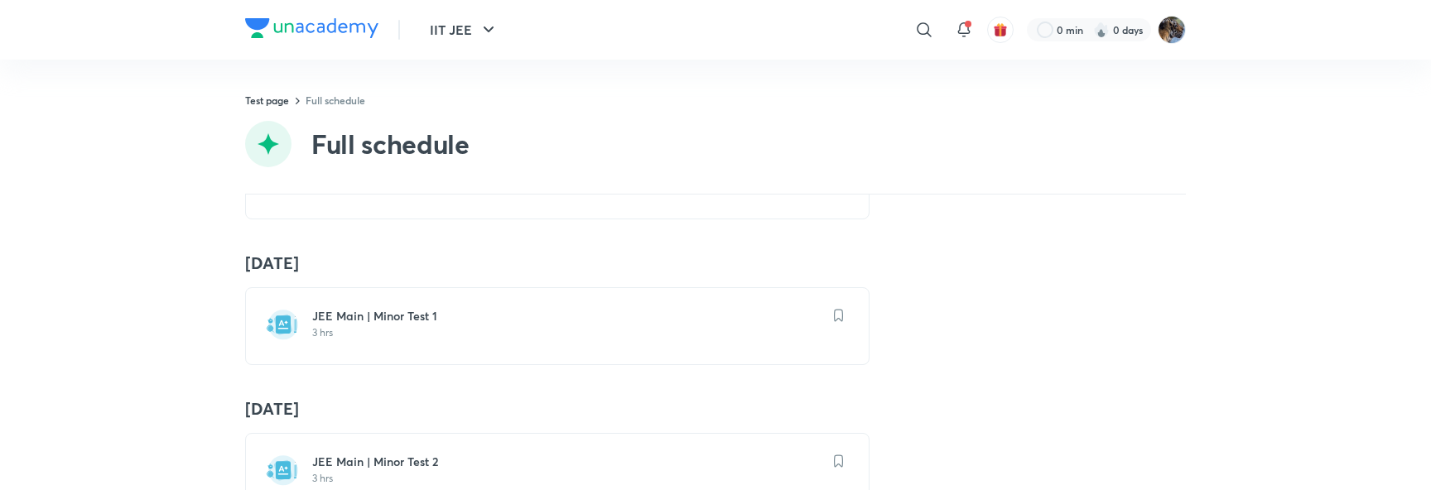
scroll to position [174, 0]
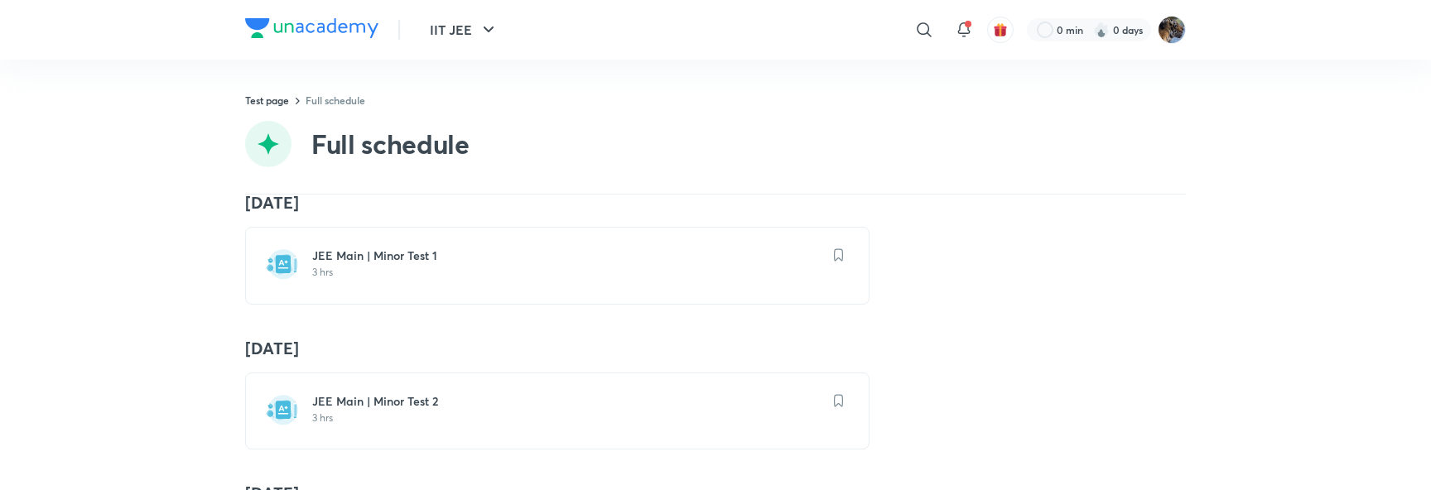
click at [373, 267] on p "3 hrs" at bounding box center [567, 272] width 510 height 13
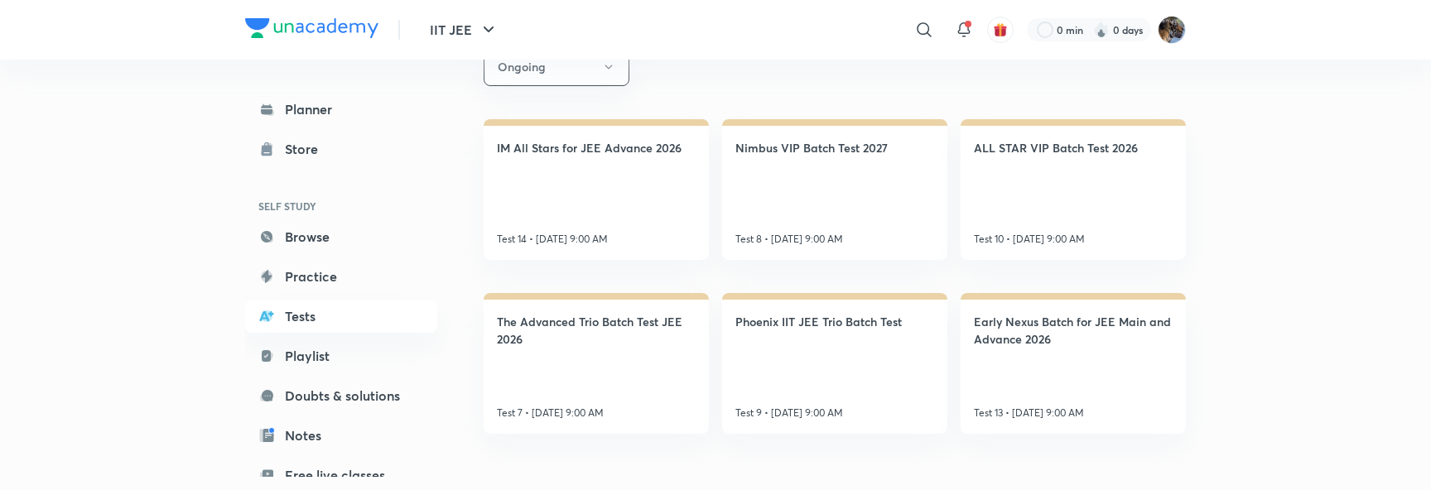
scroll to position [350, 0]
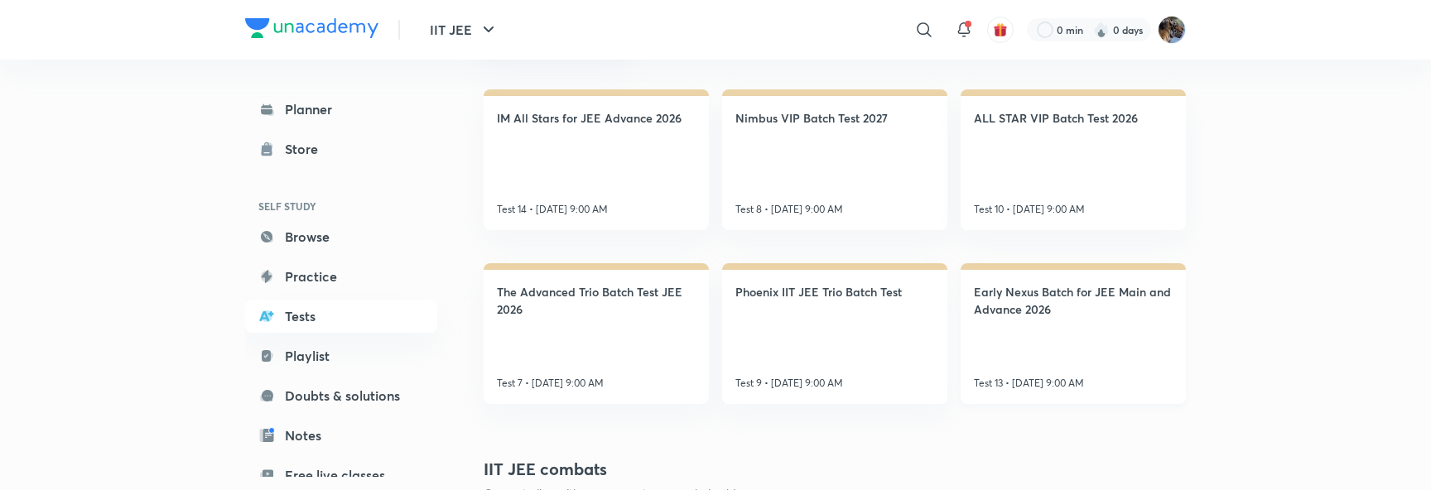
click at [1029, 292] on h4 "Early Nexus Batch for JEE Main and Advance 2026" at bounding box center [1073, 300] width 199 height 35
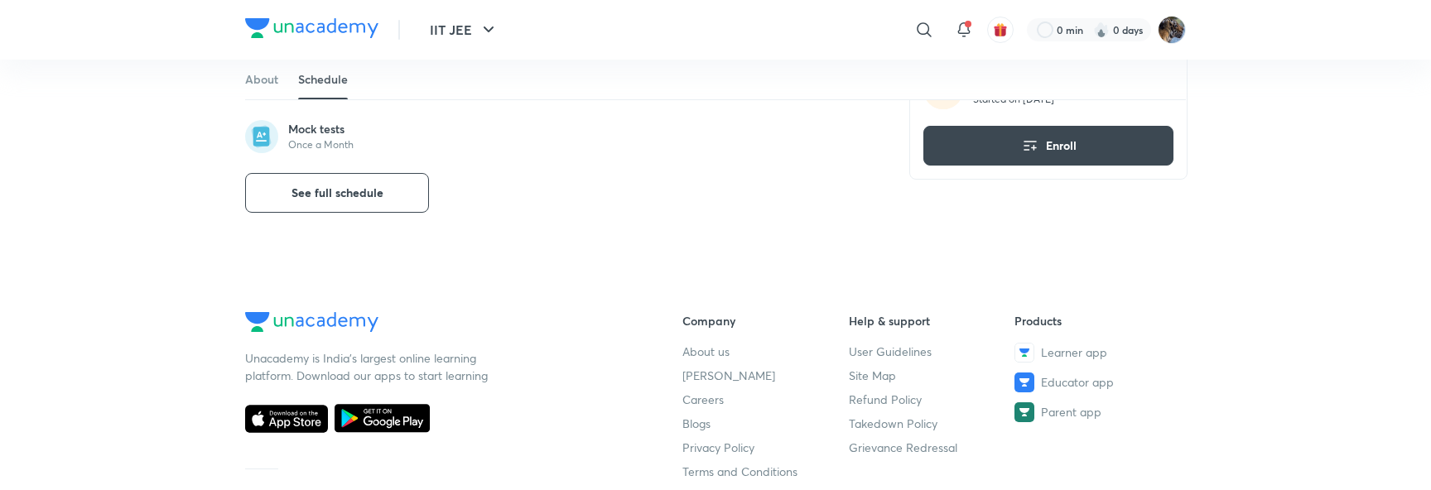
scroll to position [868, 0]
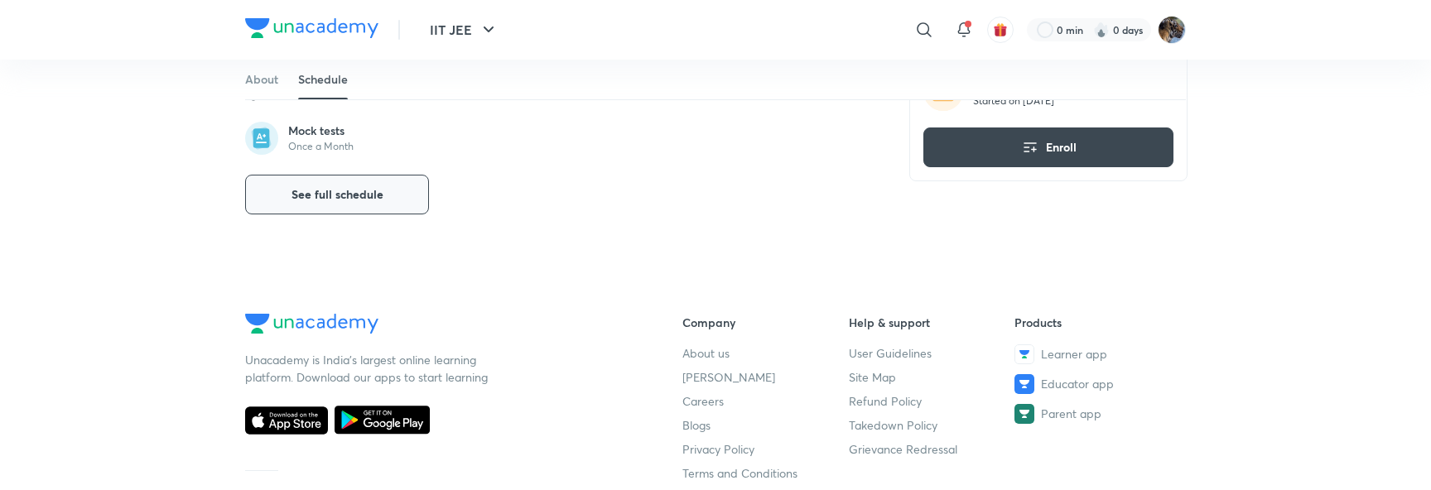
click at [338, 192] on span "See full schedule" at bounding box center [337, 194] width 92 height 17
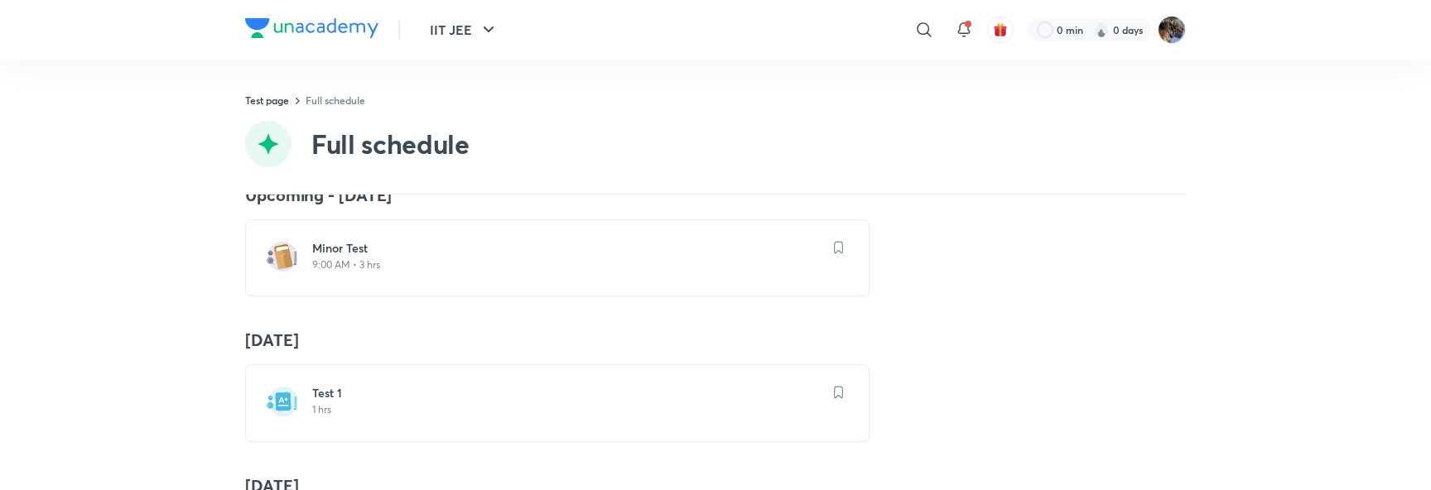
scroll to position [7, 0]
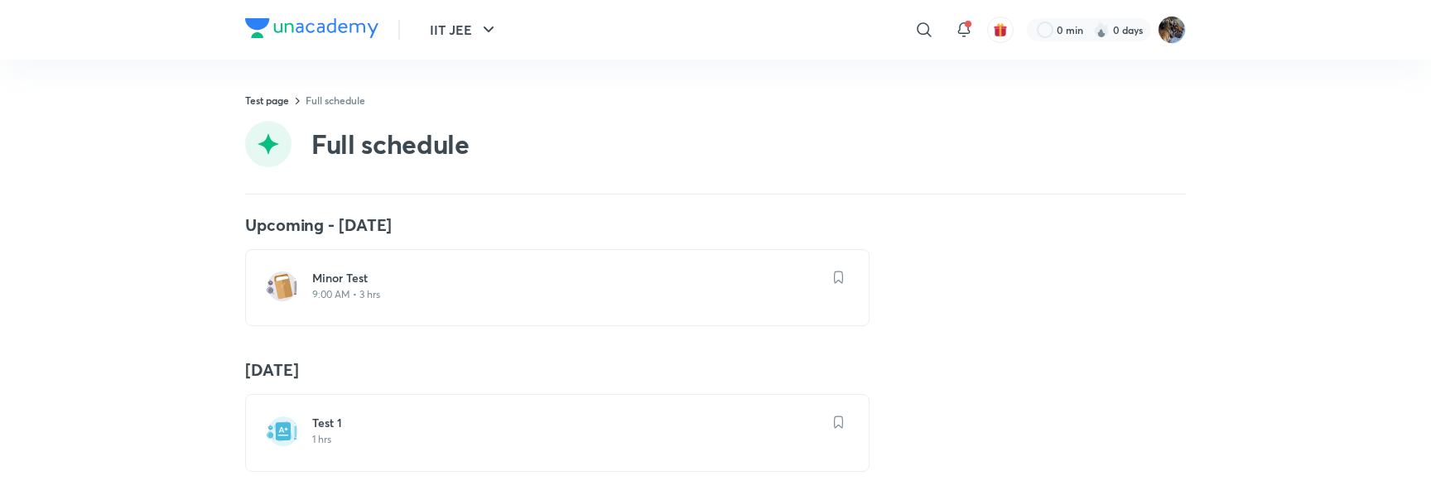
click at [343, 425] on h6 "Test 1" at bounding box center [567, 423] width 510 height 17
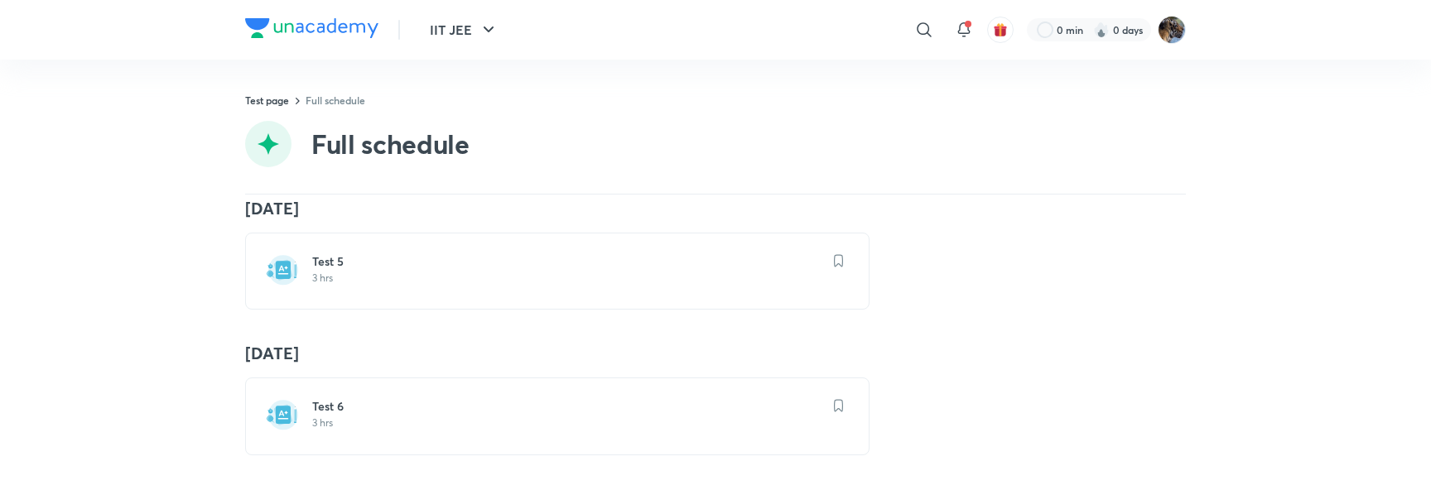
scroll to position [786, 0]
